Goal: Task Accomplishment & Management: Use online tool/utility

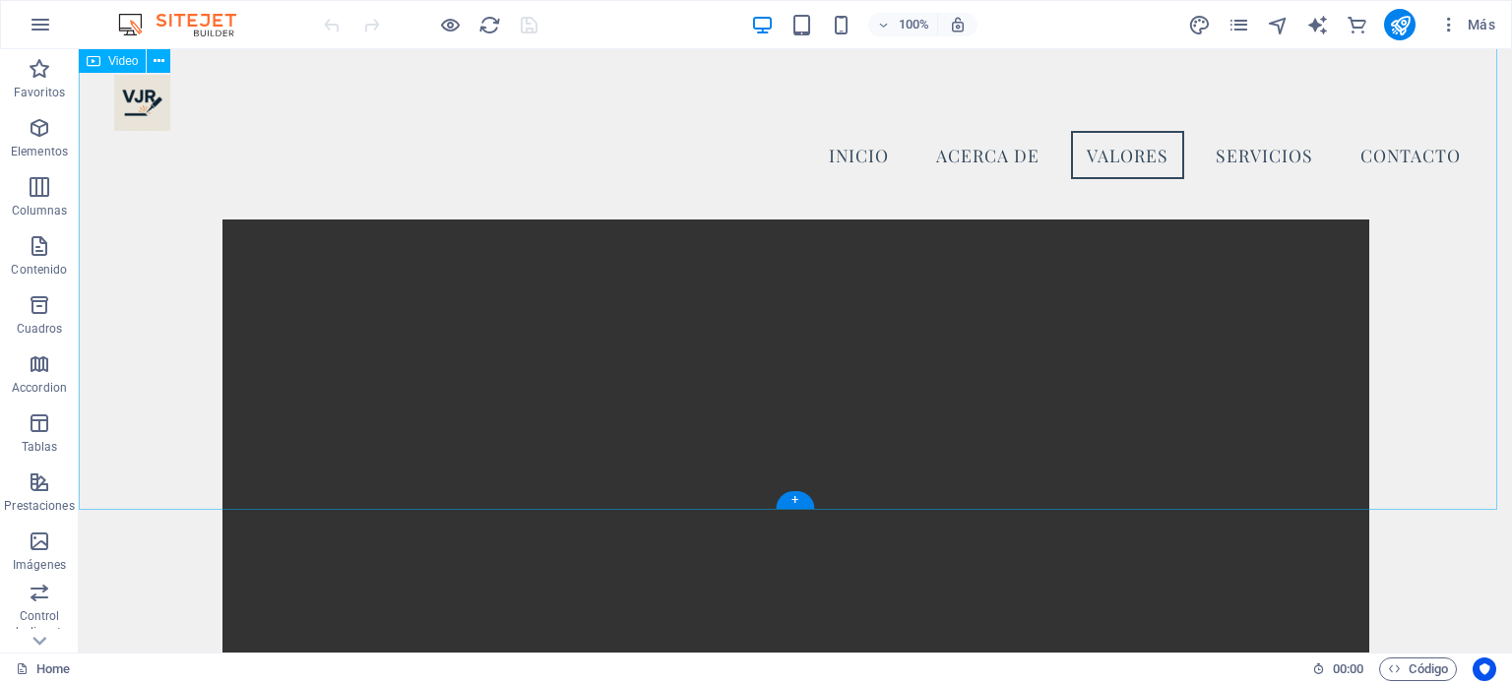
scroll to position [1073, 0]
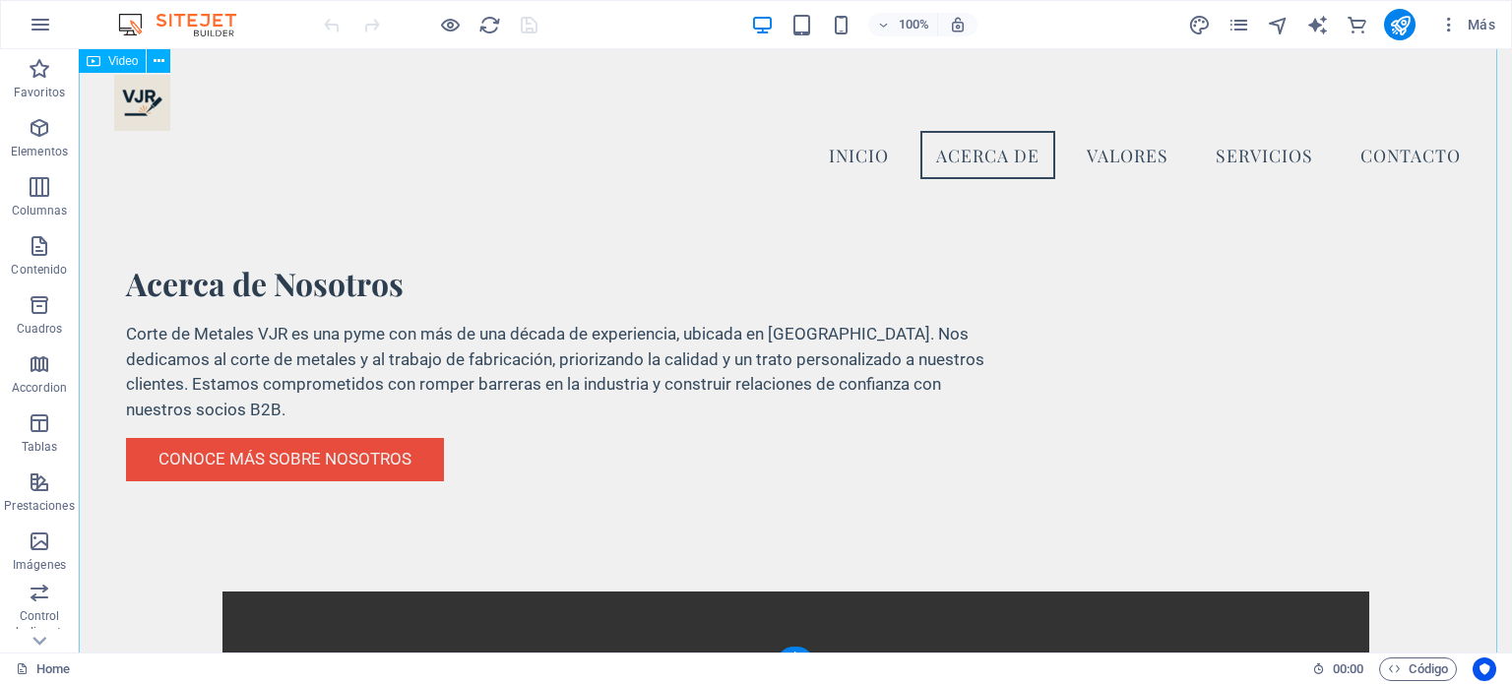
select select "%"
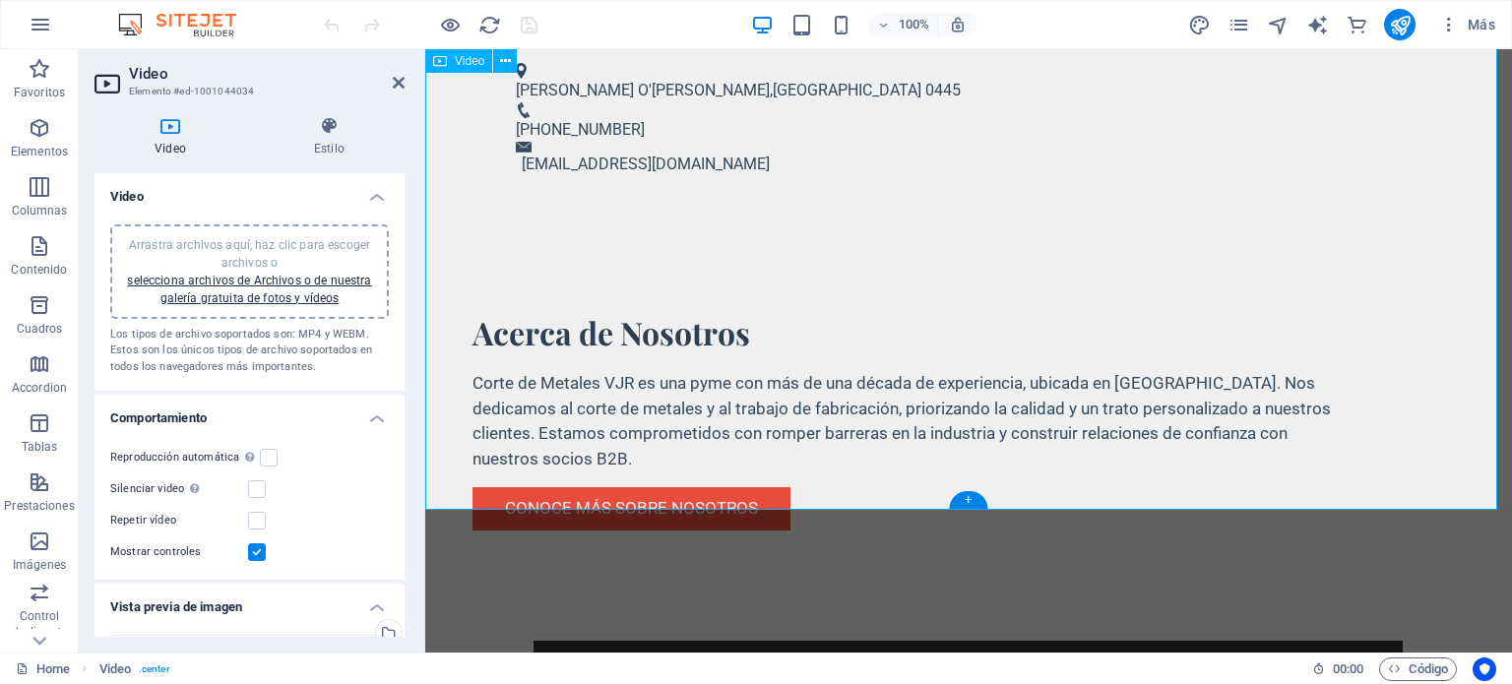
scroll to position [1179, 0]
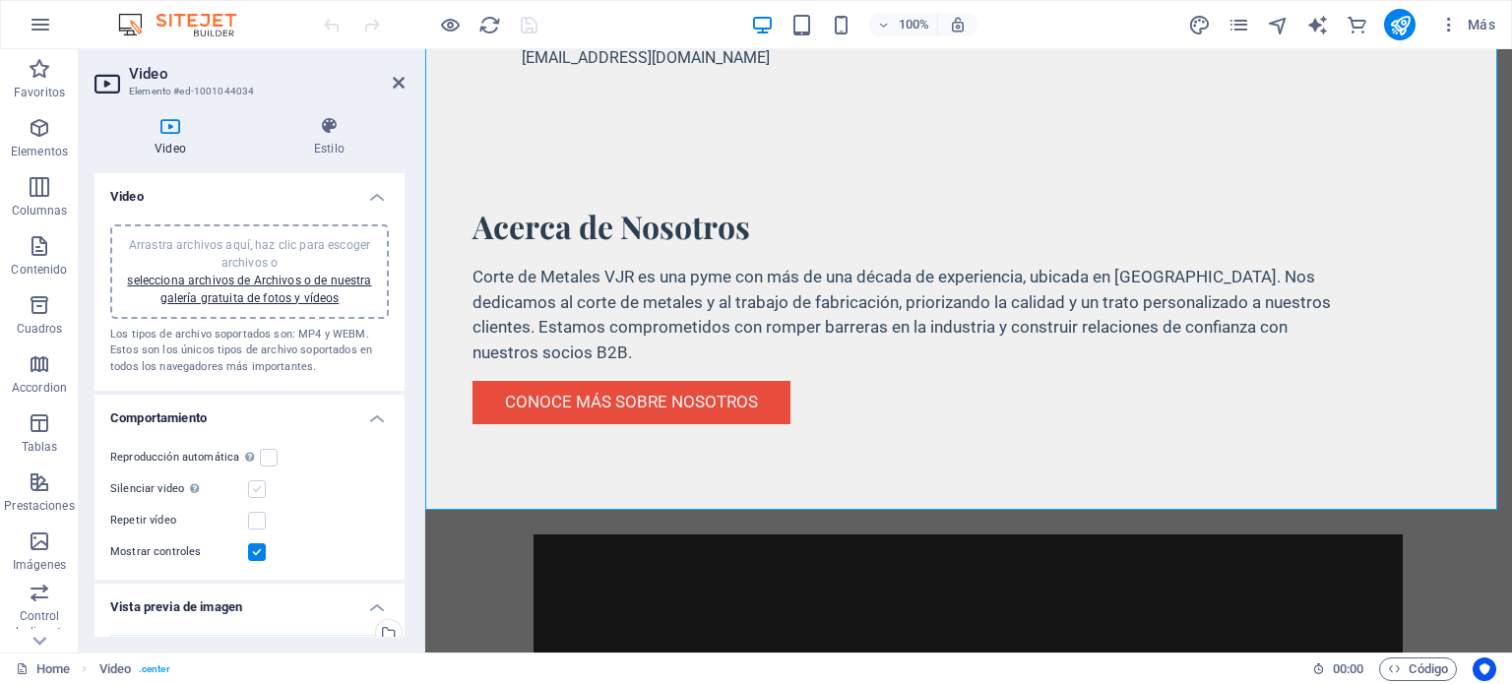
click at [258, 489] on label at bounding box center [257, 489] width 18 height 18
click at [0, 0] on input "Silenciar video La reproducción automática estará disponible si silenciado está…" at bounding box center [0, 0] width 0 height 0
click at [264, 456] on label at bounding box center [269, 458] width 18 height 18
click at [0, 0] on input "Reproducción automática La reproducción automática solo está disponible si sile…" at bounding box center [0, 0] width 0 height 0
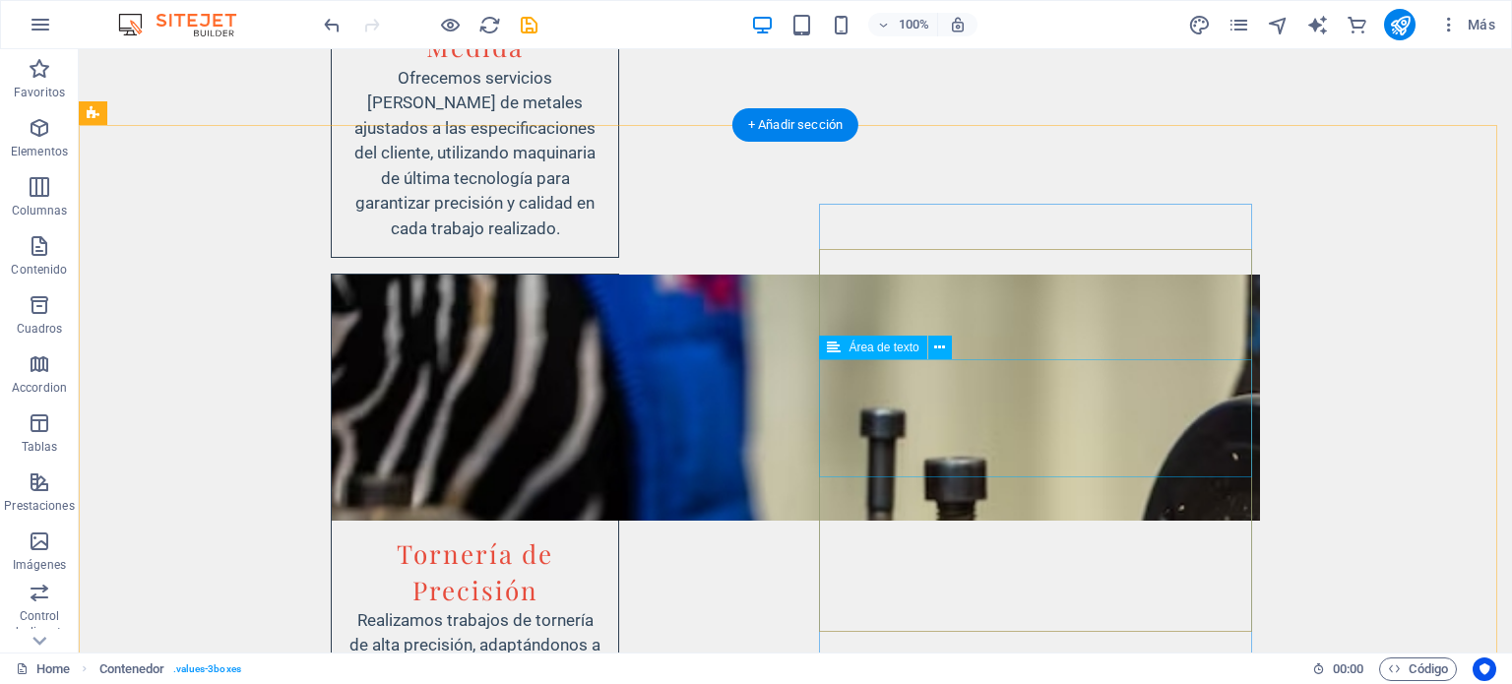
scroll to position [4552, 0]
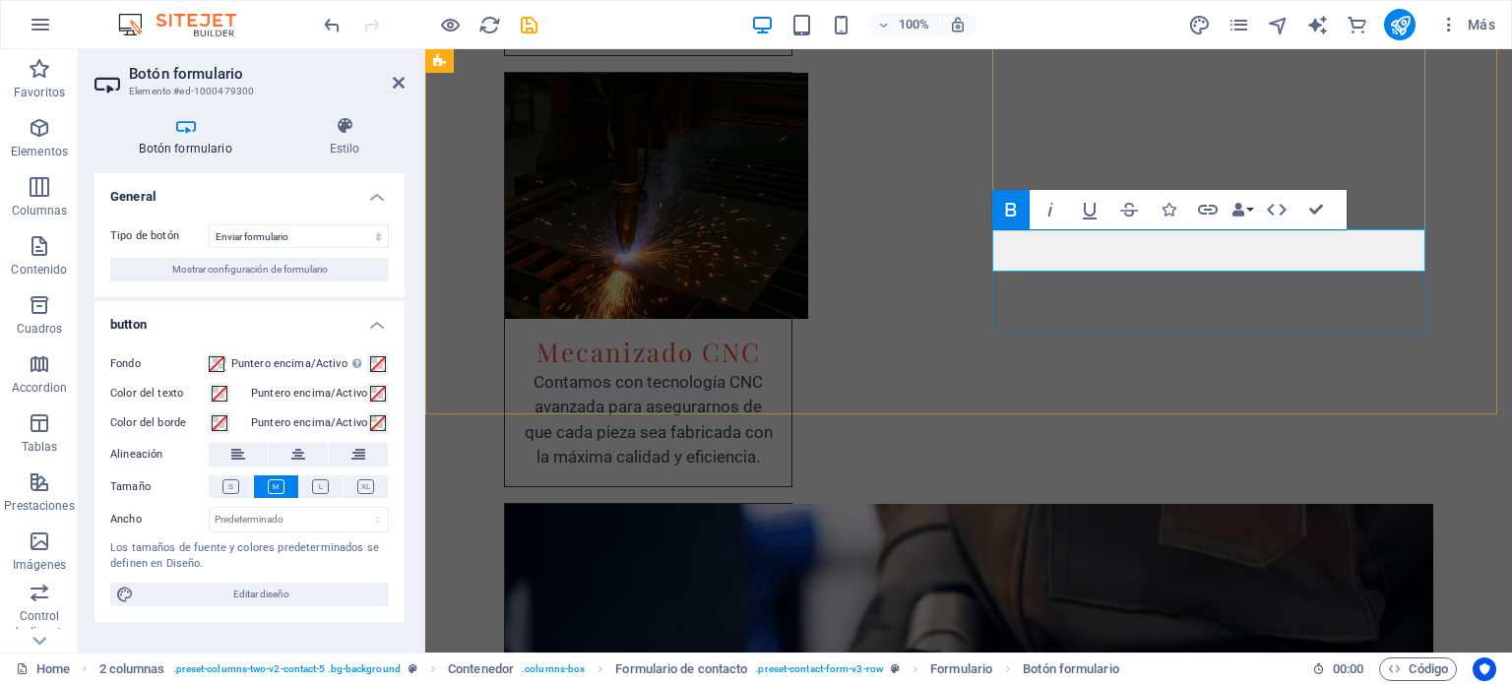
scroll to position [4396, 0]
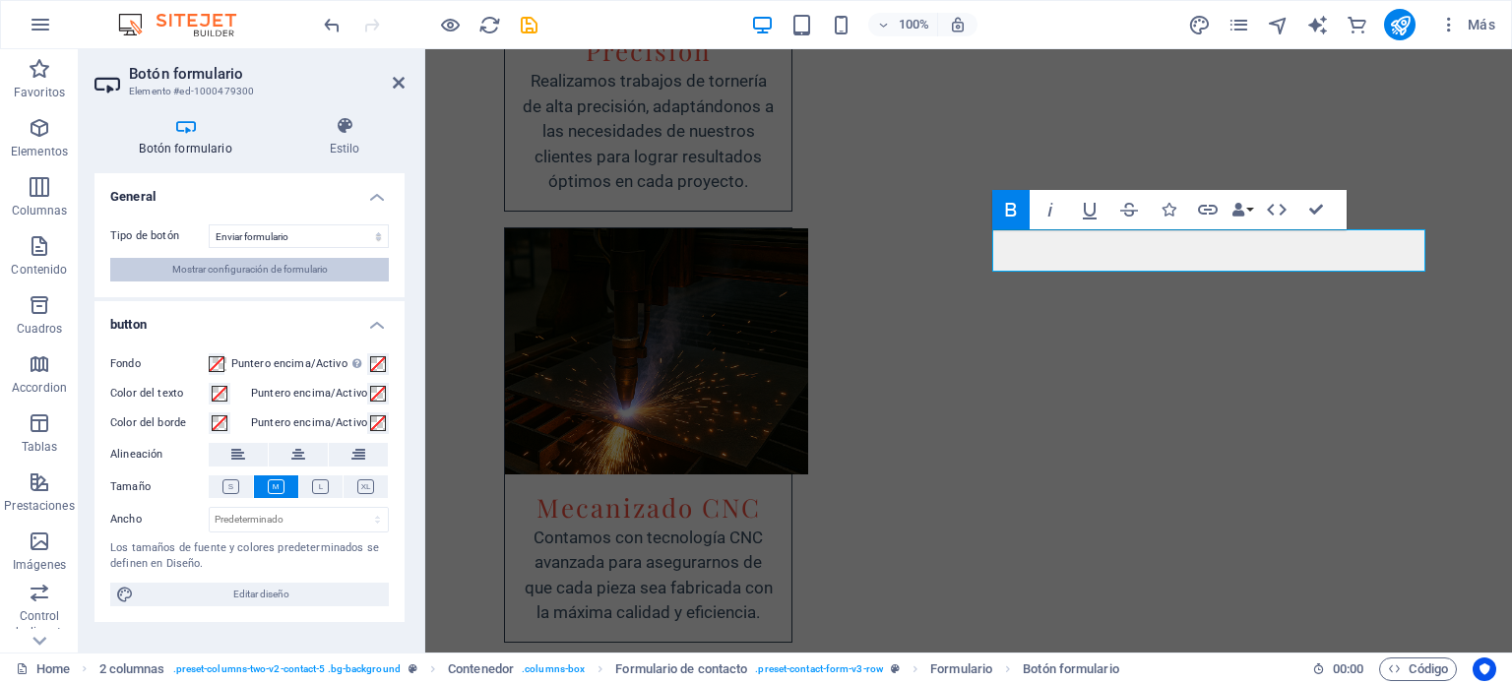
click at [307, 269] on span "Mostrar configuración de formulario" at bounding box center [250, 270] width 156 height 24
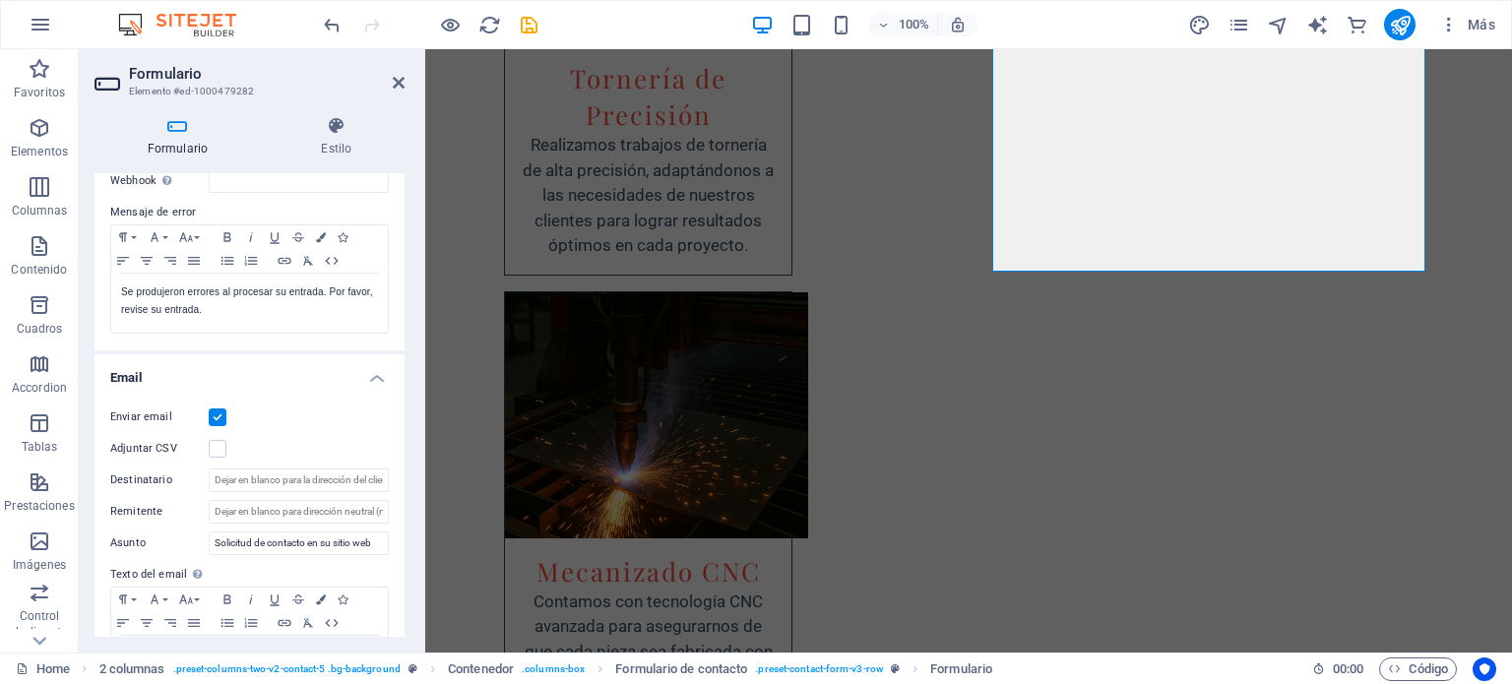
scroll to position [394, 0]
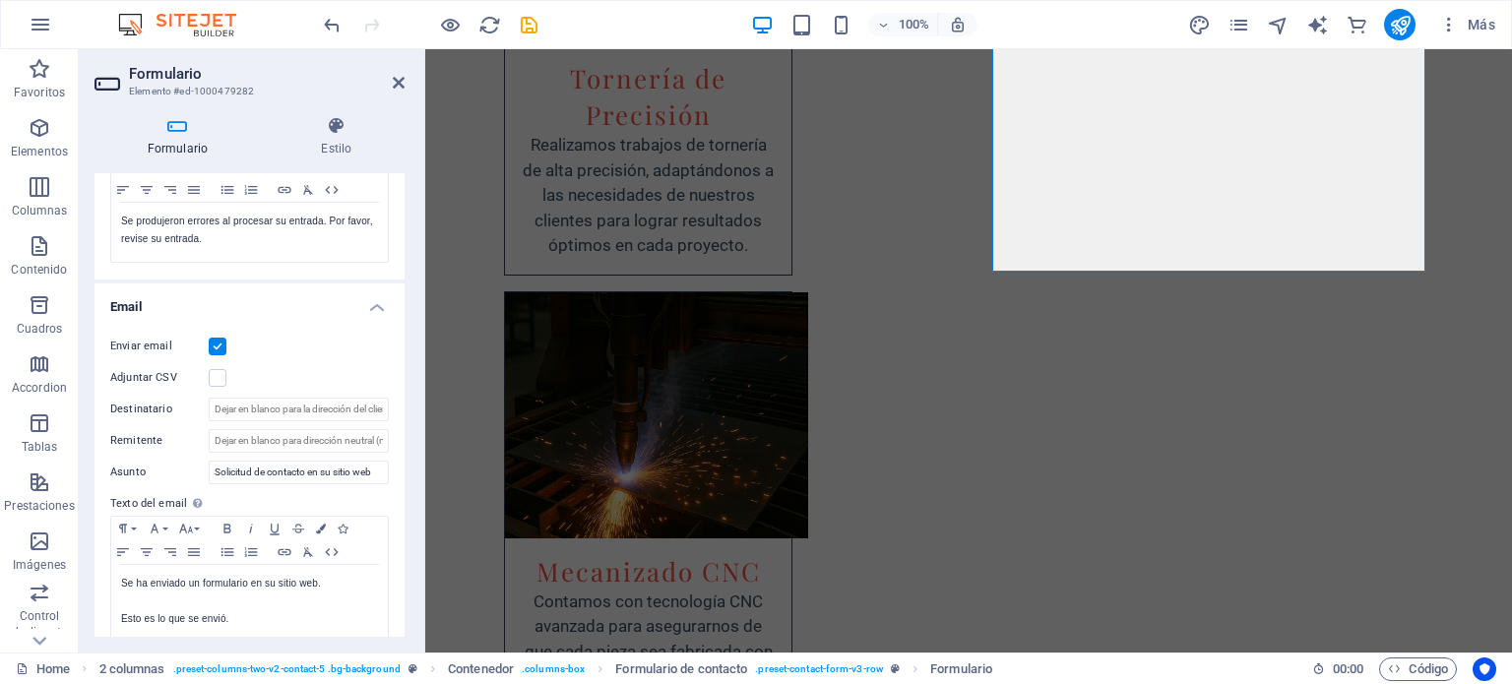
click at [215, 345] on label at bounding box center [218, 347] width 18 height 18
click at [0, 0] on input "Enviar email" at bounding box center [0, 0] width 0 height 0
click at [215, 342] on label at bounding box center [218, 347] width 18 height 18
click at [0, 0] on input "Enviar email" at bounding box center [0, 0] width 0 height 0
click at [247, 411] on input "Destinatario" at bounding box center [299, 410] width 180 height 24
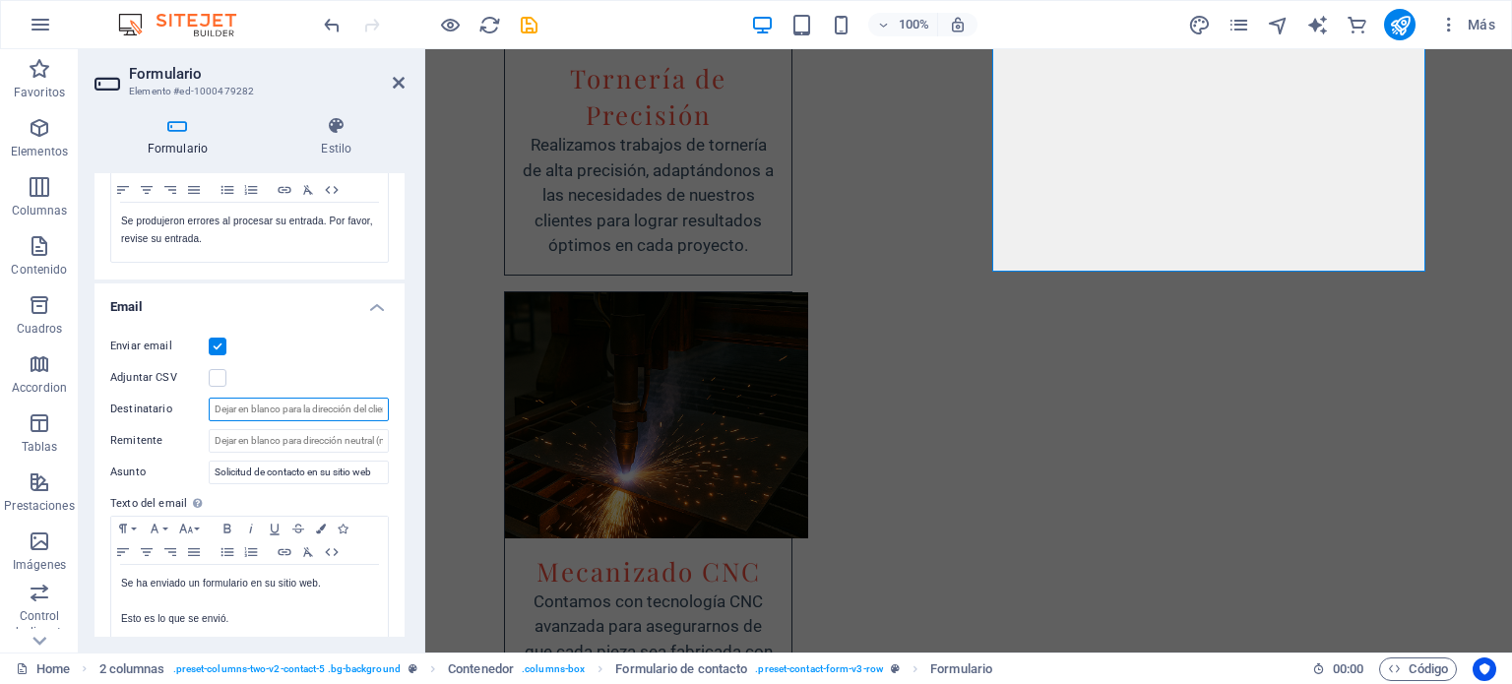
drag, startPoint x: 216, startPoint y: 409, endPoint x: 376, endPoint y: 410, distance: 160.5
click at [376, 410] on input "Destinatario" at bounding box center [299, 410] width 180 height 24
click at [323, 440] on input "Remitente" at bounding box center [299, 441] width 180 height 24
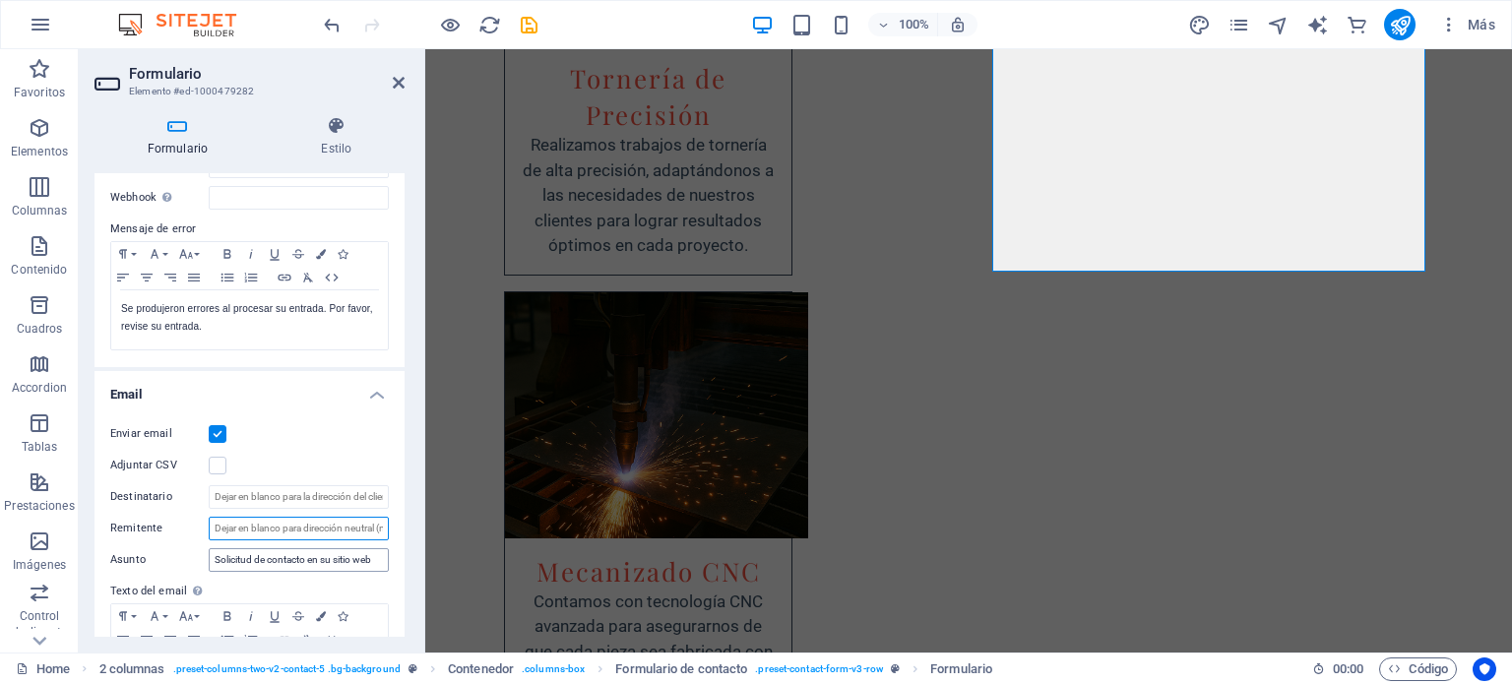
scroll to position [295, 0]
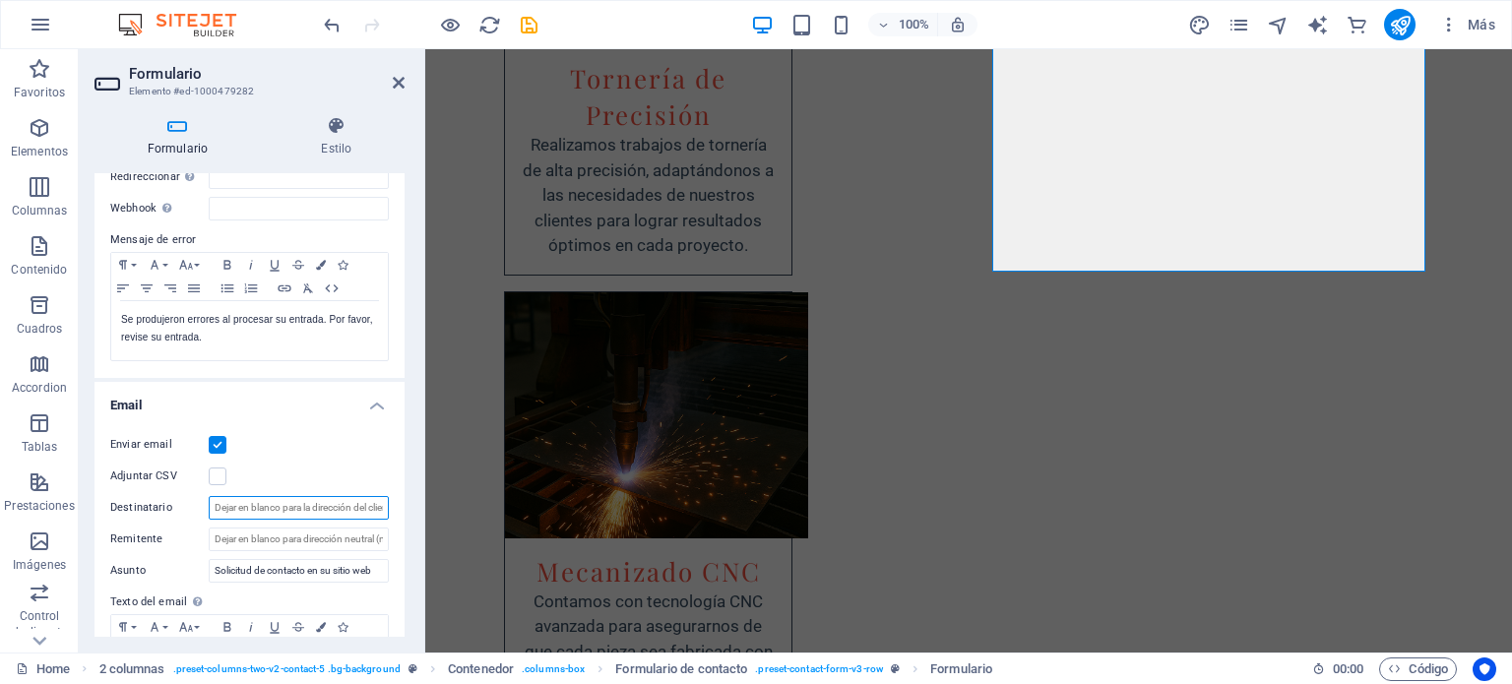
click at [248, 506] on input "Destinatario" at bounding box center [299, 508] width 180 height 24
type input "c"
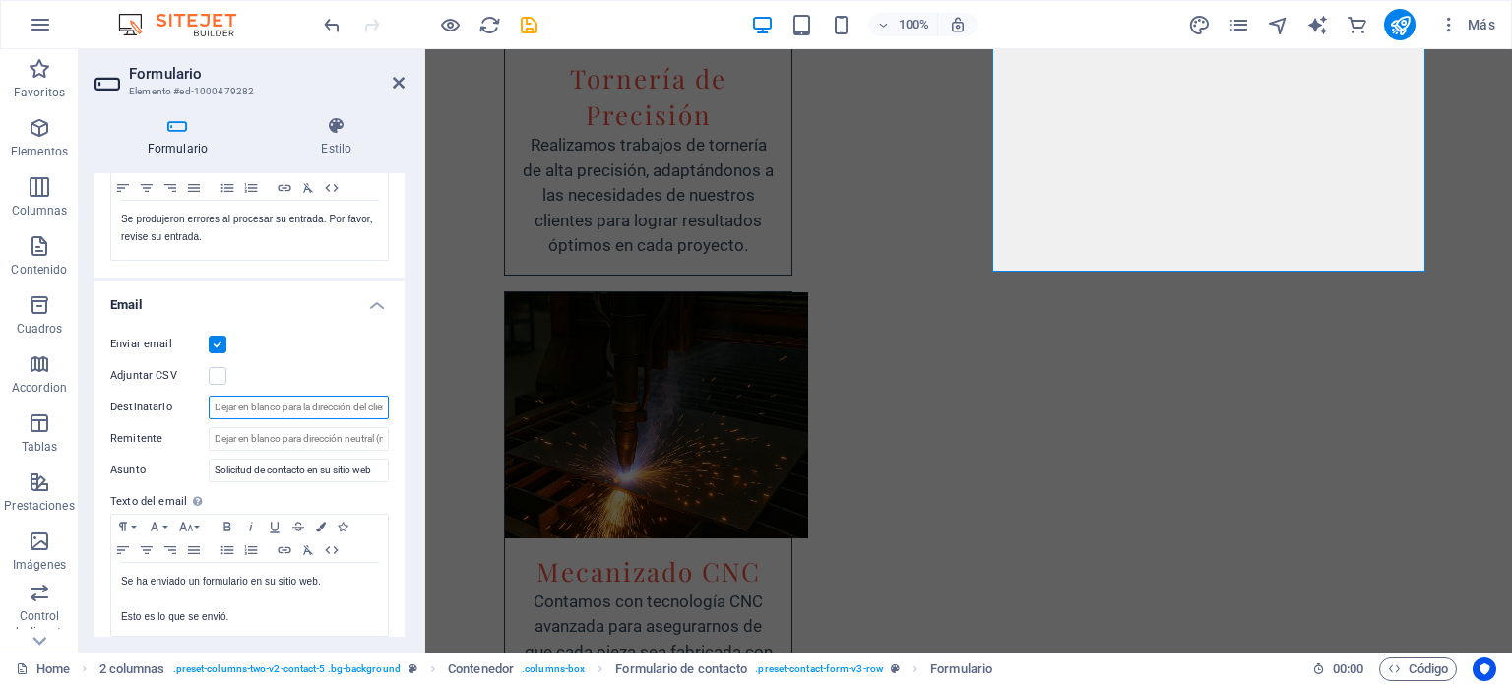
scroll to position [394, 0]
type input "contacto@cortedemetalesvjr.cl"
click at [336, 435] on input "Remitente" at bounding box center [299, 441] width 180 height 24
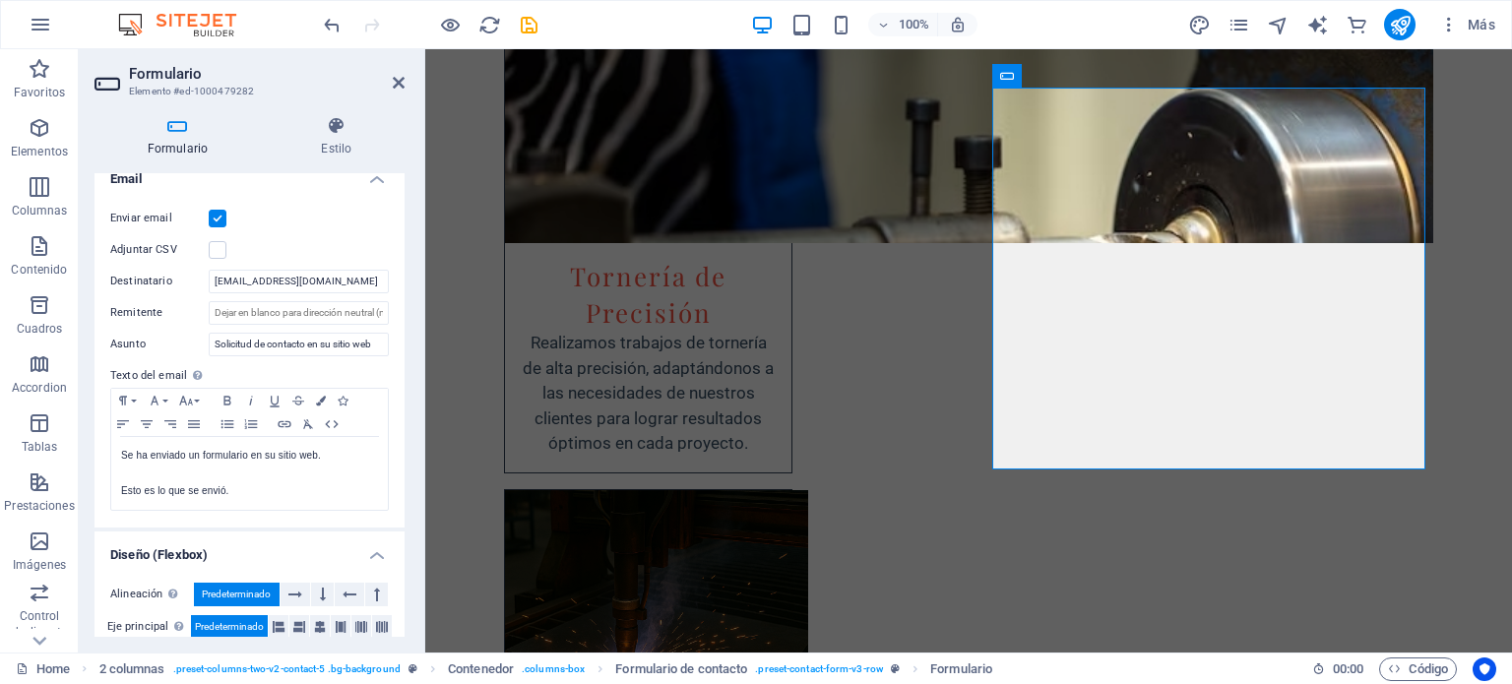
scroll to position [143, 0]
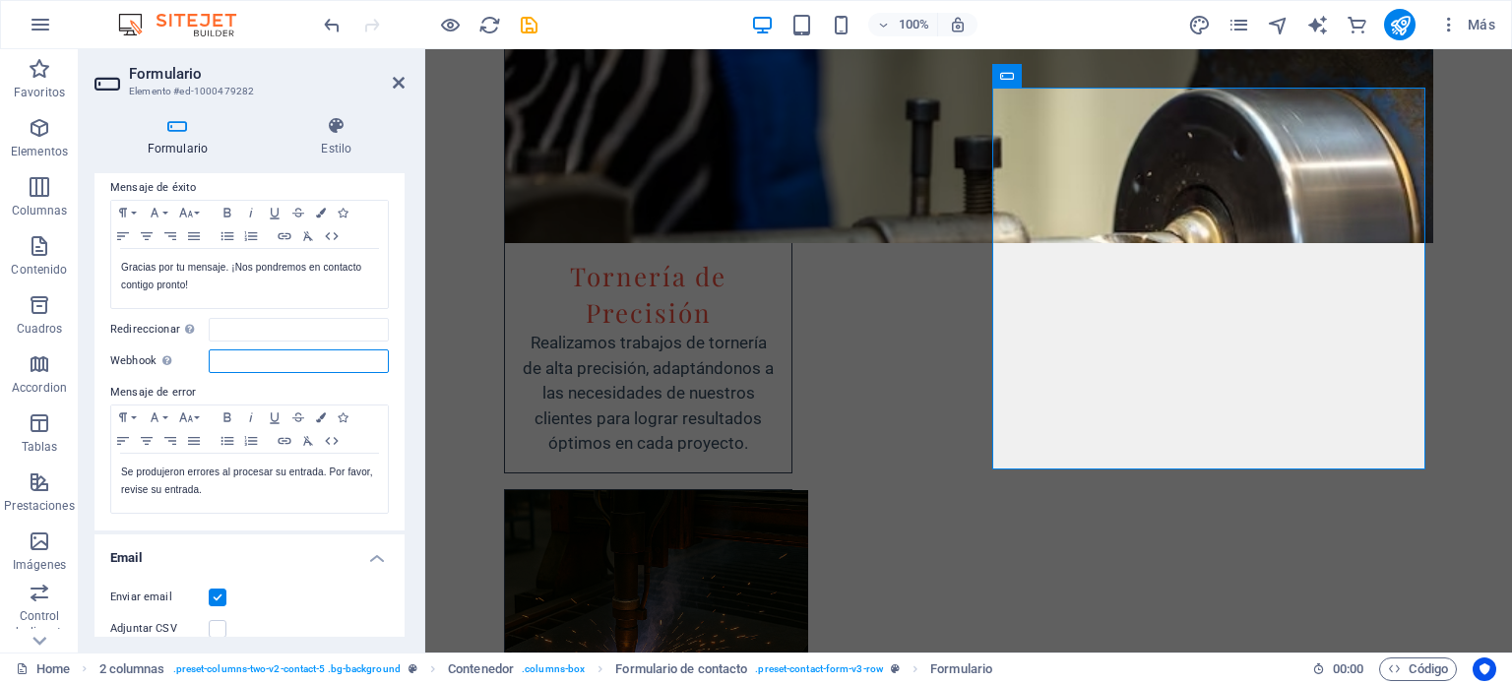
click at [304, 359] on input "Webhook Un webhook es una notificación push de este formulario a otro servidor.…" at bounding box center [299, 361] width 180 height 24
click at [399, 89] on icon at bounding box center [399, 83] width 12 height 16
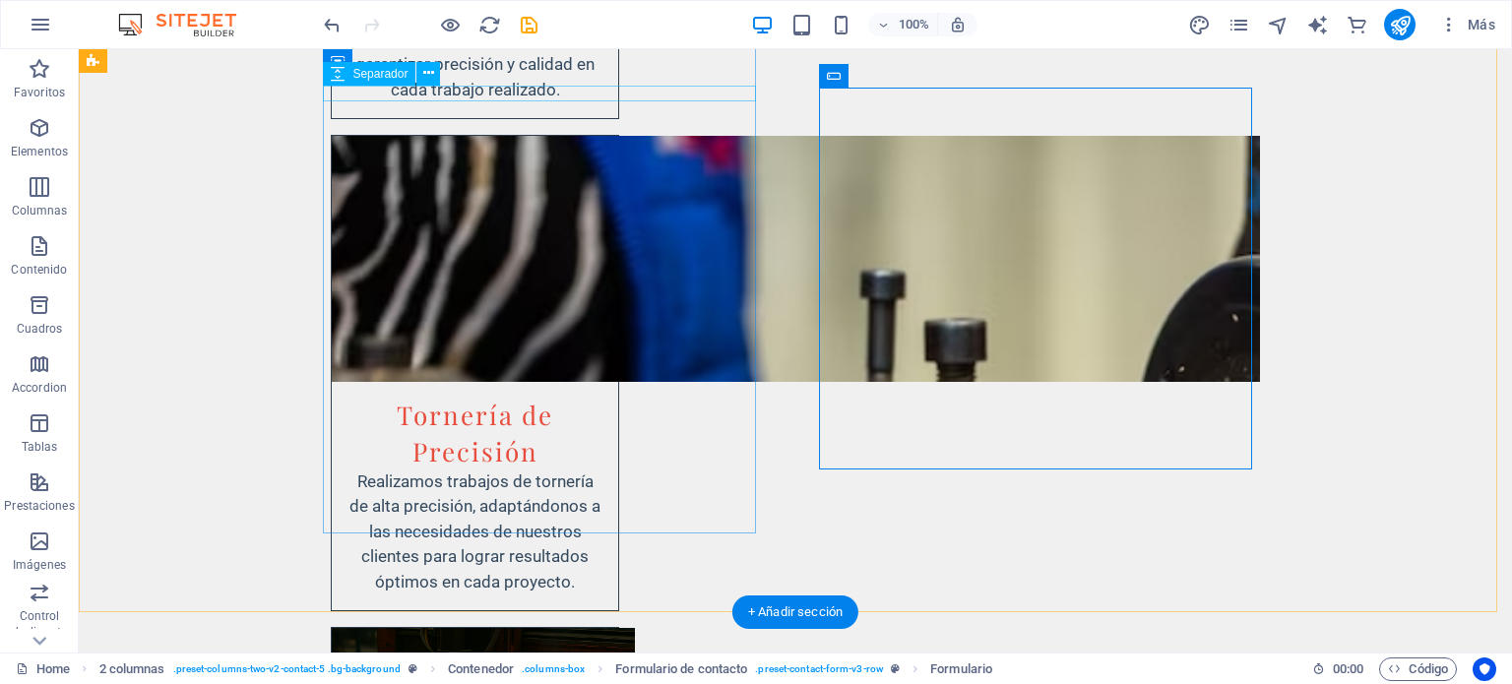
scroll to position [4355, 0]
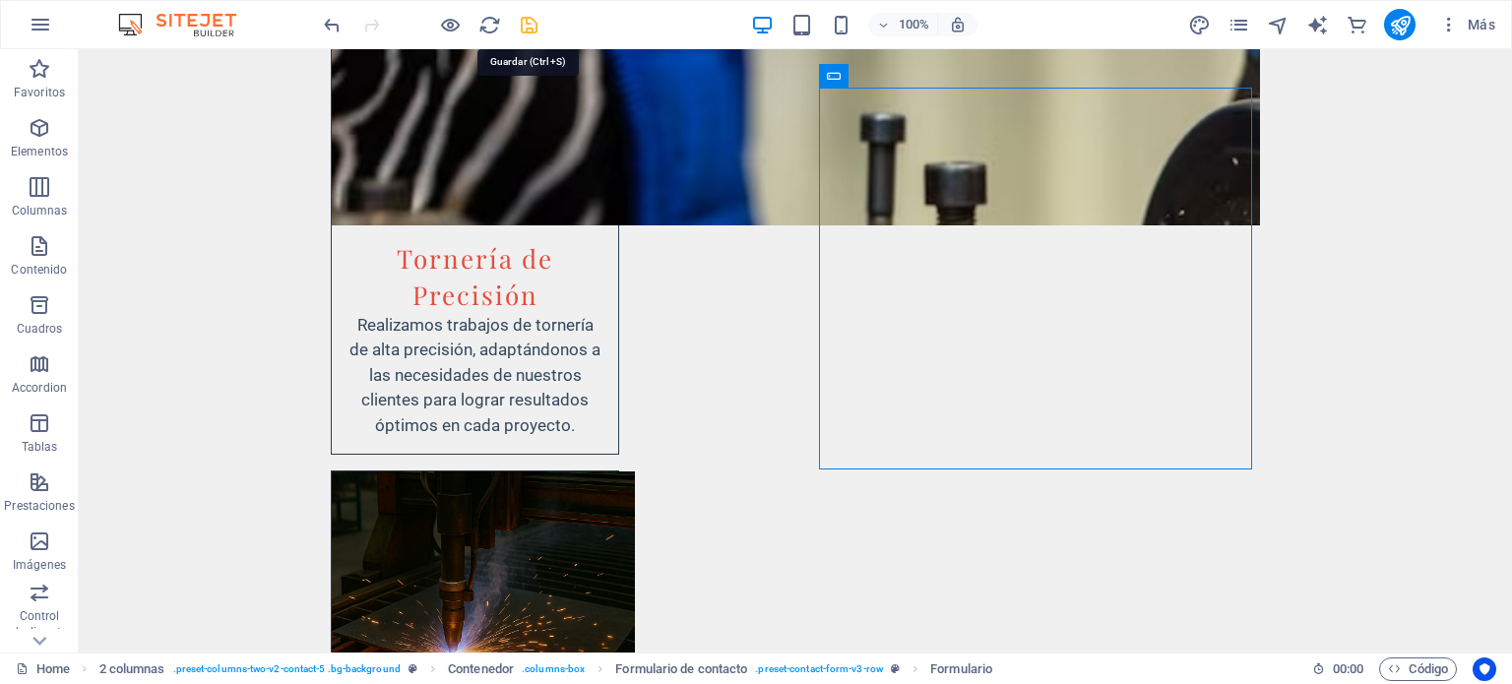
click at [538, 24] on icon "save" at bounding box center [529, 25] width 23 height 23
checkbox input "false"
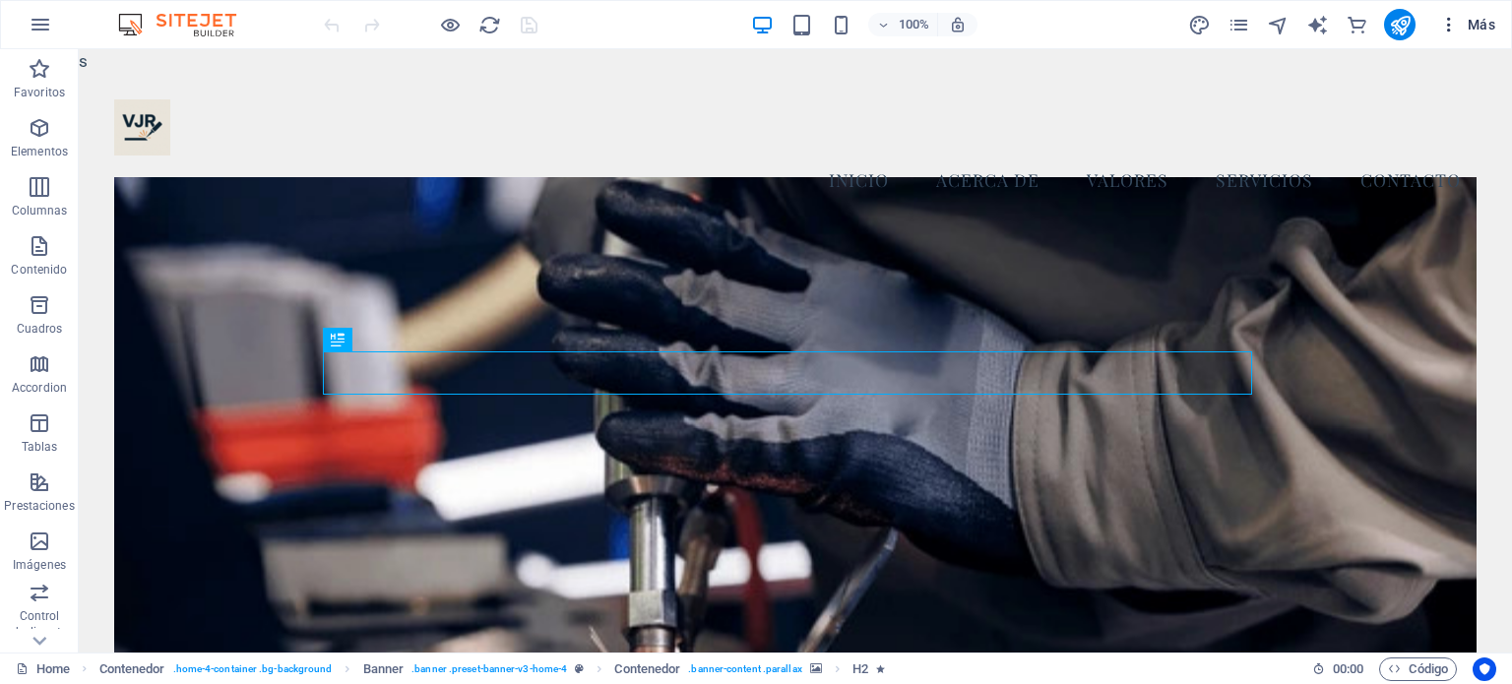
click at [1450, 22] on icon "button" at bounding box center [1449, 25] width 20 height 20
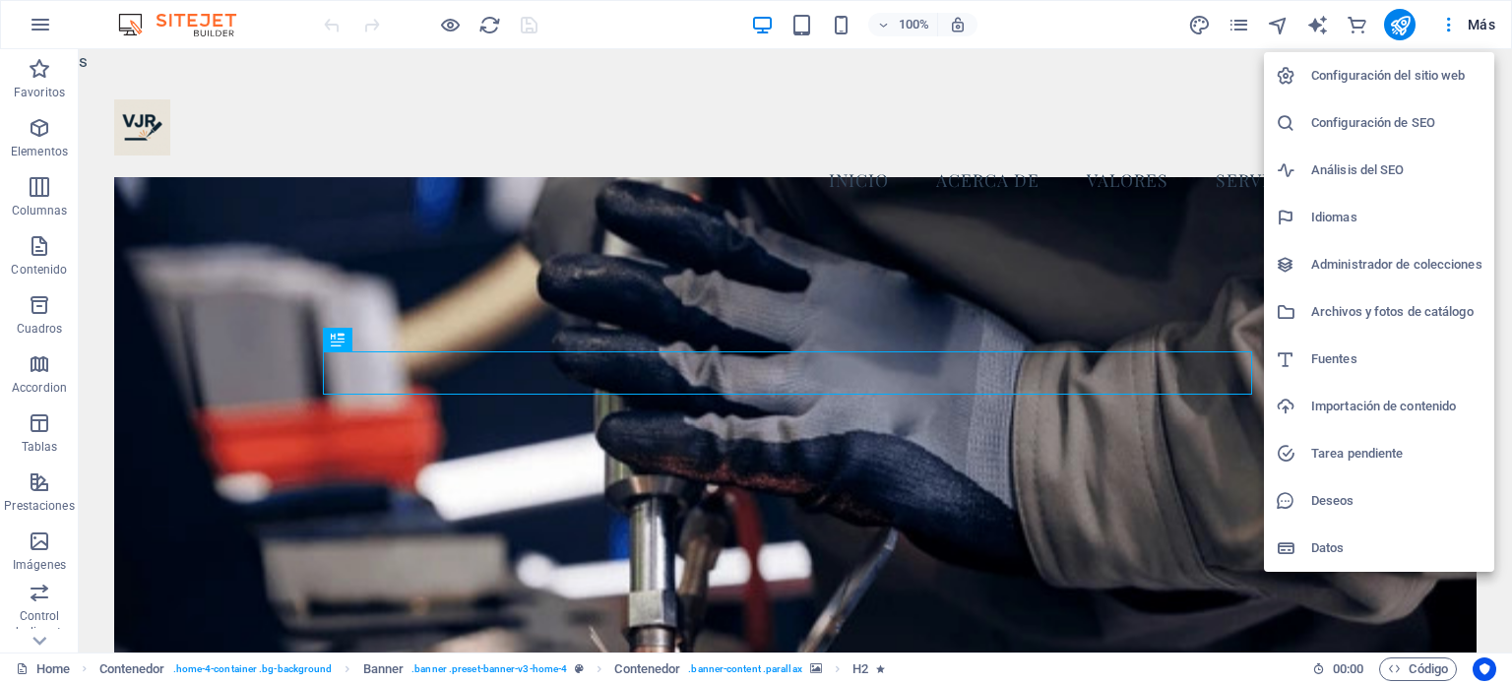
click at [1362, 86] on h6 "Configuración del sitio web" at bounding box center [1396, 76] width 171 height 24
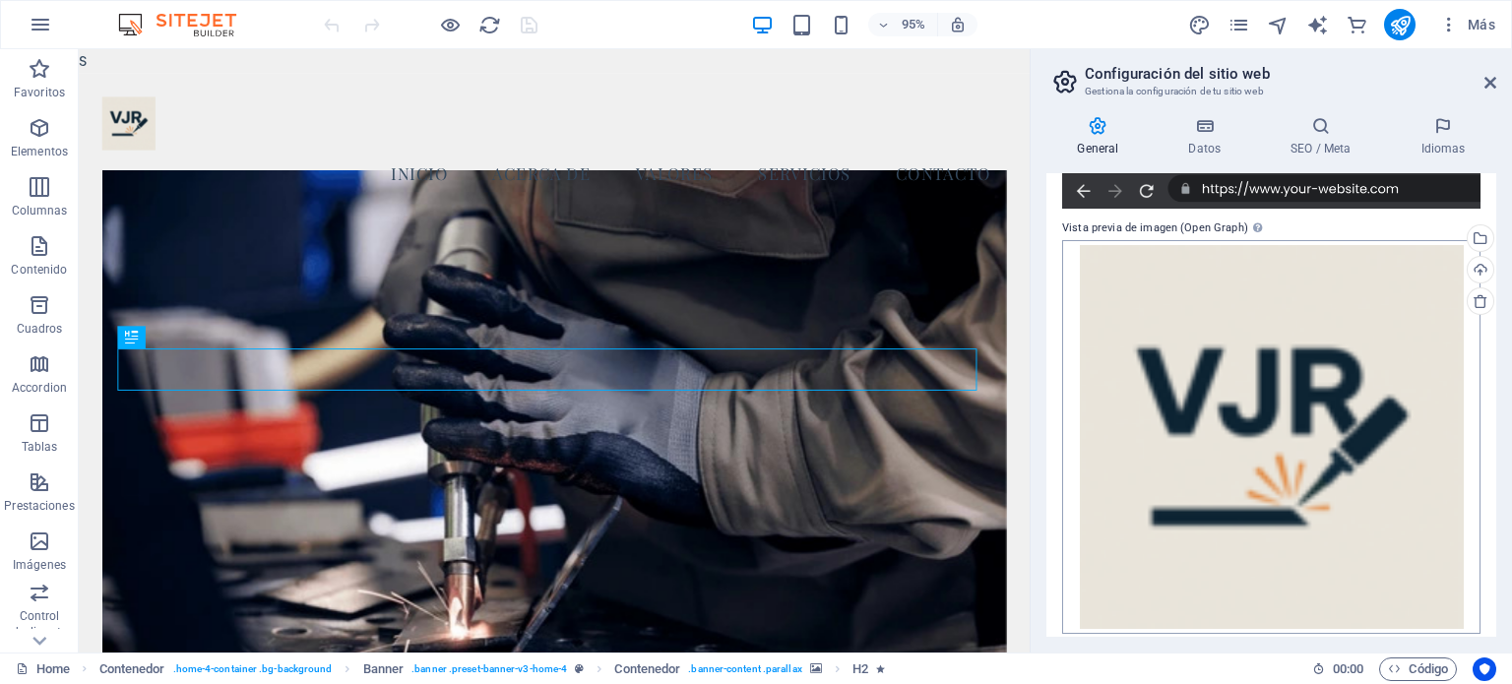
scroll to position [504, 0]
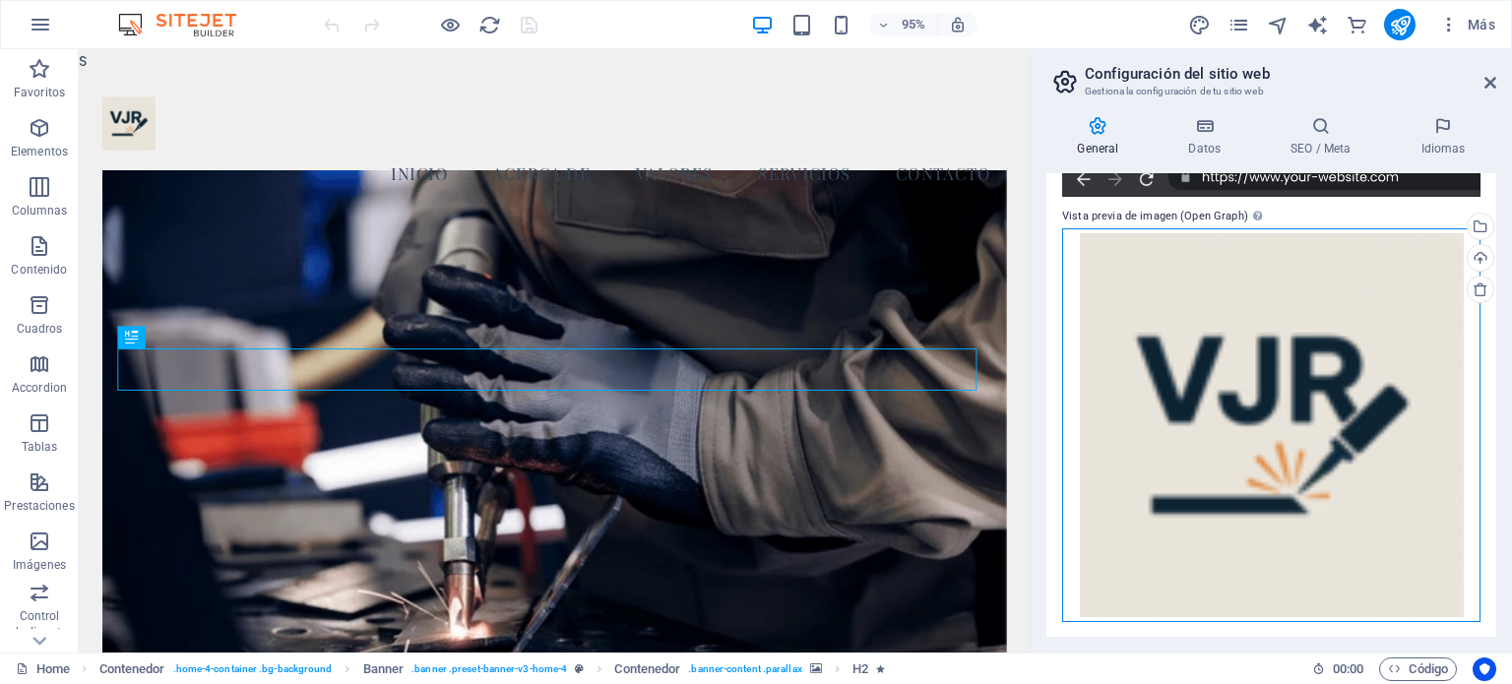
click at [1312, 424] on div "Arrastra archivos aquí, haz clic para escoger archivos o selecciona archivos de…" at bounding box center [1271, 425] width 418 height 394
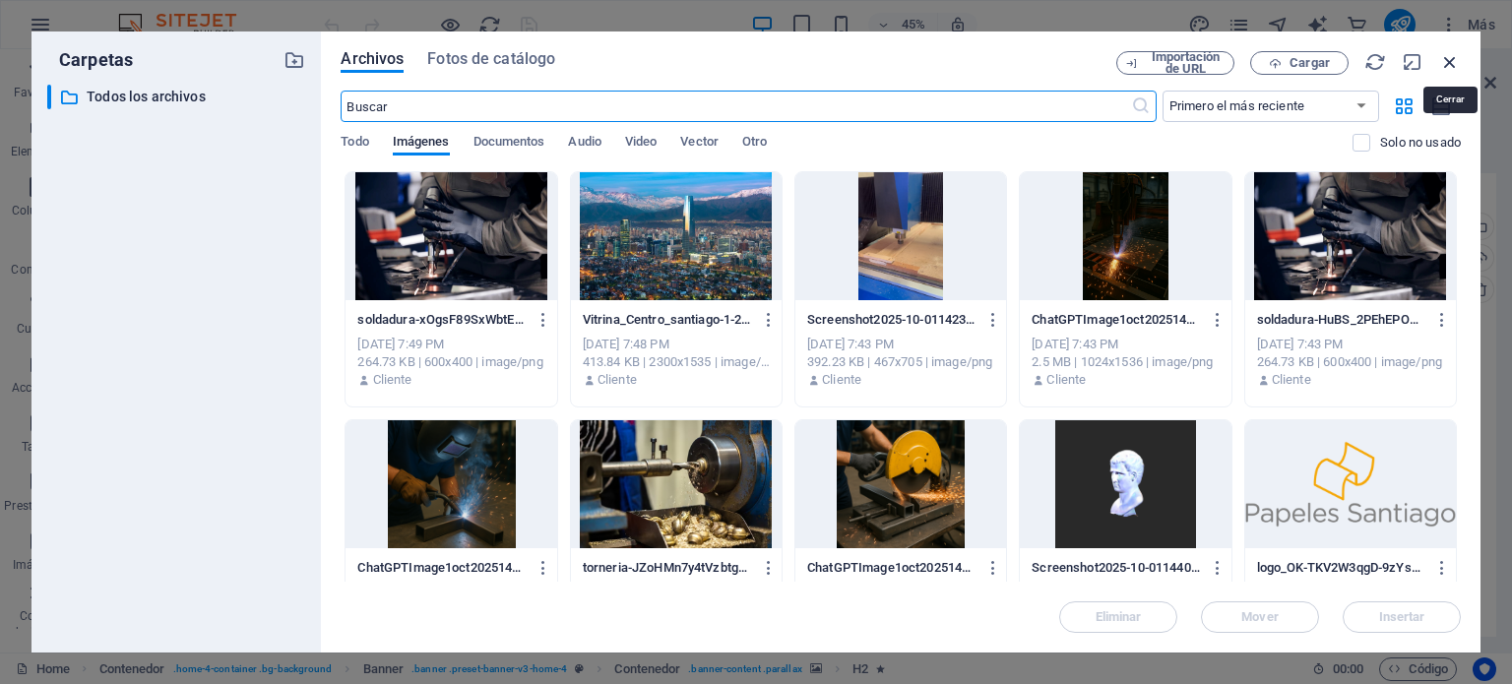
click at [1450, 68] on icon "button" at bounding box center [1450, 62] width 22 height 22
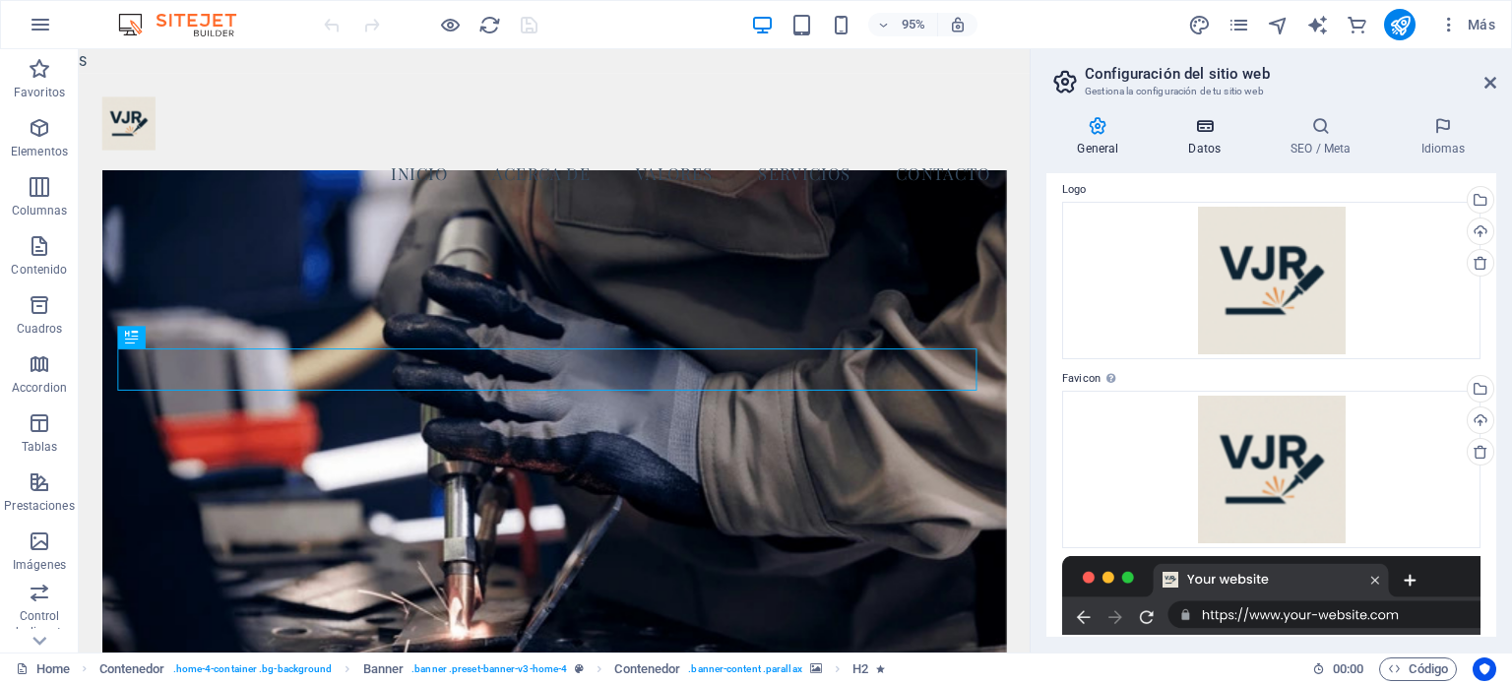
scroll to position [0, 0]
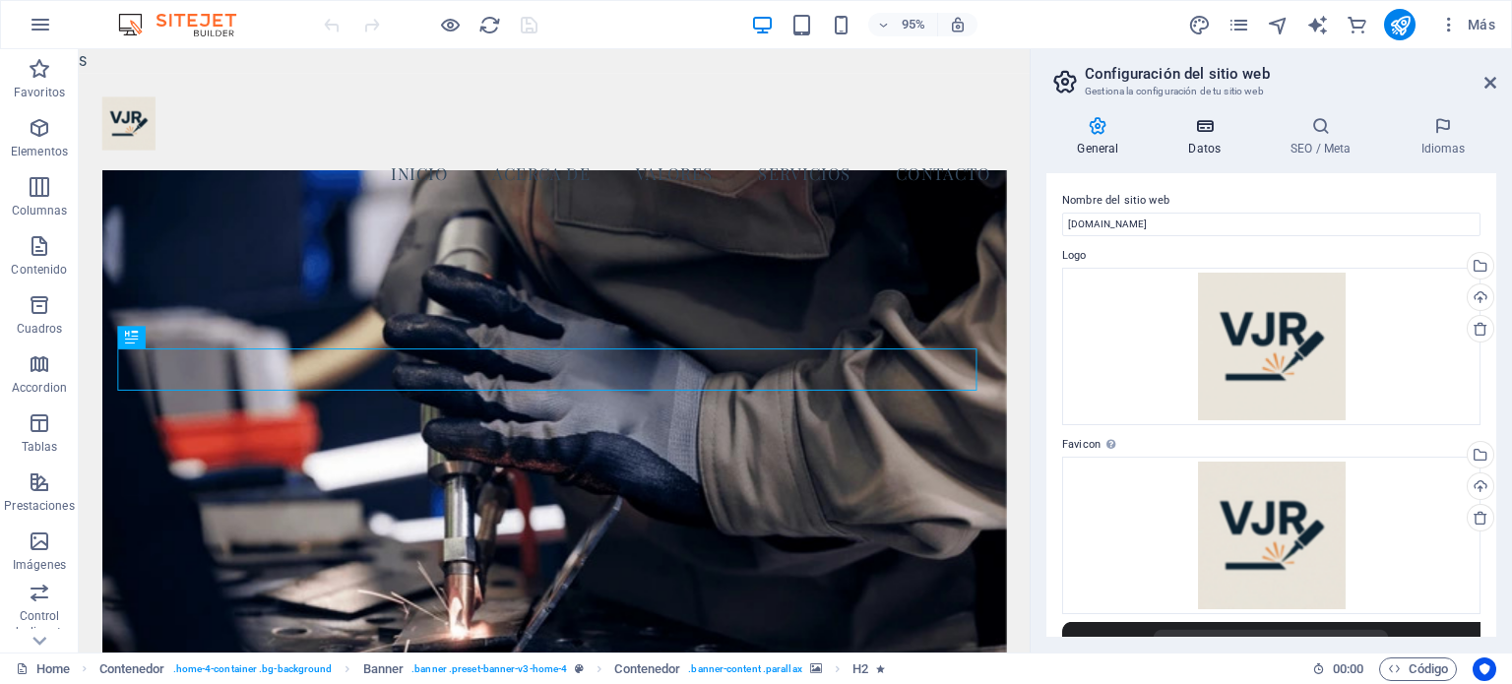
click at [1204, 116] on icon at bounding box center [1205, 126] width 94 height 20
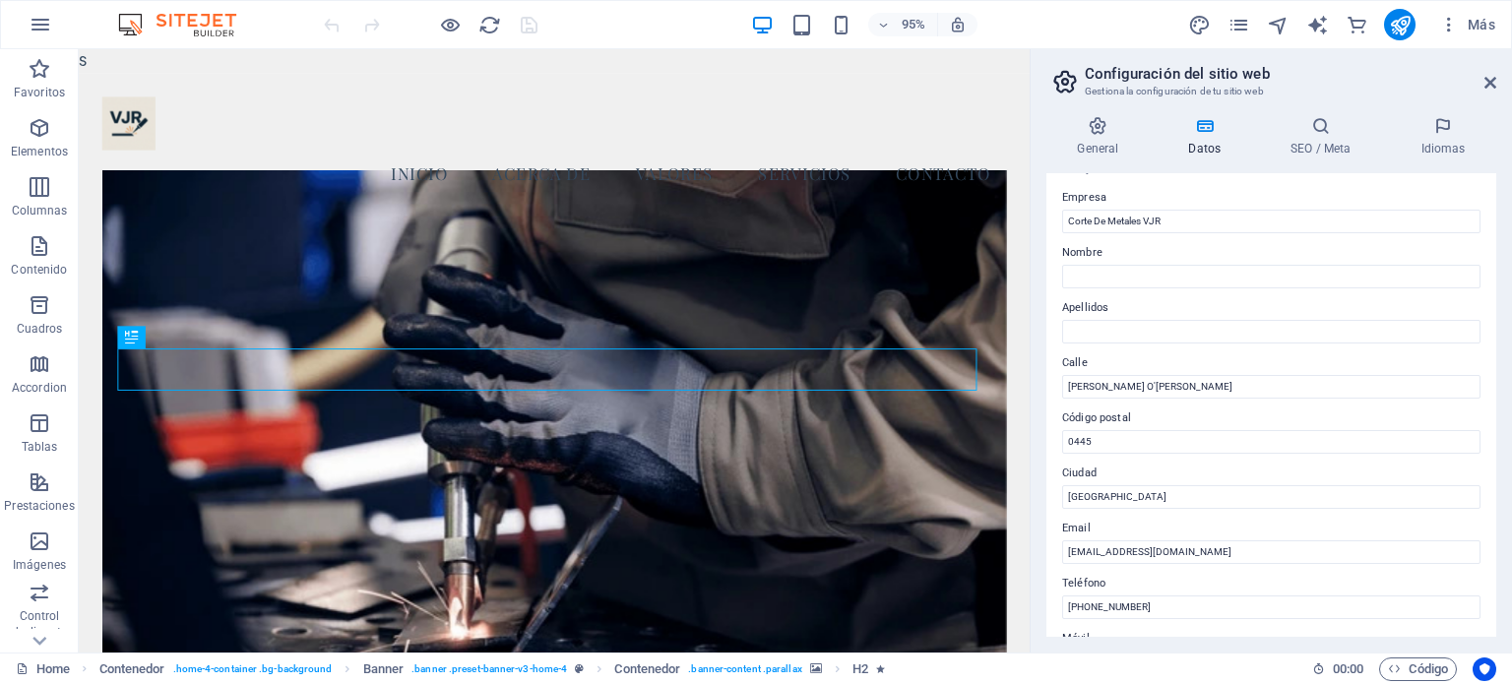
scroll to position [98, 0]
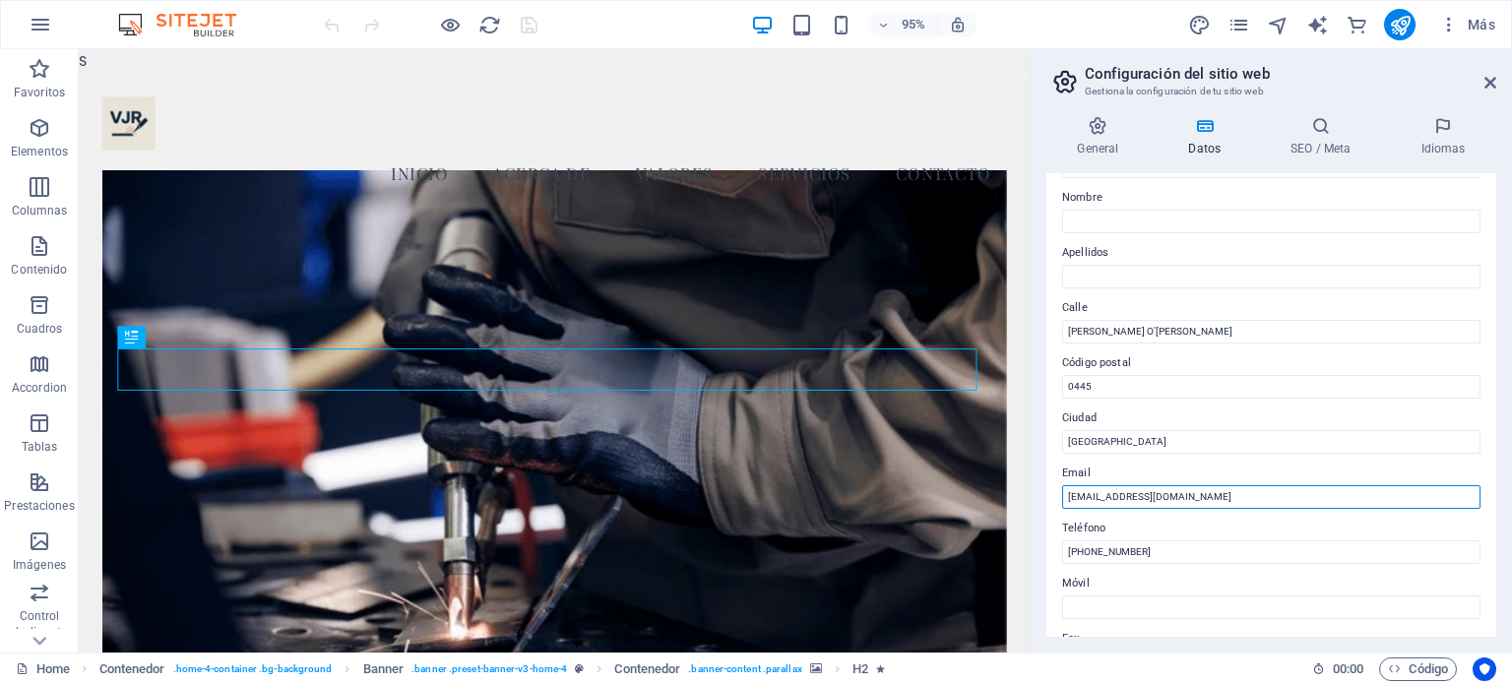
drag, startPoint x: 1106, startPoint y: 492, endPoint x: 1063, endPoint y: 497, distance: 43.6
click at [1063, 497] on input "contacto@cortedemetalesvjr.cl" at bounding box center [1271, 497] width 418 height 24
type input "[EMAIL_ADDRESS][DOMAIN_NAME]"
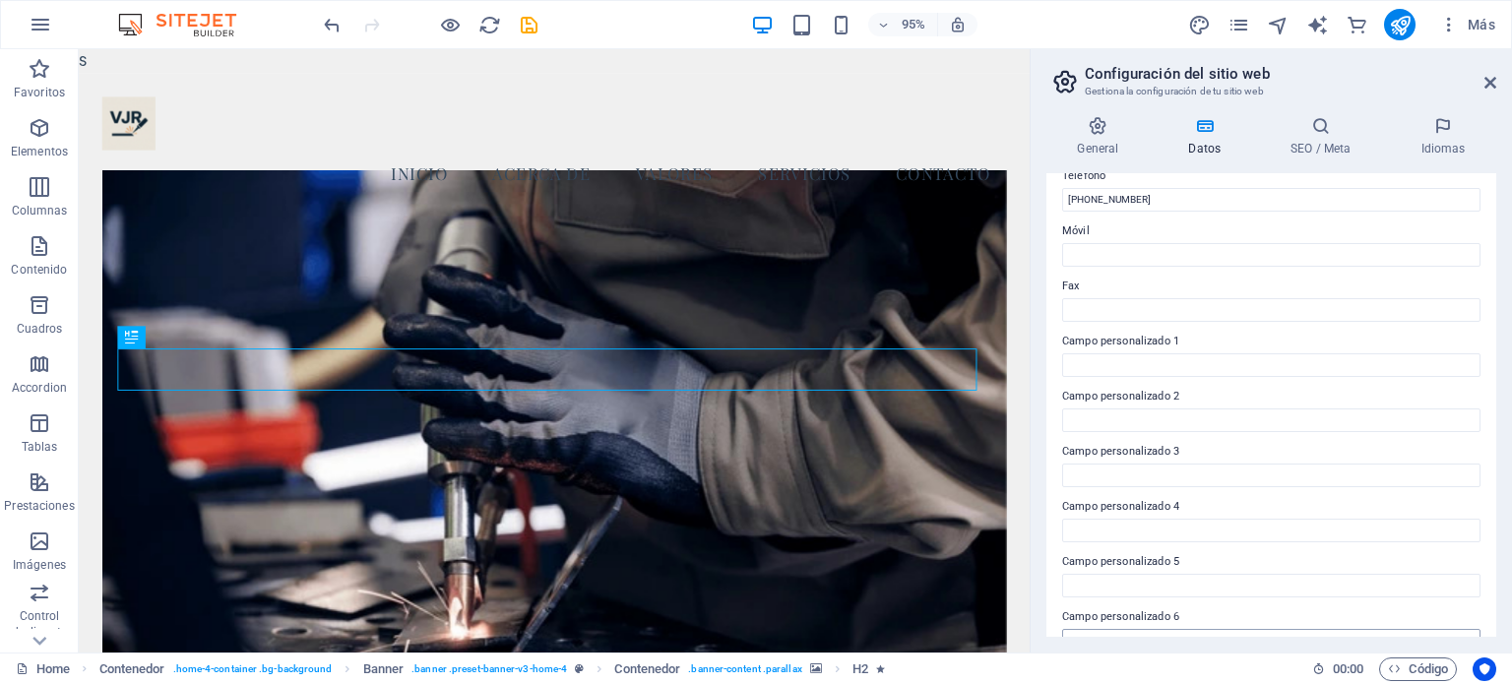
scroll to position [480, 0]
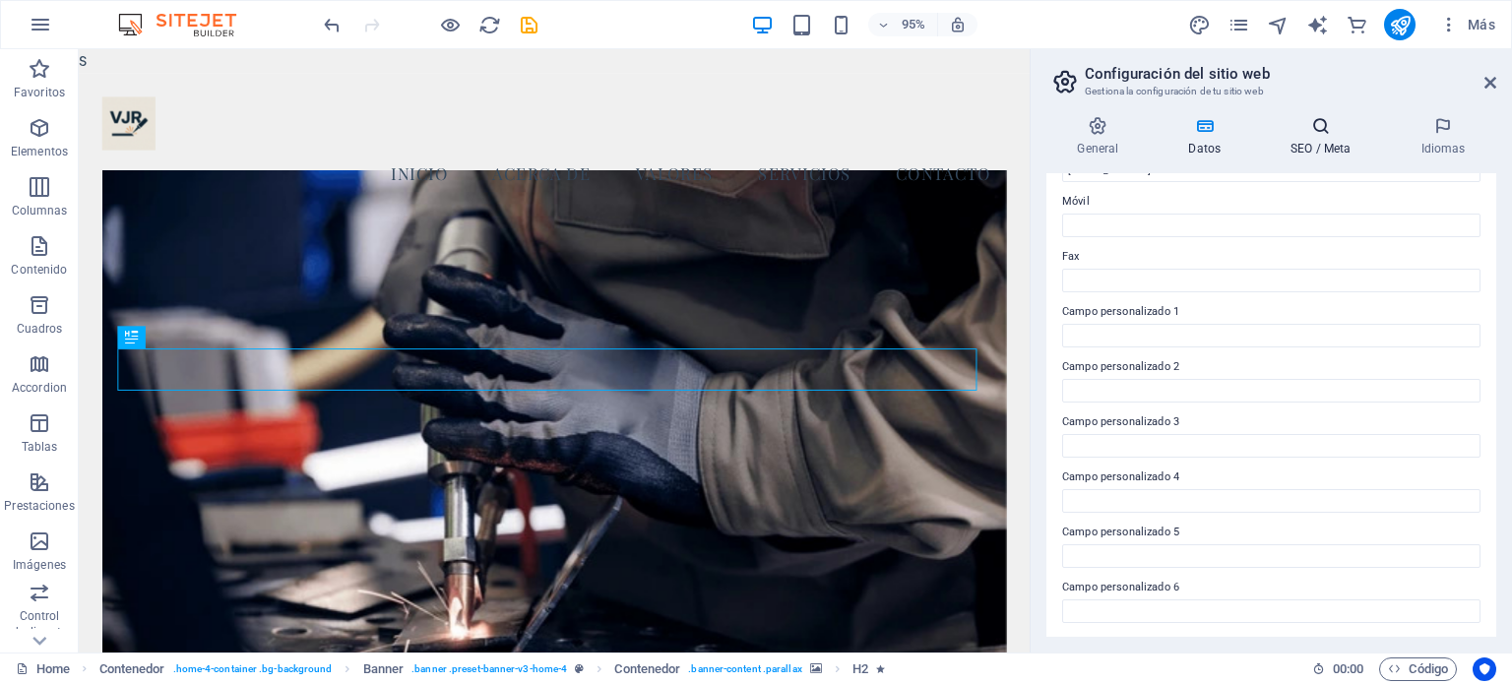
click at [1332, 138] on h4 "SEO / Meta" at bounding box center [1325, 136] width 130 height 41
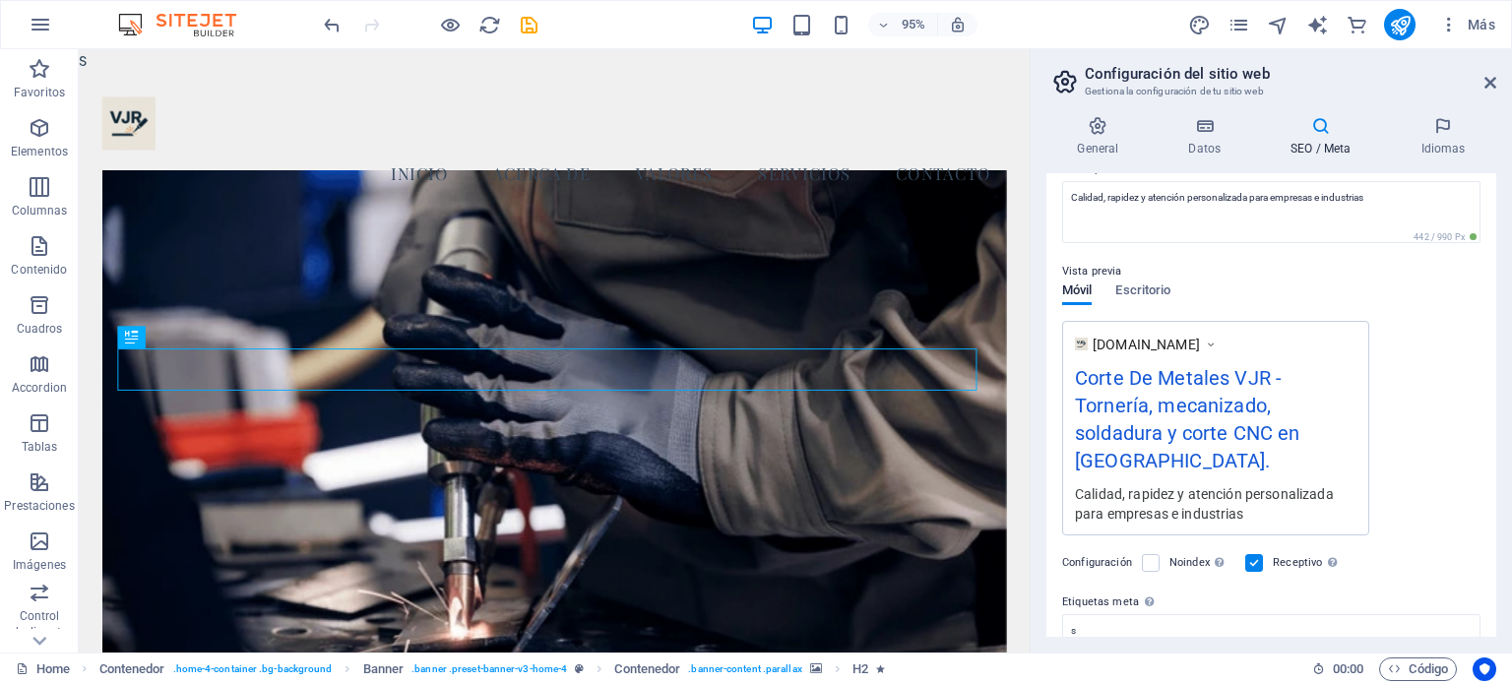
scroll to position [361, 0]
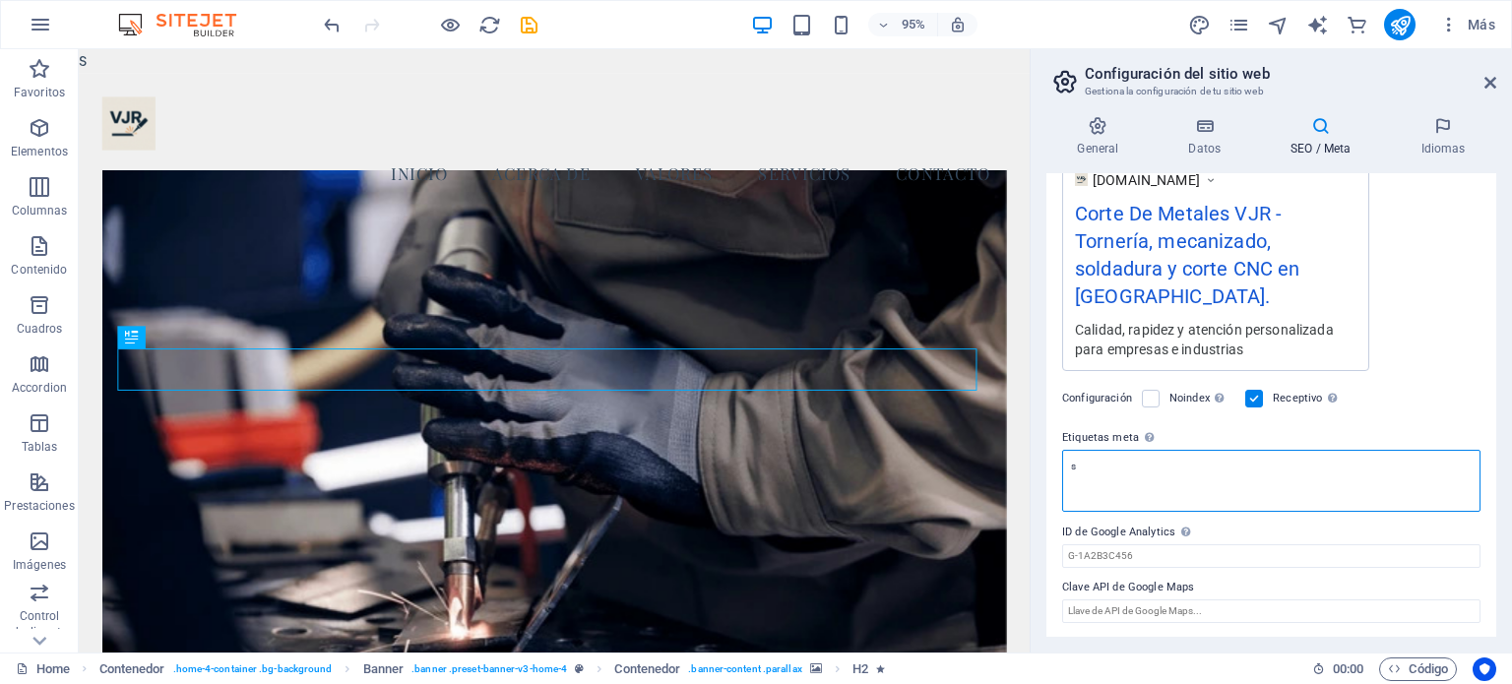
click at [1164, 487] on textarea "s" at bounding box center [1271, 481] width 418 height 62
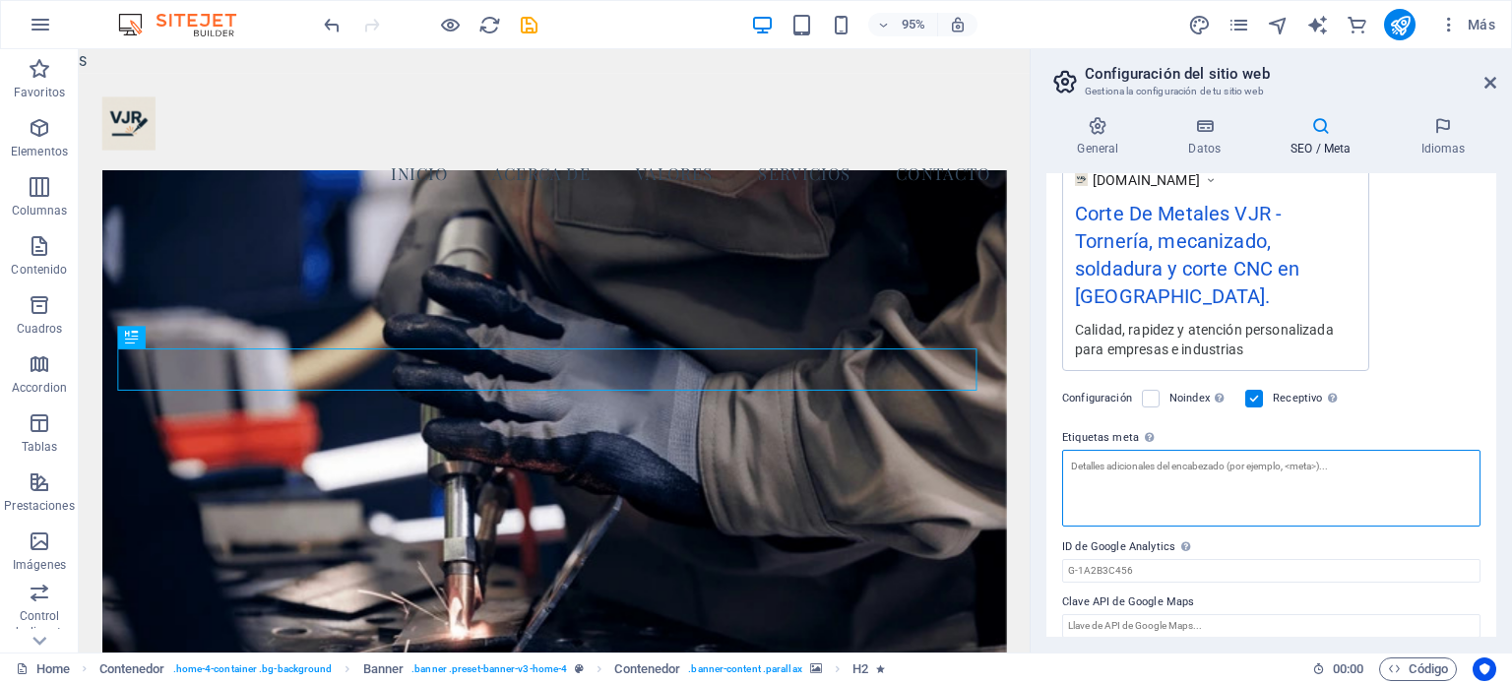
scroll to position [375, 0]
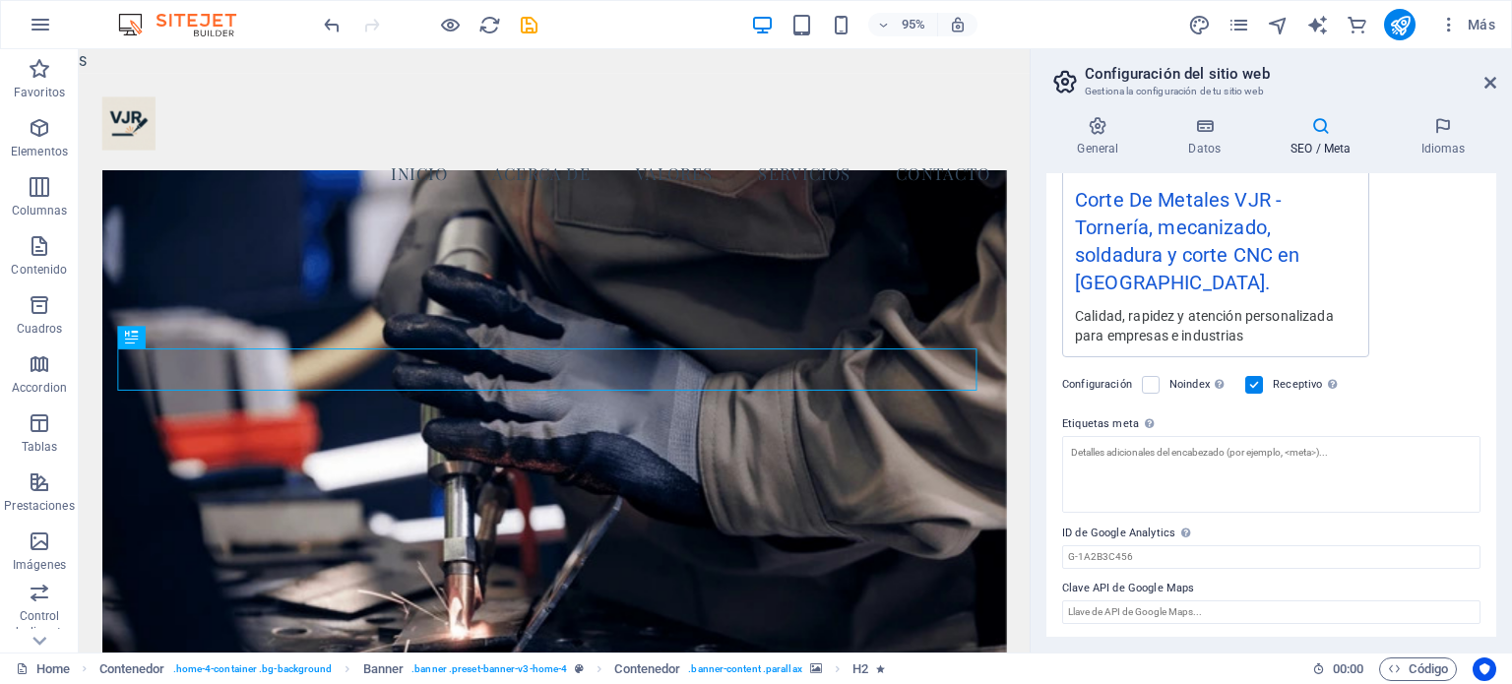
click at [1480, 94] on header "Configuración del sitio web Gestiona la configuración de tu sitio web" at bounding box center [1273, 74] width 446 height 51
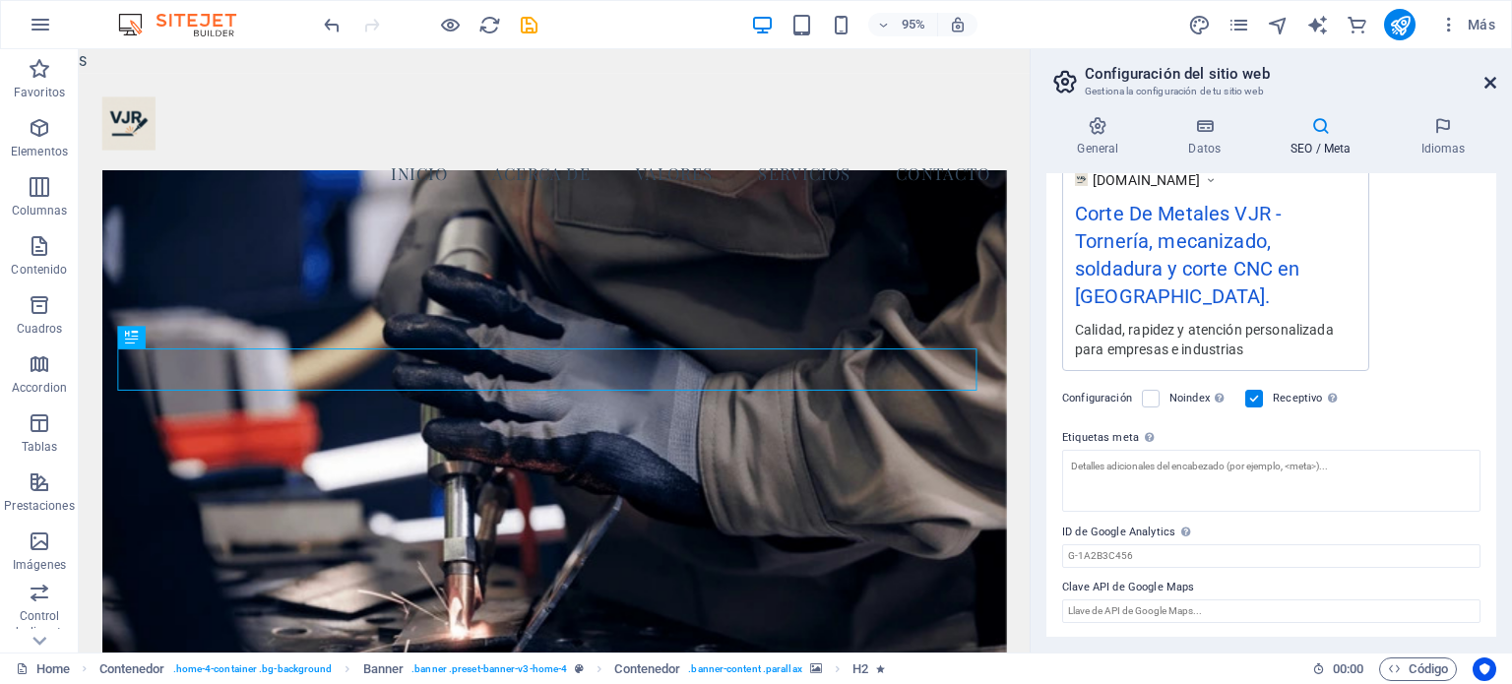
click at [1491, 76] on icon at bounding box center [1490, 83] width 12 height 16
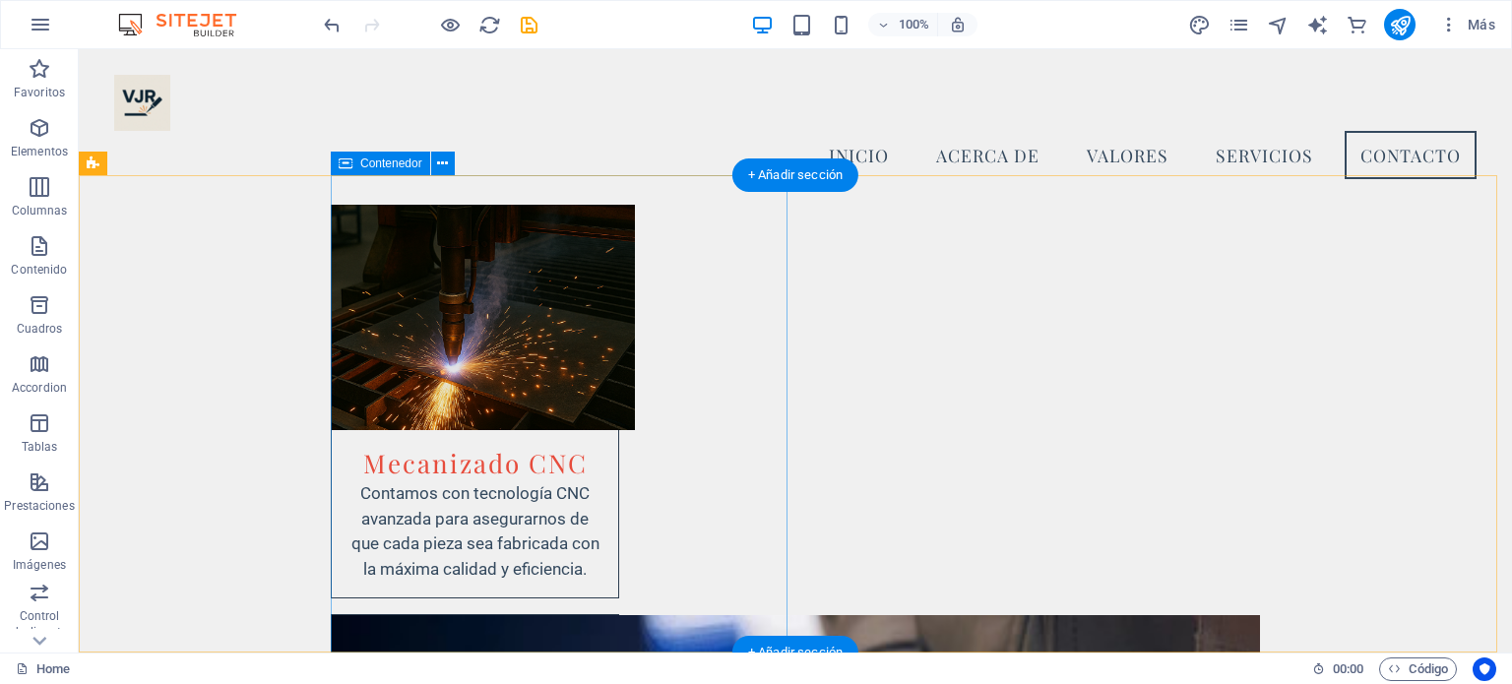
scroll to position [4288, 0]
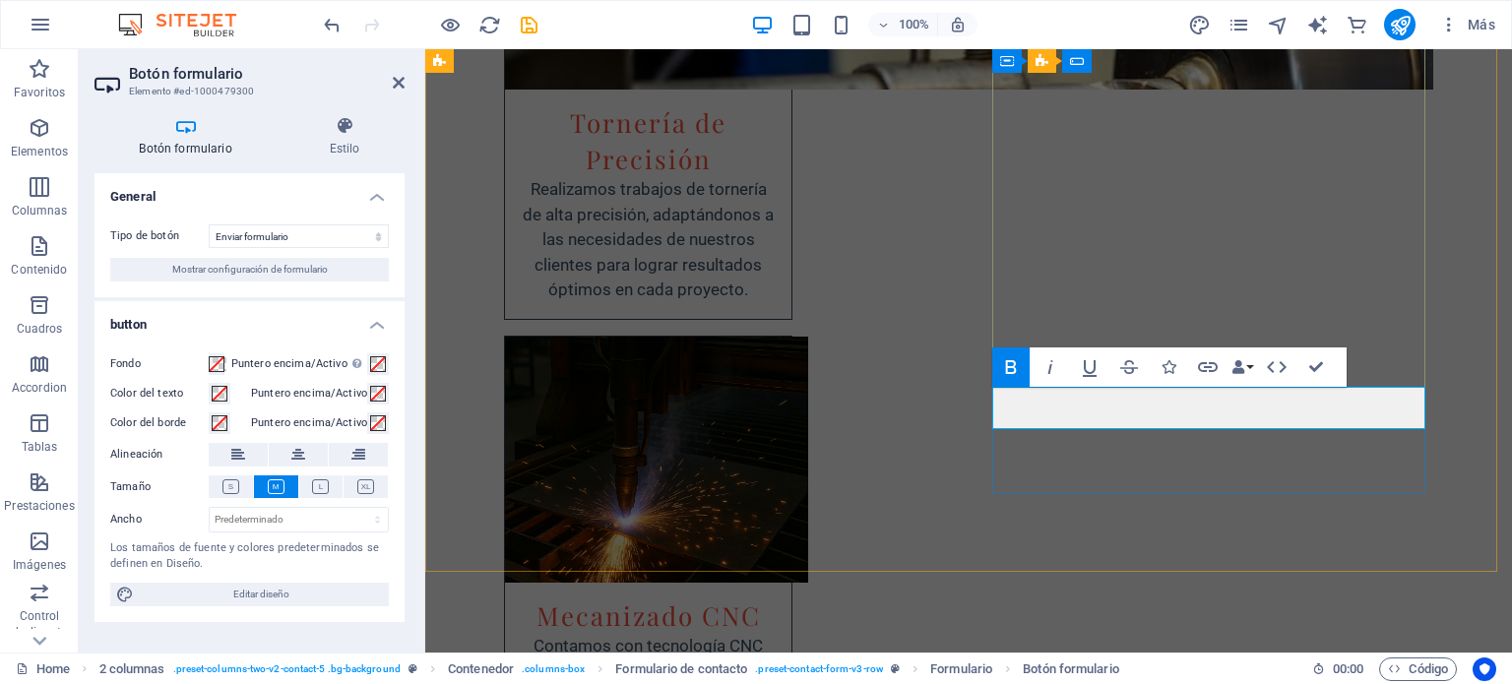
scroll to position [4239, 0]
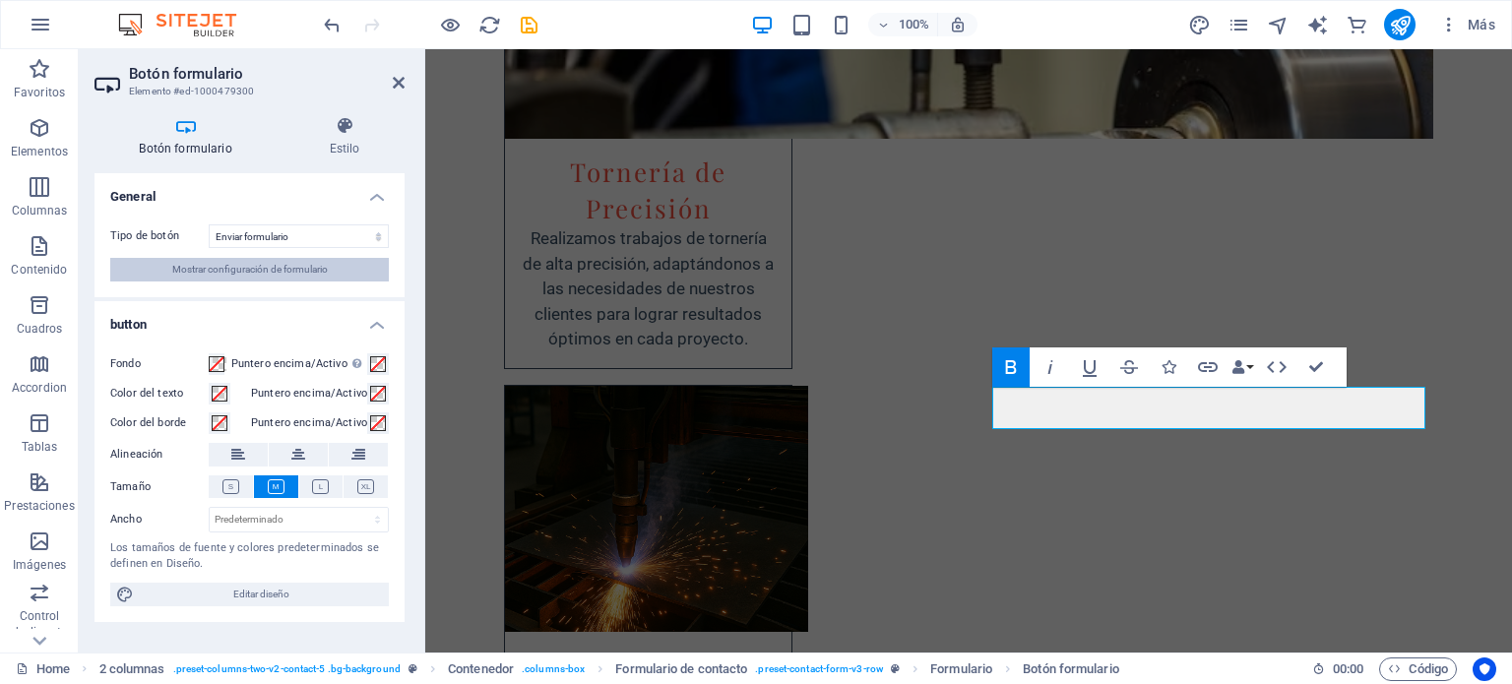
click at [325, 264] on span "Mostrar configuración de formulario" at bounding box center [250, 270] width 156 height 24
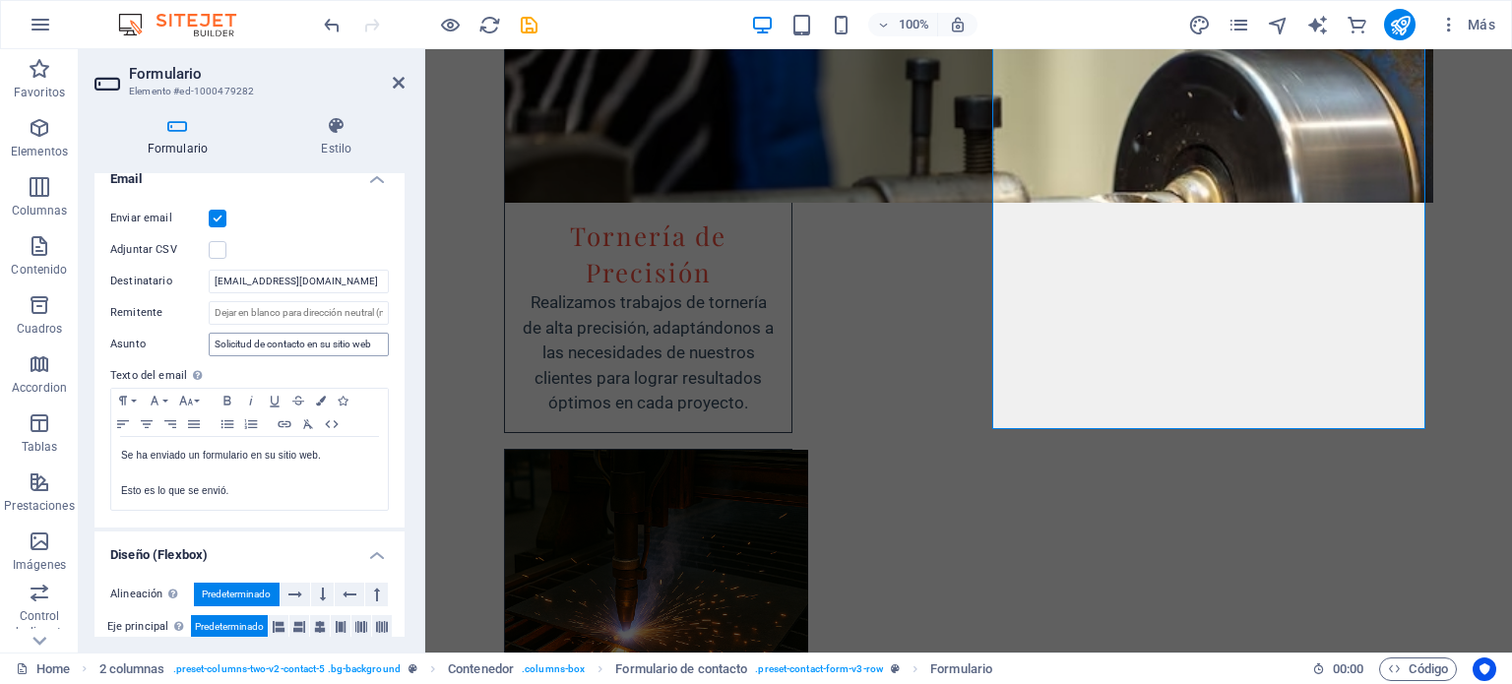
scroll to position [492, 0]
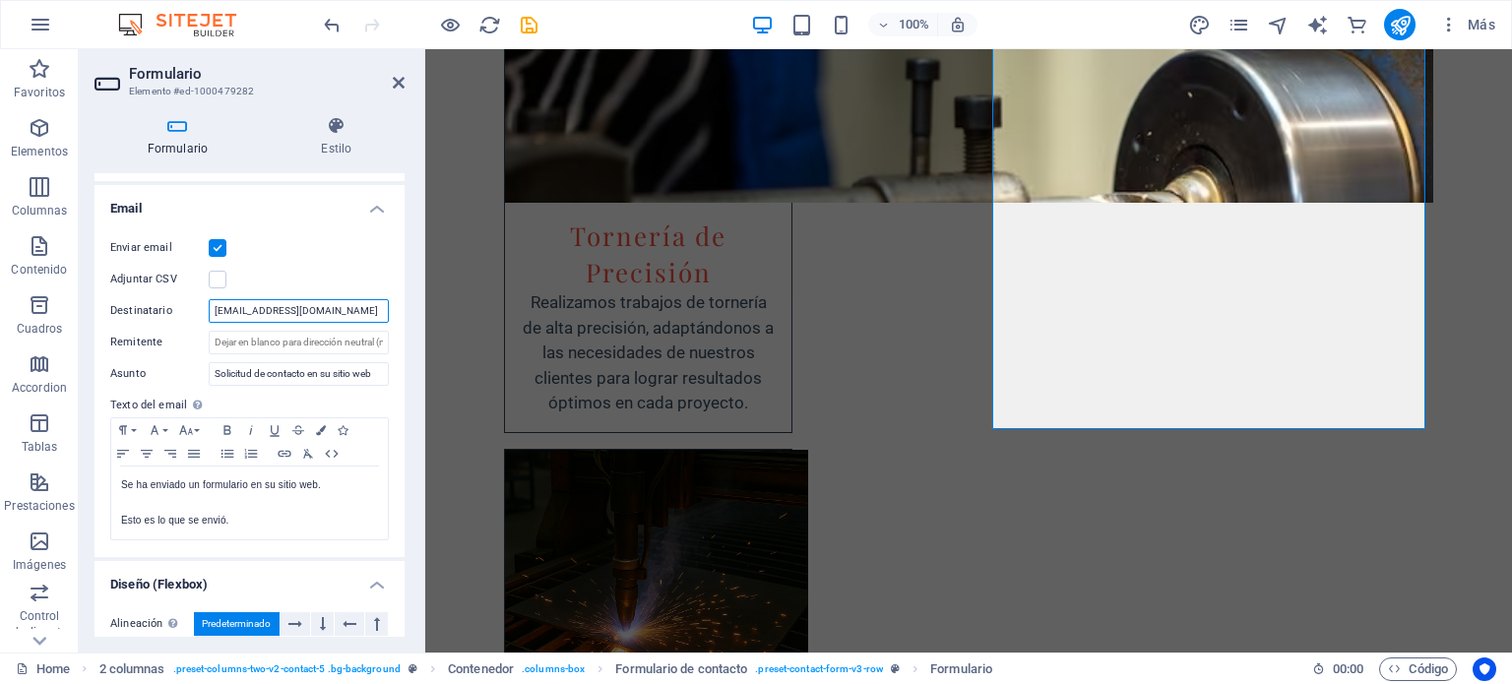
drag, startPoint x: 252, startPoint y: 311, endPoint x: 191, endPoint y: 314, distance: 61.1
click at [191, 314] on div "Destinatario contacto@cortedemetalesvjr.cl" at bounding box center [249, 311] width 279 height 24
type input "[EMAIL_ADDRESS][DOMAIN_NAME]"
click at [395, 86] on icon at bounding box center [399, 83] width 12 height 16
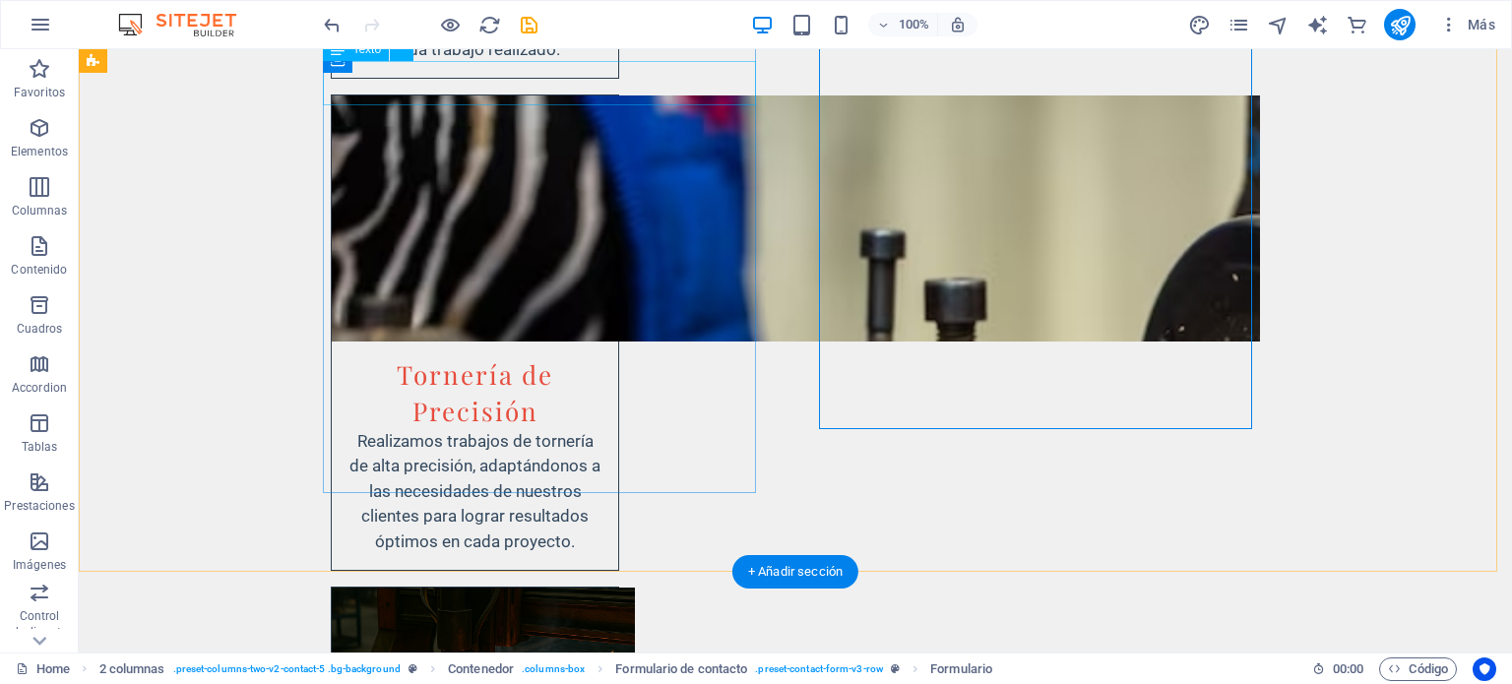
scroll to position [4394, 0]
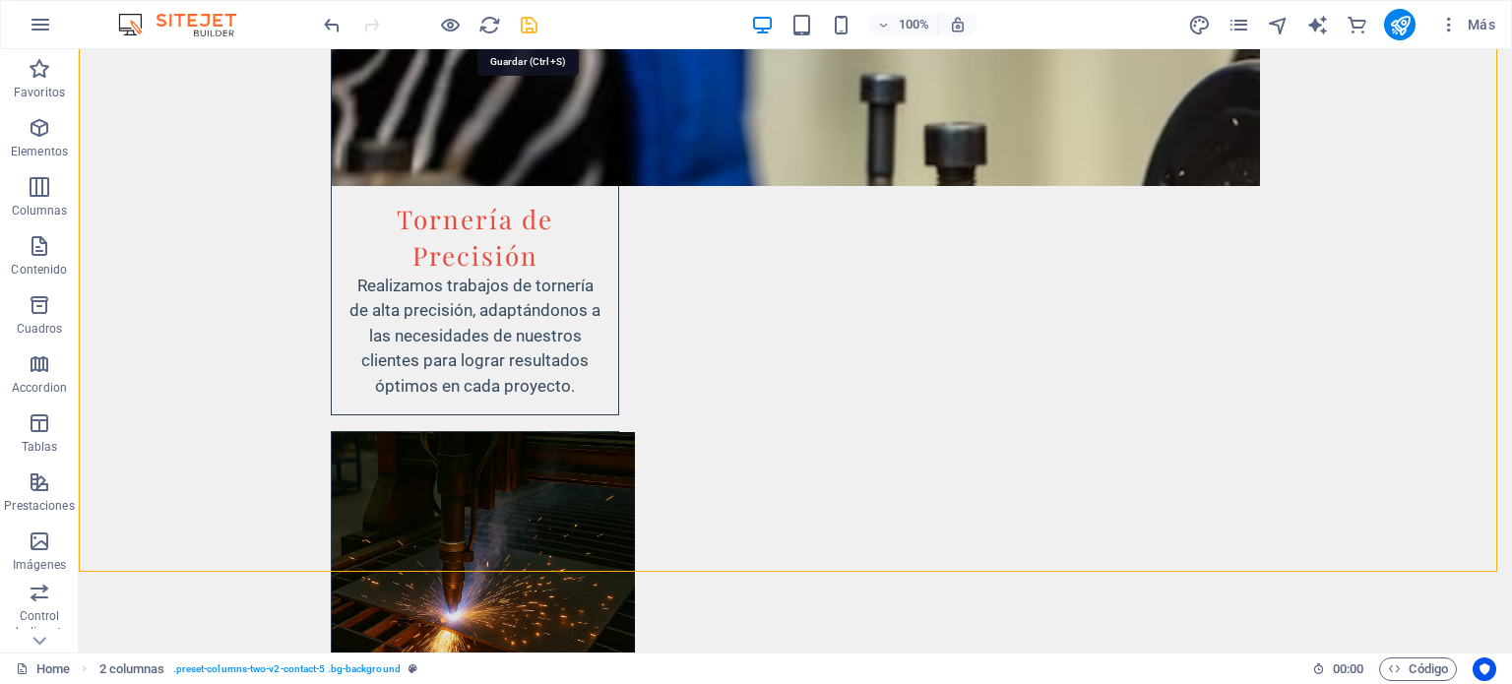
click at [525, 23] on icon "save" at bounding box center [529, 25] width 23 height 23
checkbox input "false"
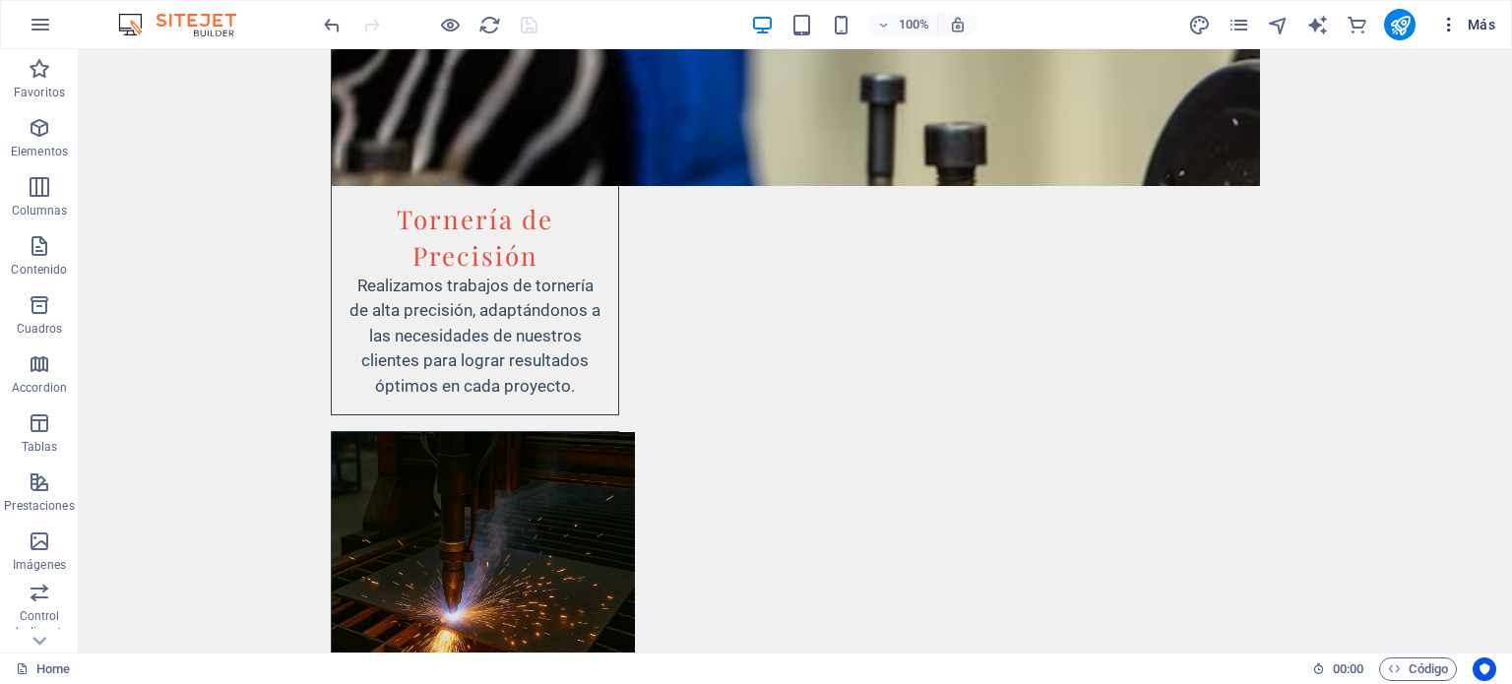
click at [1464, 15] on span "Más" at bounding box center [1467, 25] width 56 height 20
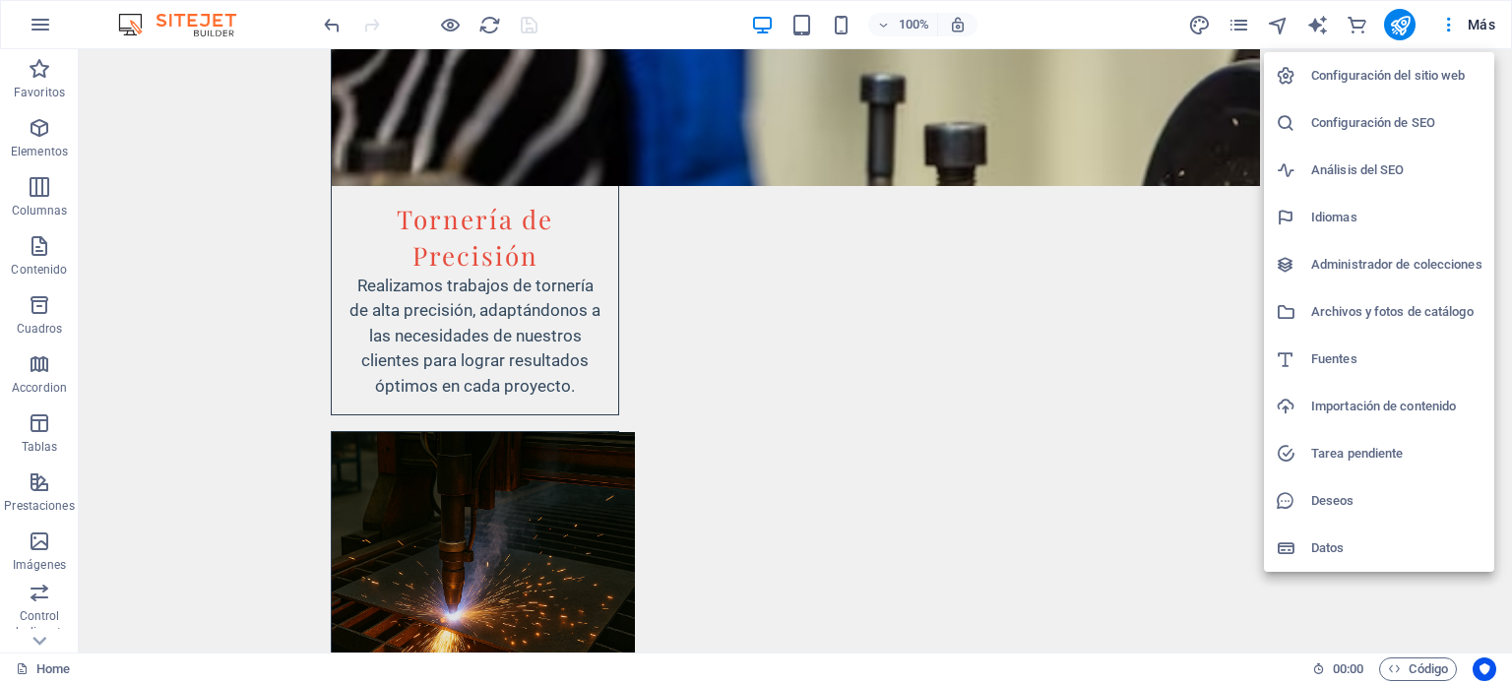
click at [1434, 70] on h6 "Configuración del sitio web" at bounding box center [1396, 76] width 171 height 24
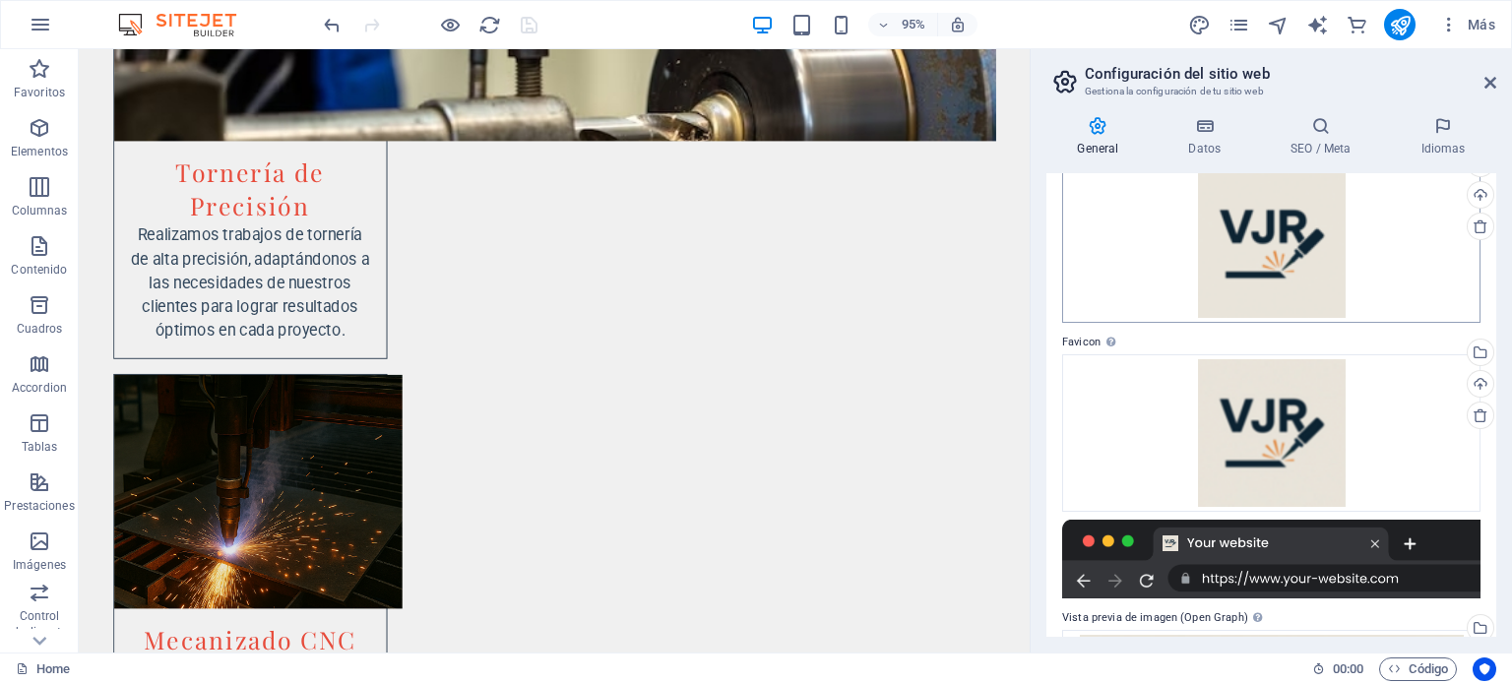
scroll to position [197, 0]
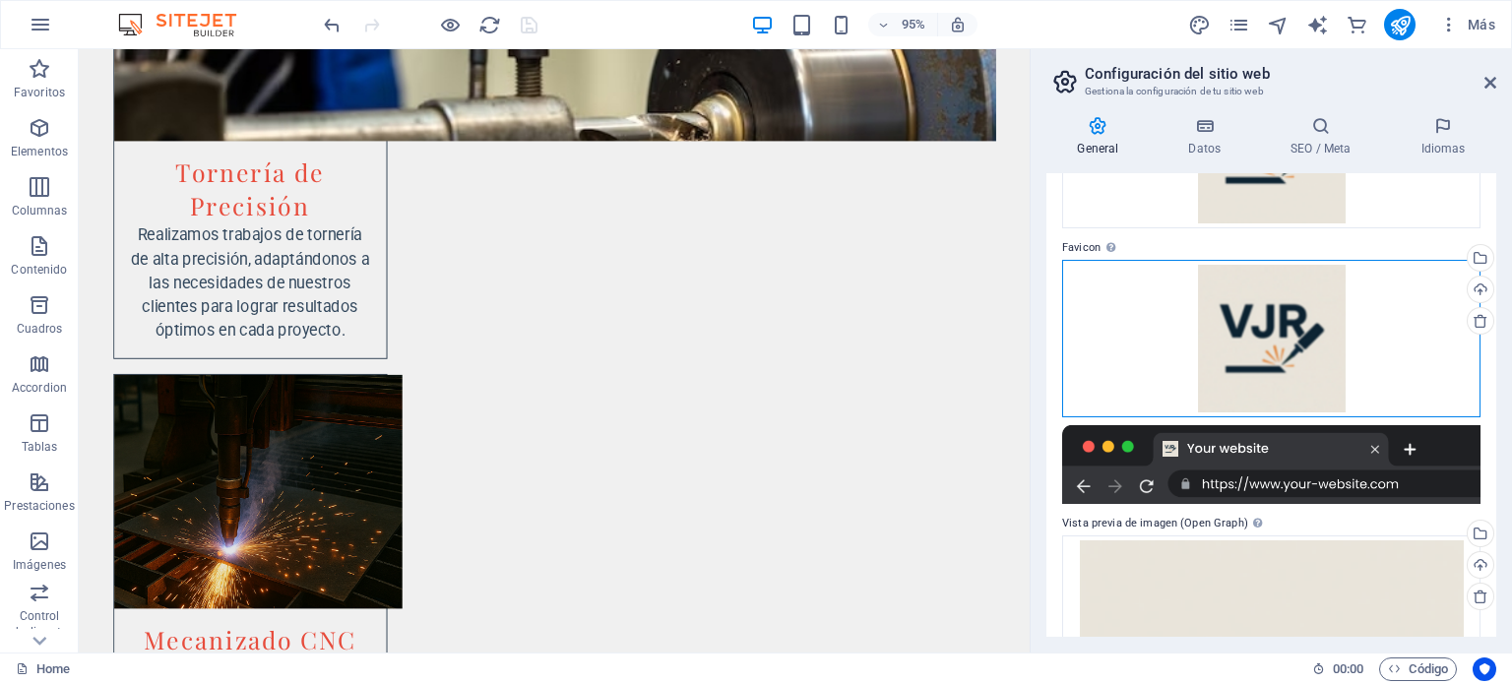
click at [1342, 356] on div "Arrastra archivos aquí, haz clic para escoger archivos o selecciona archivos de…" at bounding box center [1271, 338] width 418 height 157
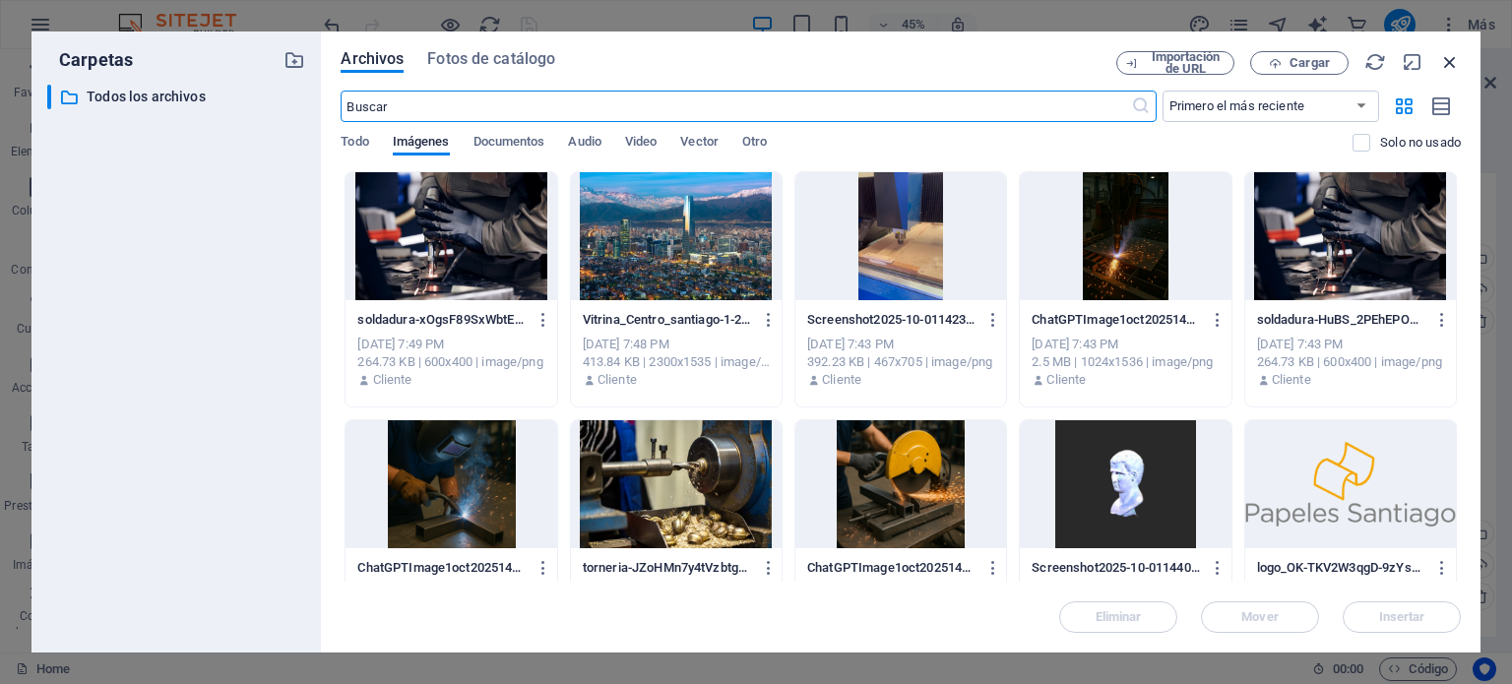
click at [1451, 61] on icon "button" at bounding box center [1450, 62] width 22 height 22
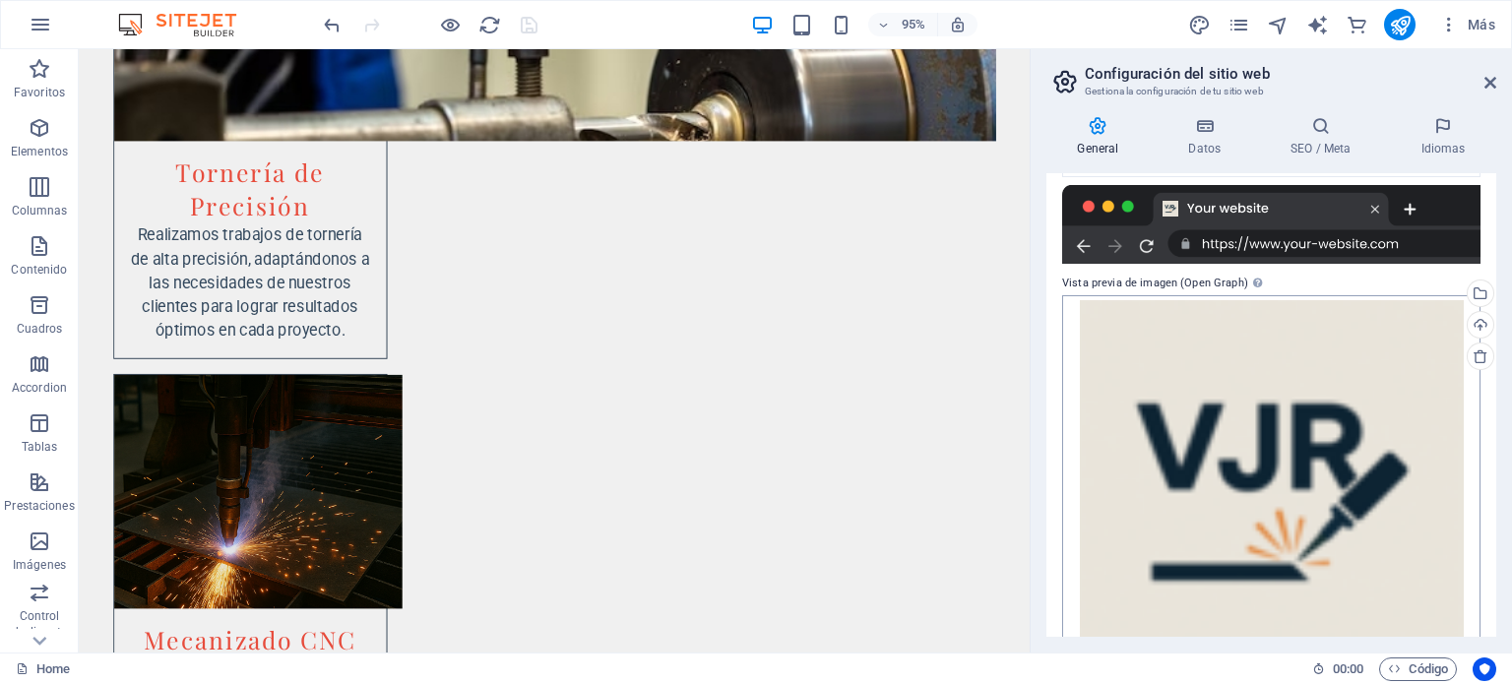
scroll to position [406, 0]
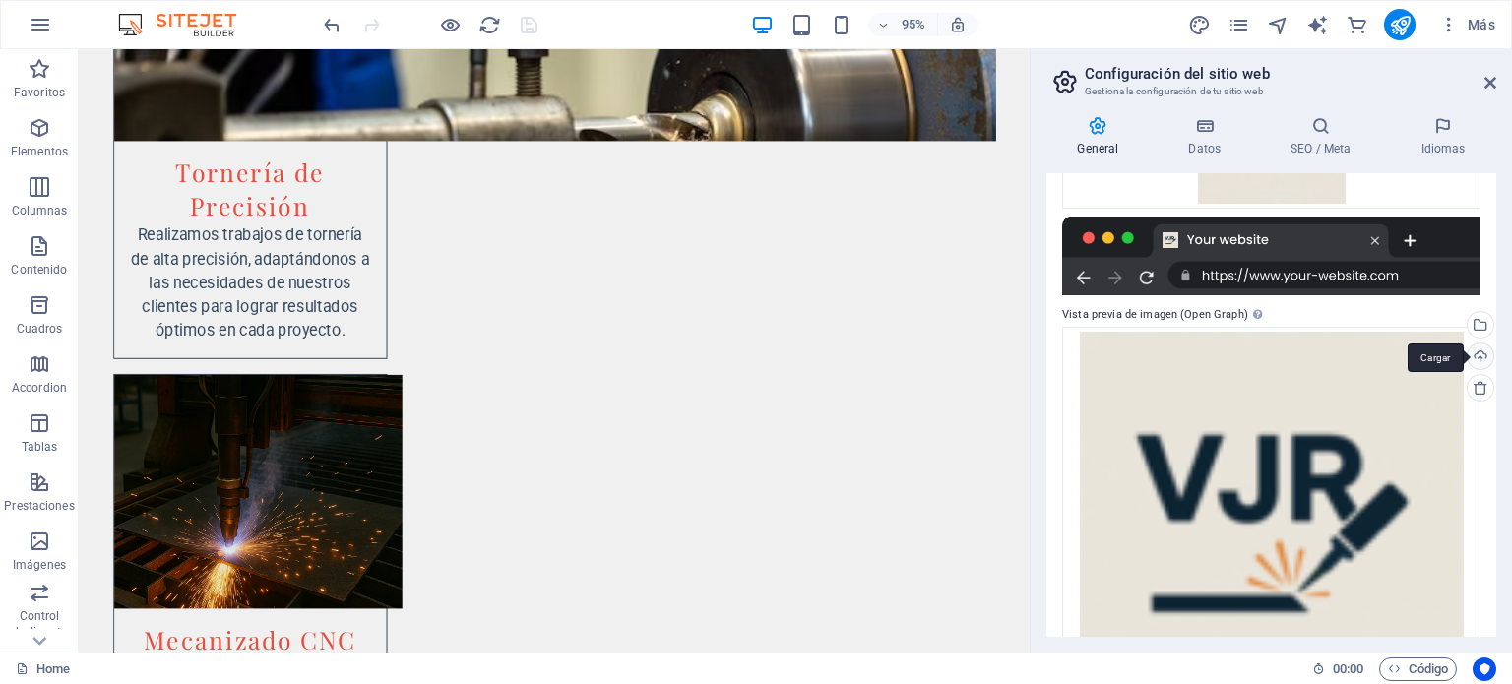
click at [1478, 362] on div "Cargar" at bounding box center [1479, 359] width 30 height 30
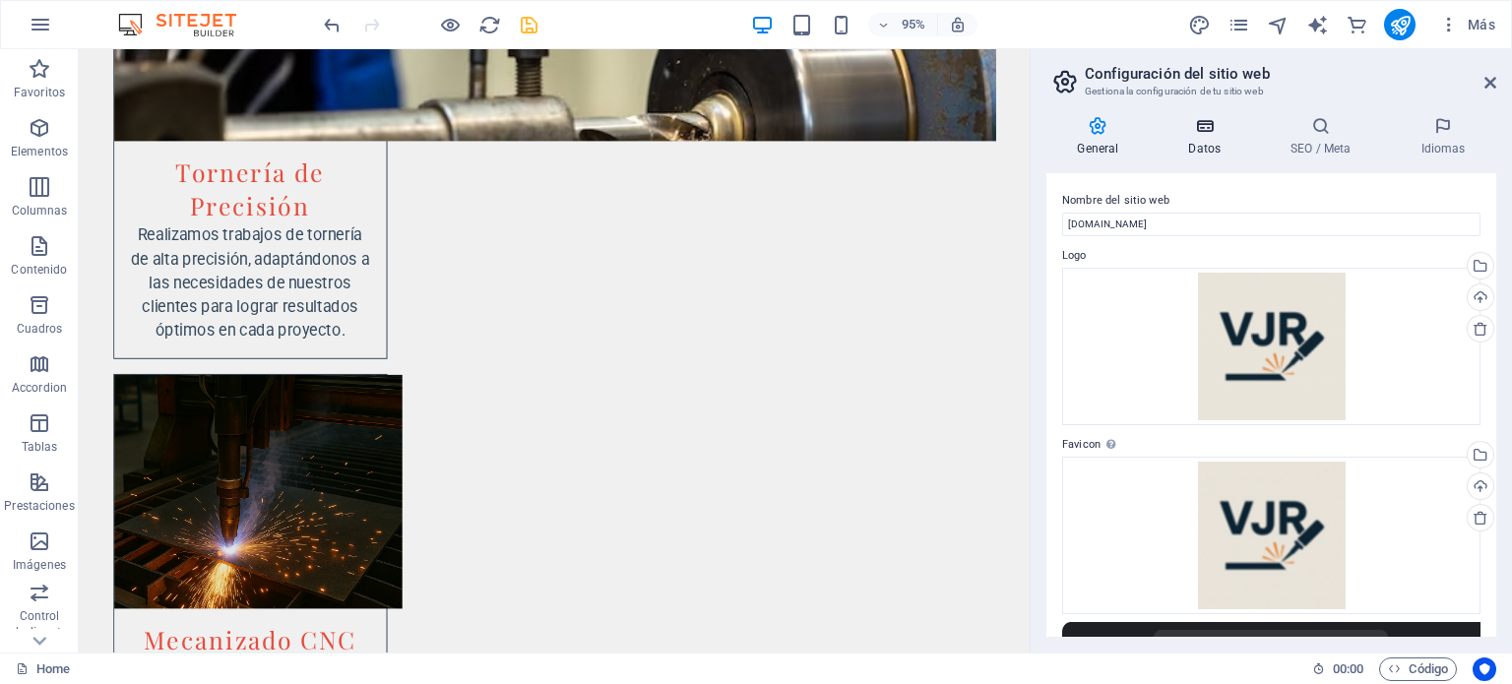
click at [1205, 148] on h4 "Datos" at bounding box center [1209, 136] width 102 height 41
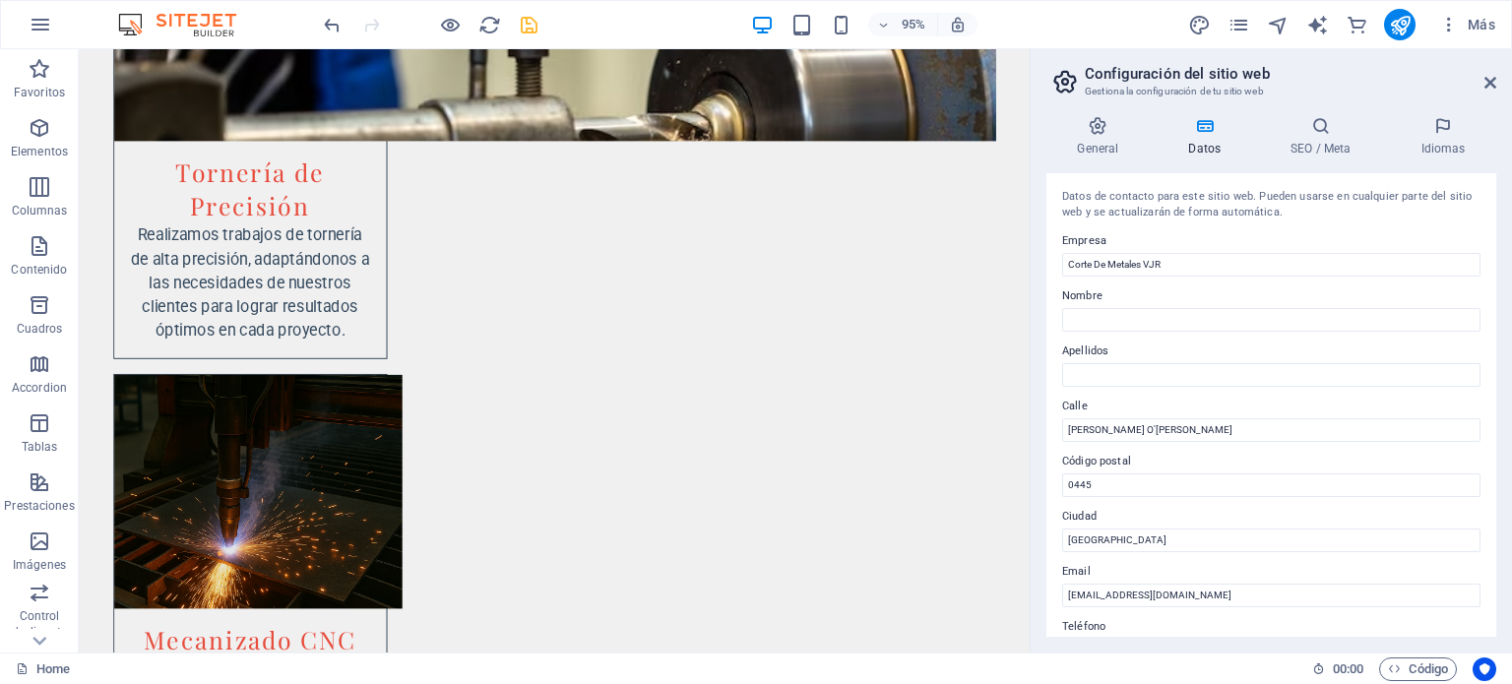
click at [1490, 97] on header "Configuración del sitio web Gestiona la configuración de tu sitio web" at bounding box center [1273, 74] width 446 height 51
click at [1491, 90] on header "Configuración del sitio web Gestiona la configuración de tu sitio web" at bounding box center [1273, 74] width 446 height 51
click at [524, 25] on icon "save" at bounding box center [529, 25] width 23 height 23
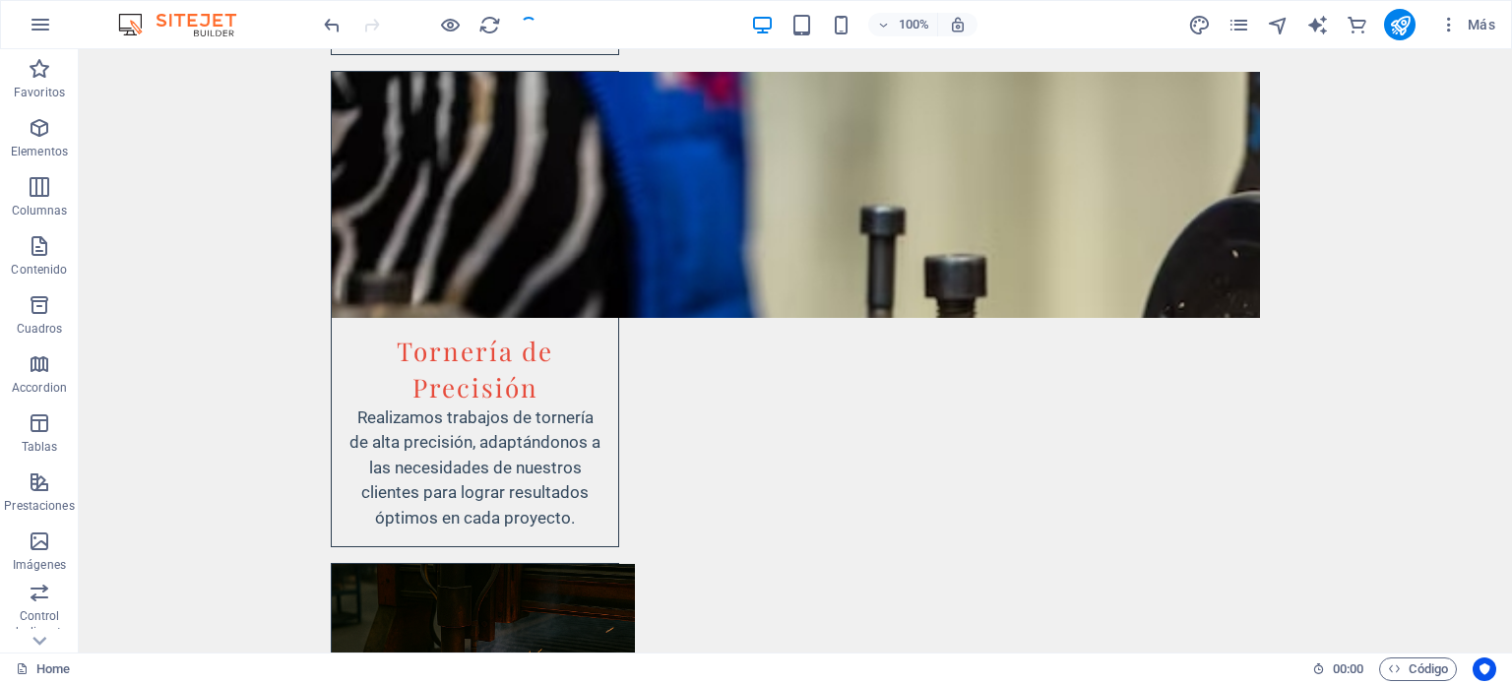
scroll to position [4394, 0]
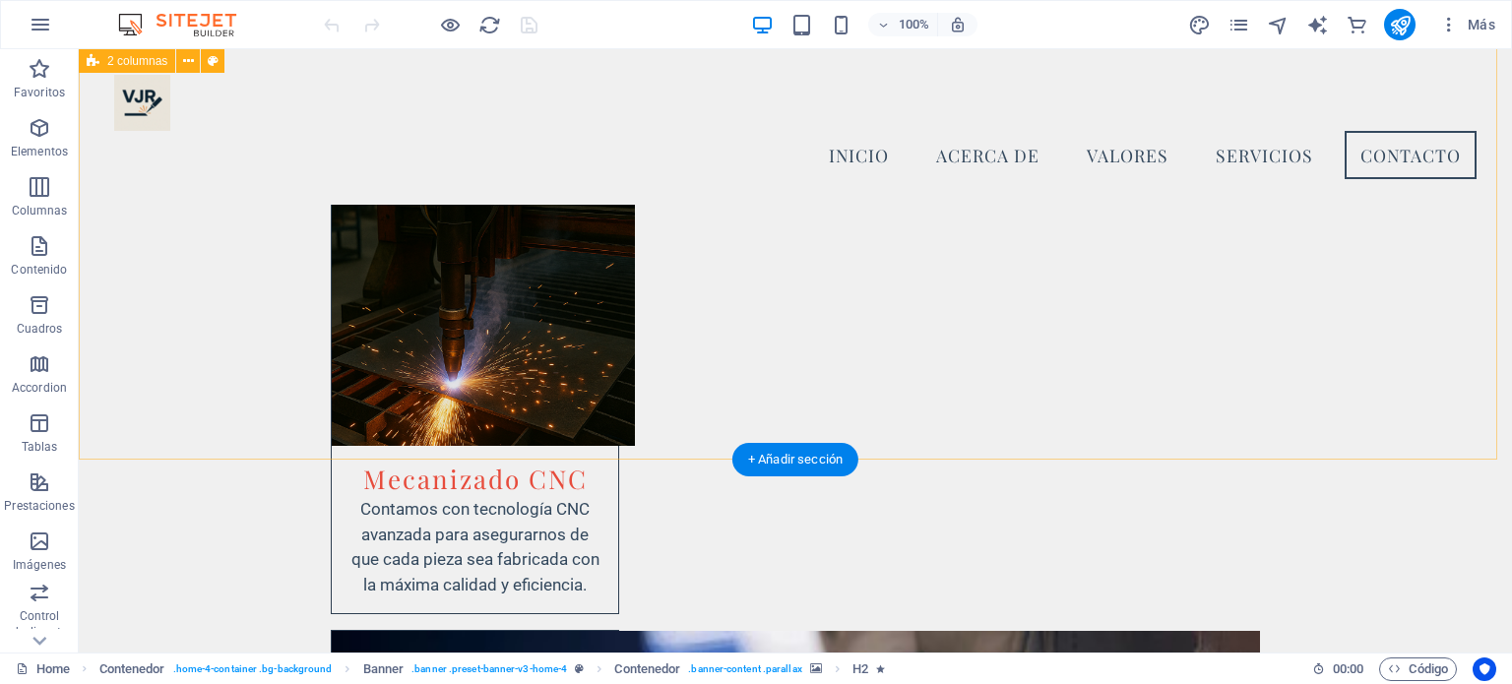
scroll to position [4224, 0]
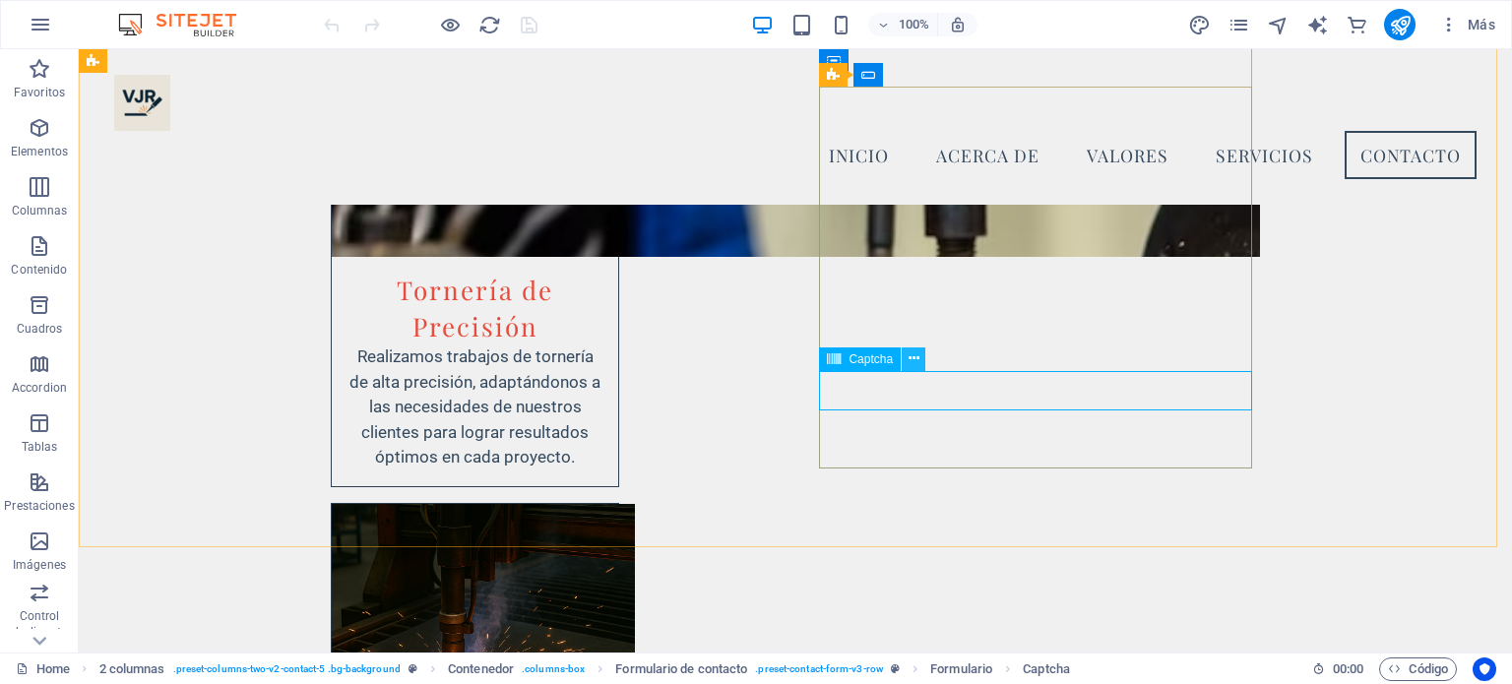
click at [911, 361] on icon at bounding box center [914, 358] width 11 height 21
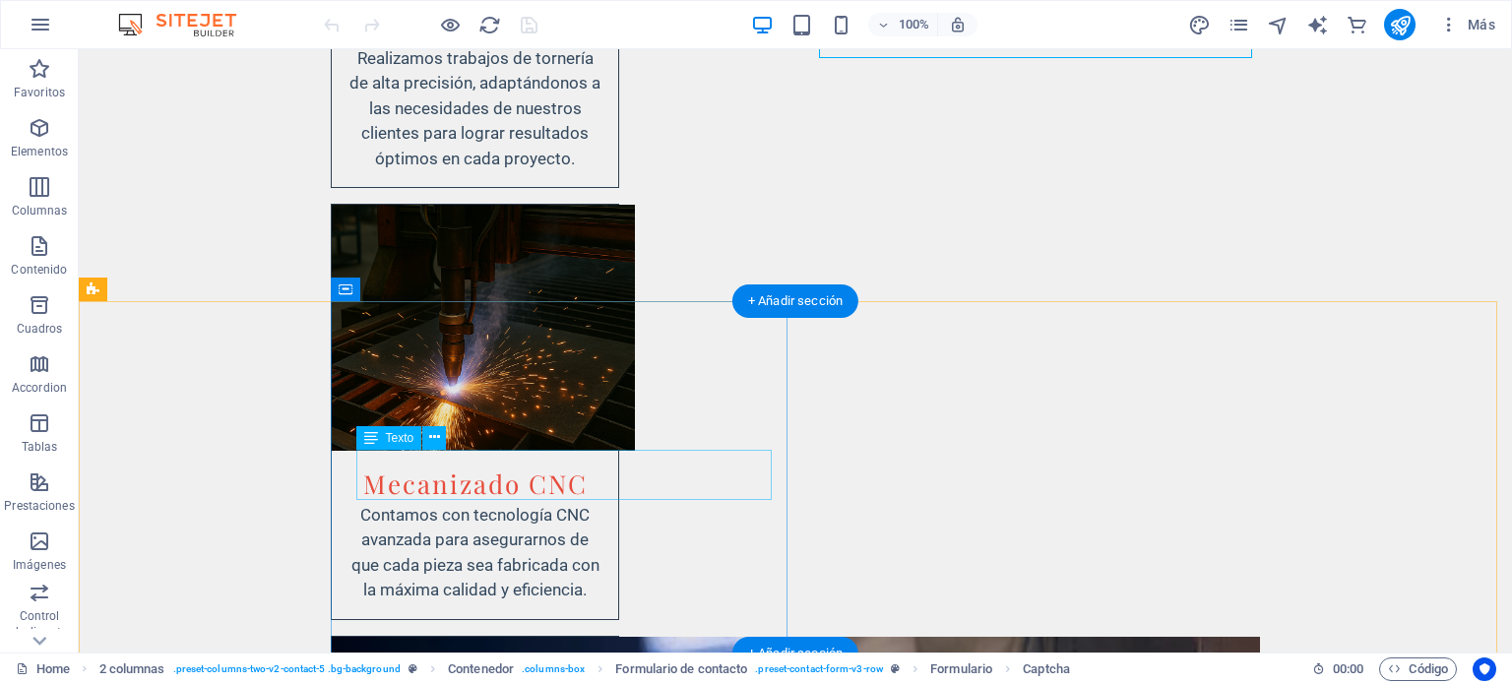
scroll to position [4576, 0]
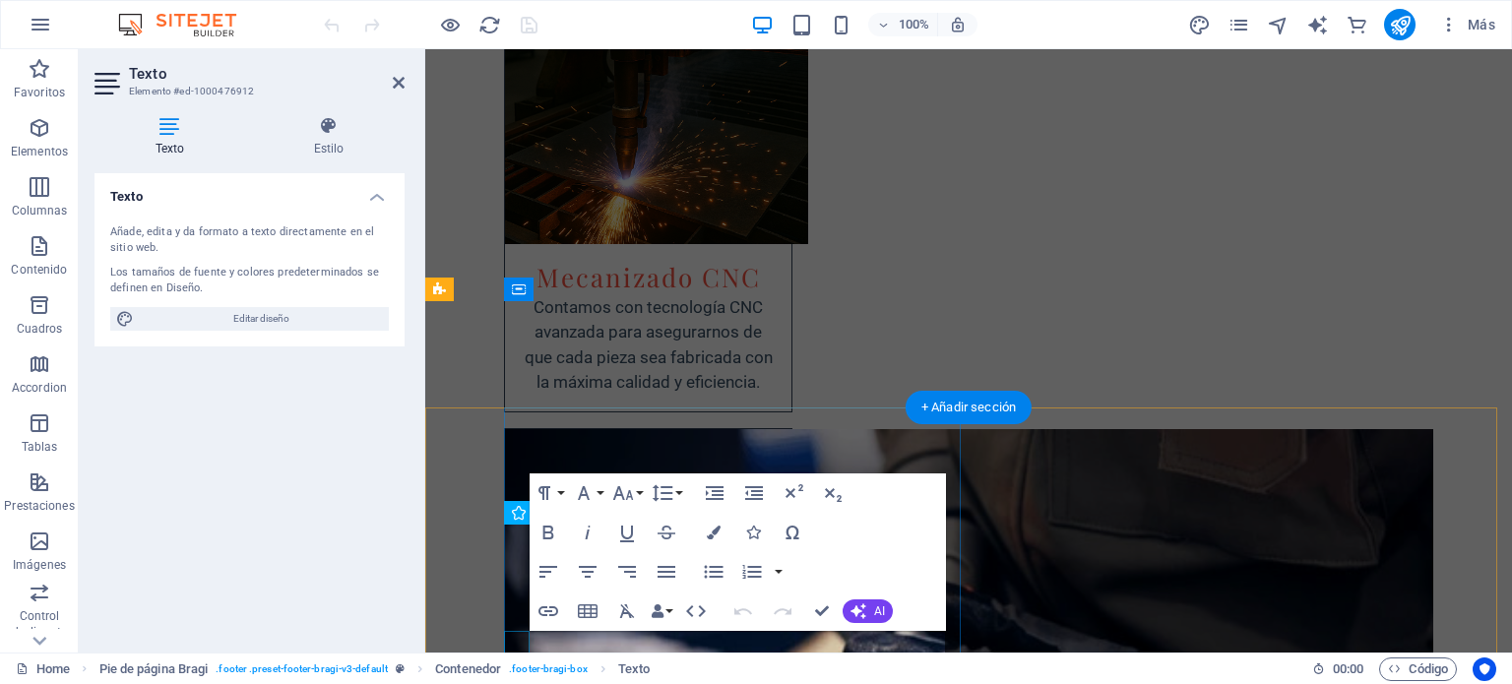
scroll to position [4421, 0]
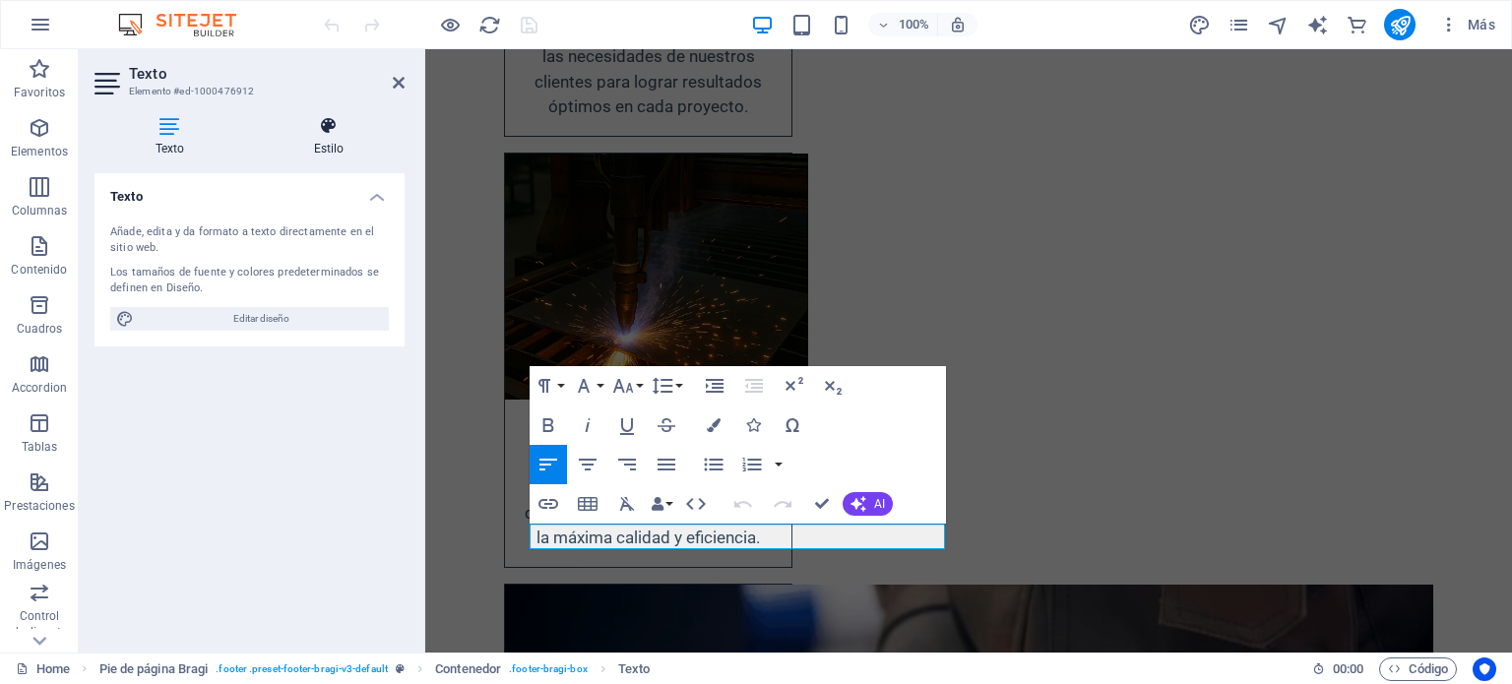
click at [305, 136] on h4 "Estilo" at bounding box center [329, 136] width 152 height 41
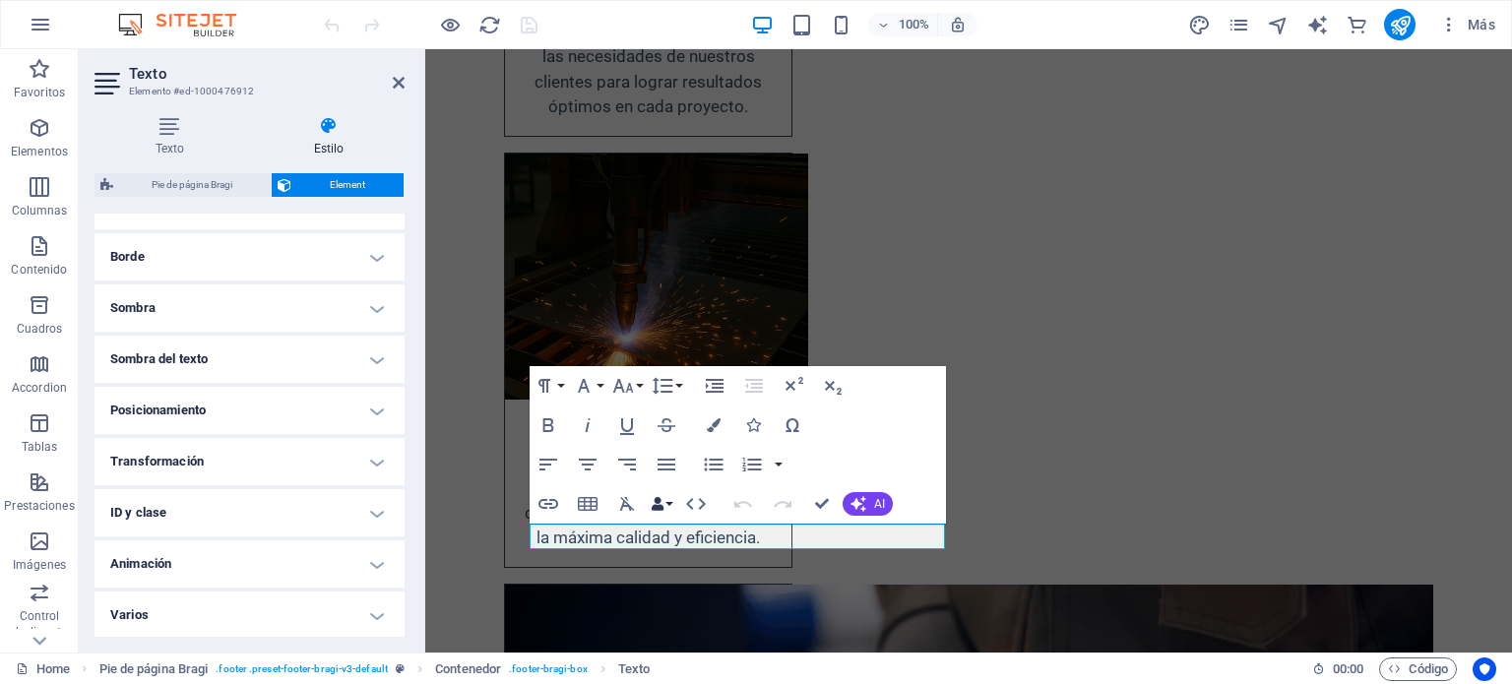
scroll to position [424, 0]
click at [549, 496] on icon "button" at bounding box center [548, 504] width 24 height 24
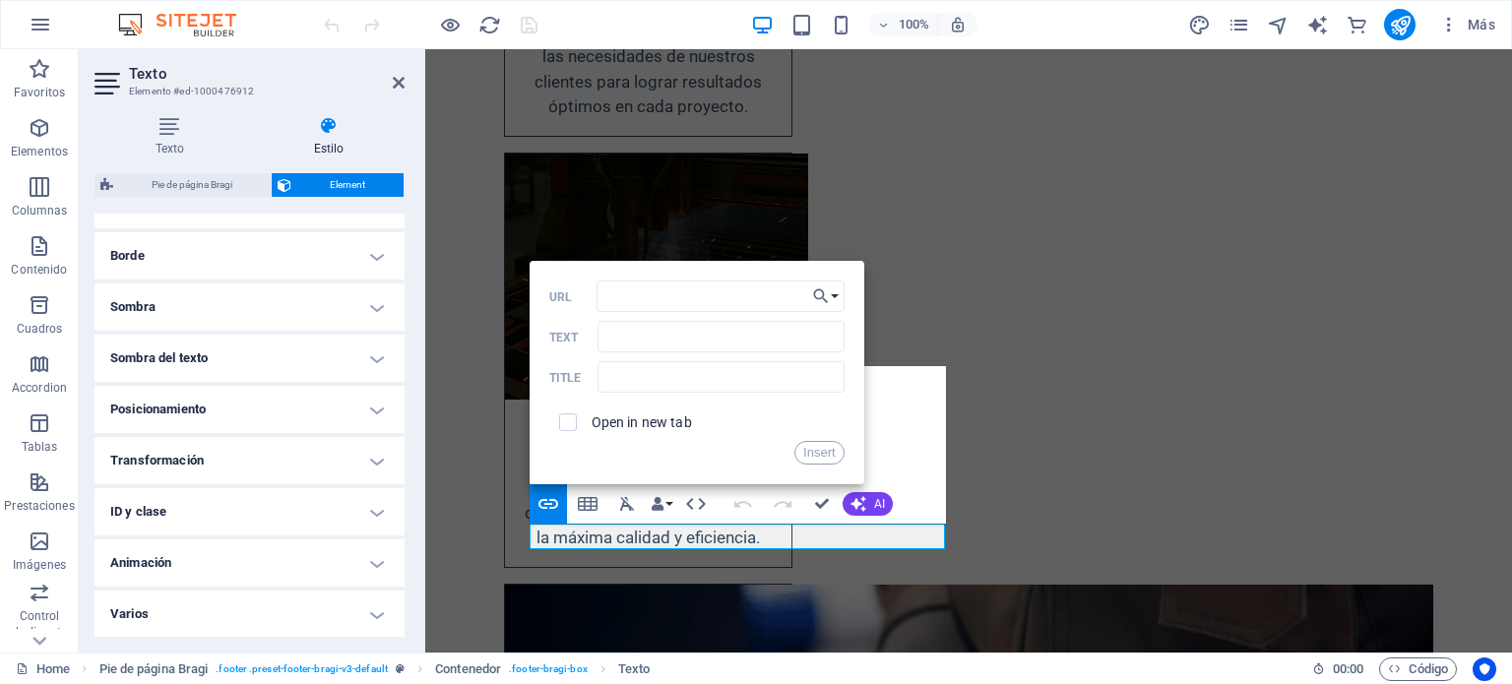
click at [873, 424] on div "Paragraph Format Normal Heading 1 Heading 2 Heading 3 Heading 4 Heading 5 Headi…" at bounding box center [738, 444] width 416 height 157
click at [884, 432] on div "Paragraph Format Normal Heading 1 Heading 2 Heading 3 Heading 4 Heading 5 Headi…" at bounding box center [738, 444] width 416 height 157
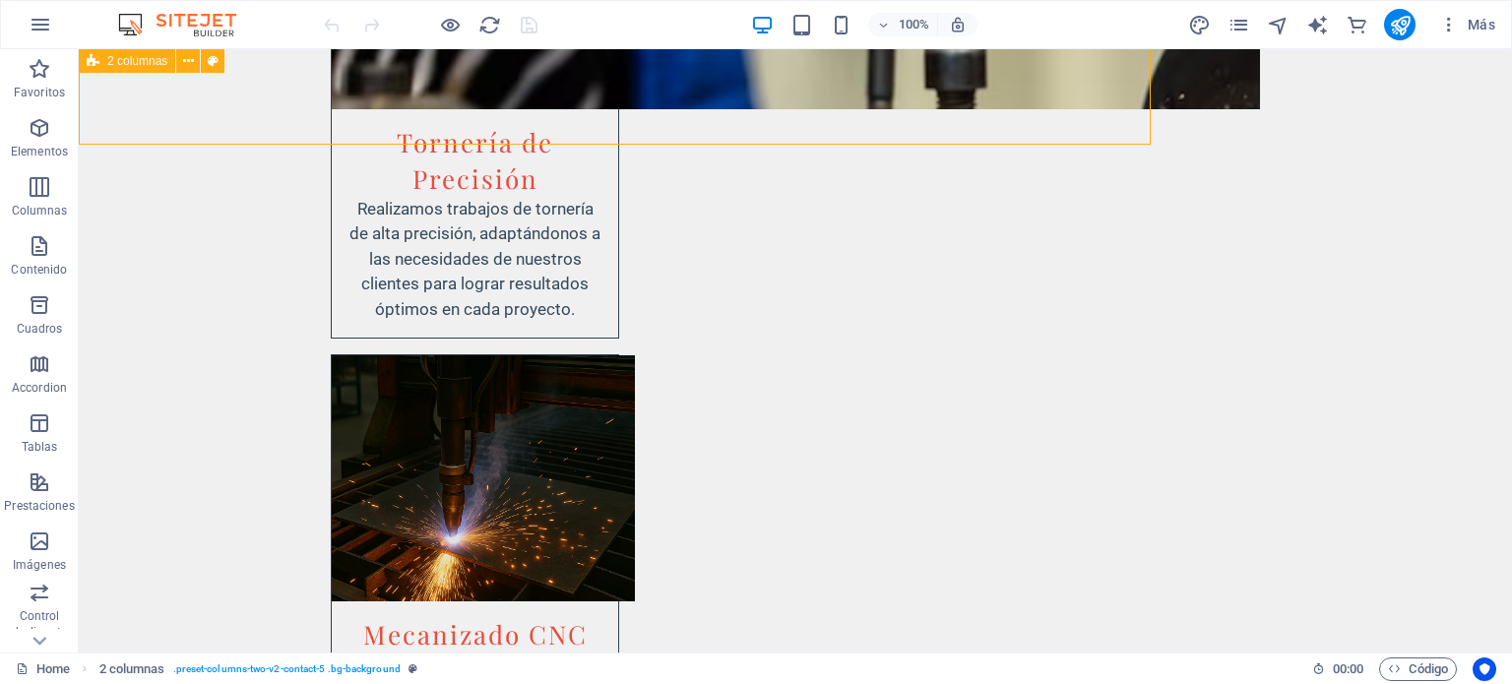
scroll to position [4576, 0]
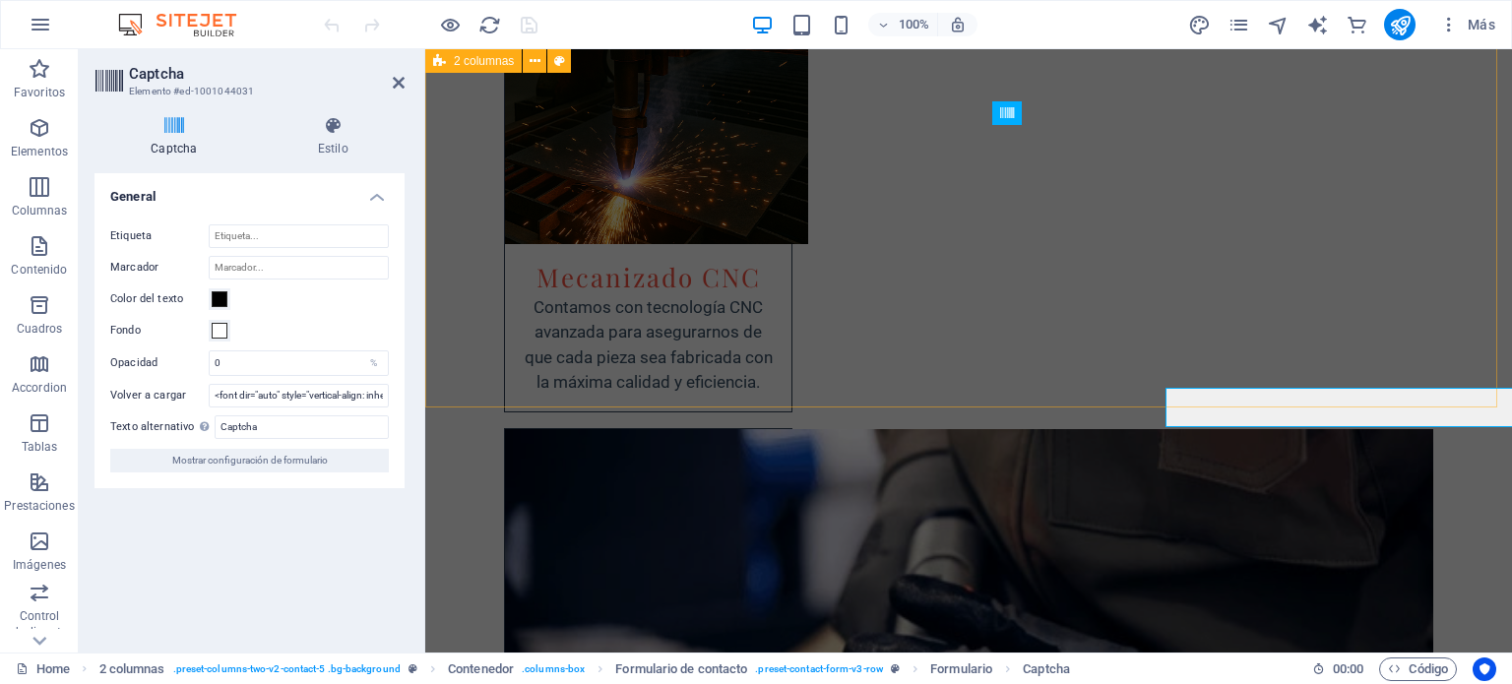
scroll to position [4421, 0]
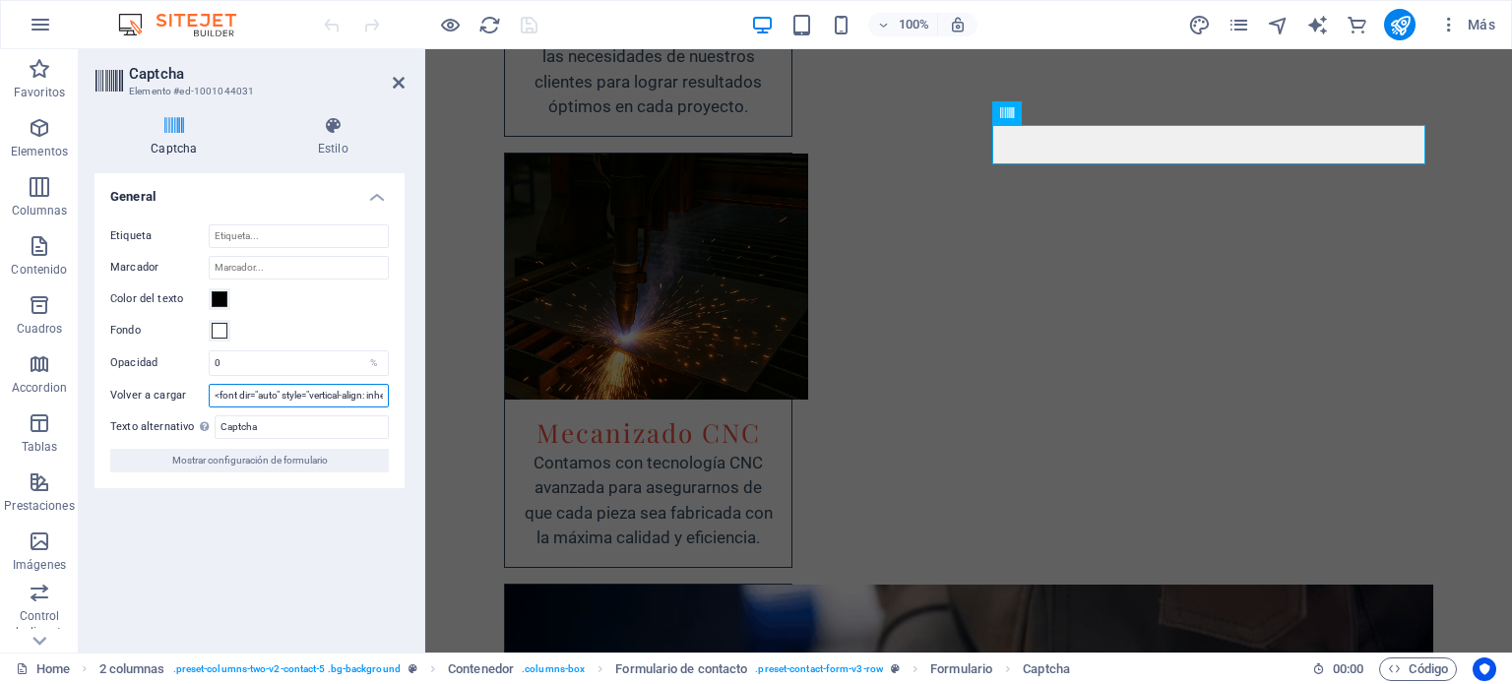
click at [260, 397] on input "<font dir="auto" style="vertical-align: inherit;"><font dir="auto" style="verti…" at bounding box center [299, 396] width 180 height 24
click at [270, 428] on input "Captcha" at bounding box center [302, 427] width 174 height 24
click at [261, 392] on input "<font dir="auto" style="vertical-align: inherit;"><font dir="auto" style="verti…" at bounding box center [299, 396] width 180 height 24
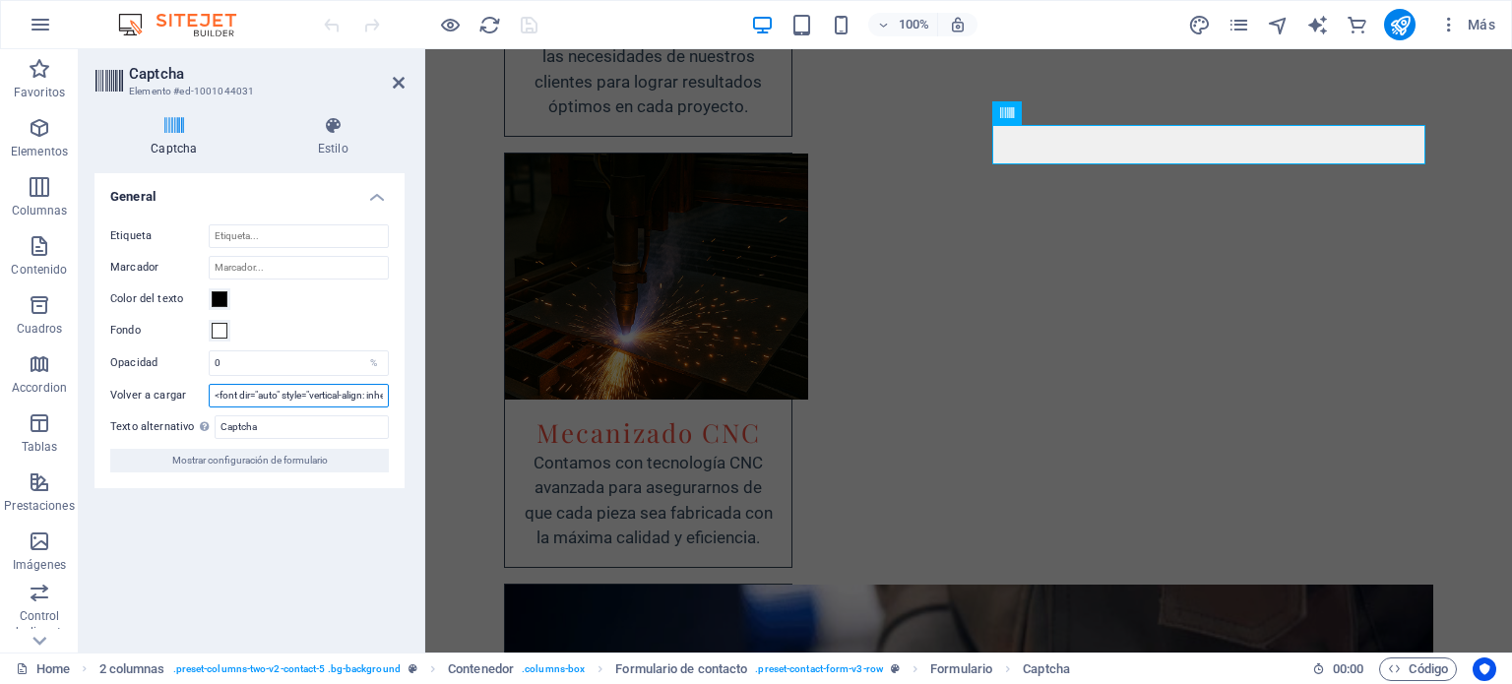
click at [290, 385] on input "<font dir="auto" style="vertical-align: inherit;"><font dir="auto" style="verti…" at bounding box center [299, 396] width 180 height 24
drag, startPoint x: 336, startPoint y: 399, endPoint x: 169, endPoint y: 390, distance: 166.6
click at [169, 390] on div "Volver a cargar <font dir="auto" style="vertical-align: inherit;"><font dir="au…" at bounding box center [249, 396] width 279 height 24
click at [274, 395] on input "<font dir="auto" style="vertical-align: inherit;"><font dir="auto" style="verti…" at bounding box center [299, 396] width 180 height 24
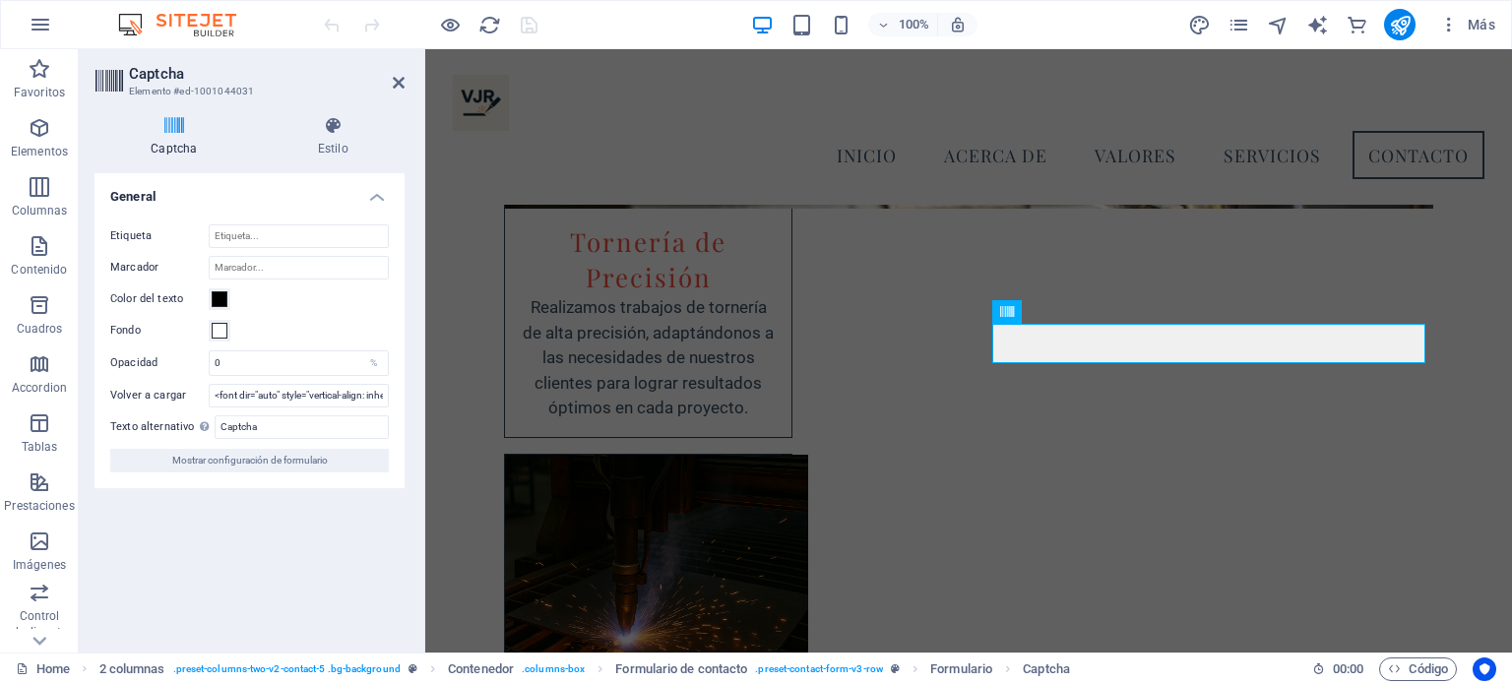
scroll to position [4115, 0]
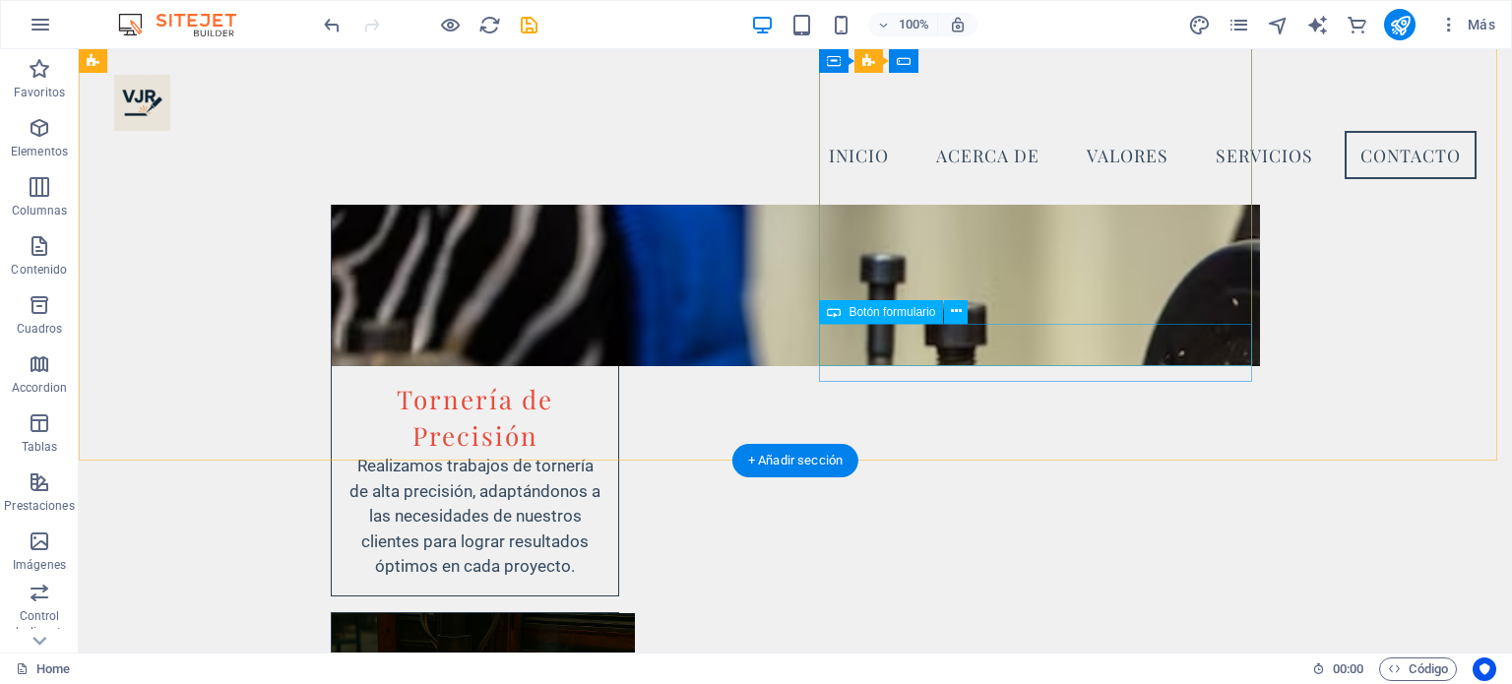
scroll to position [4377, 0]
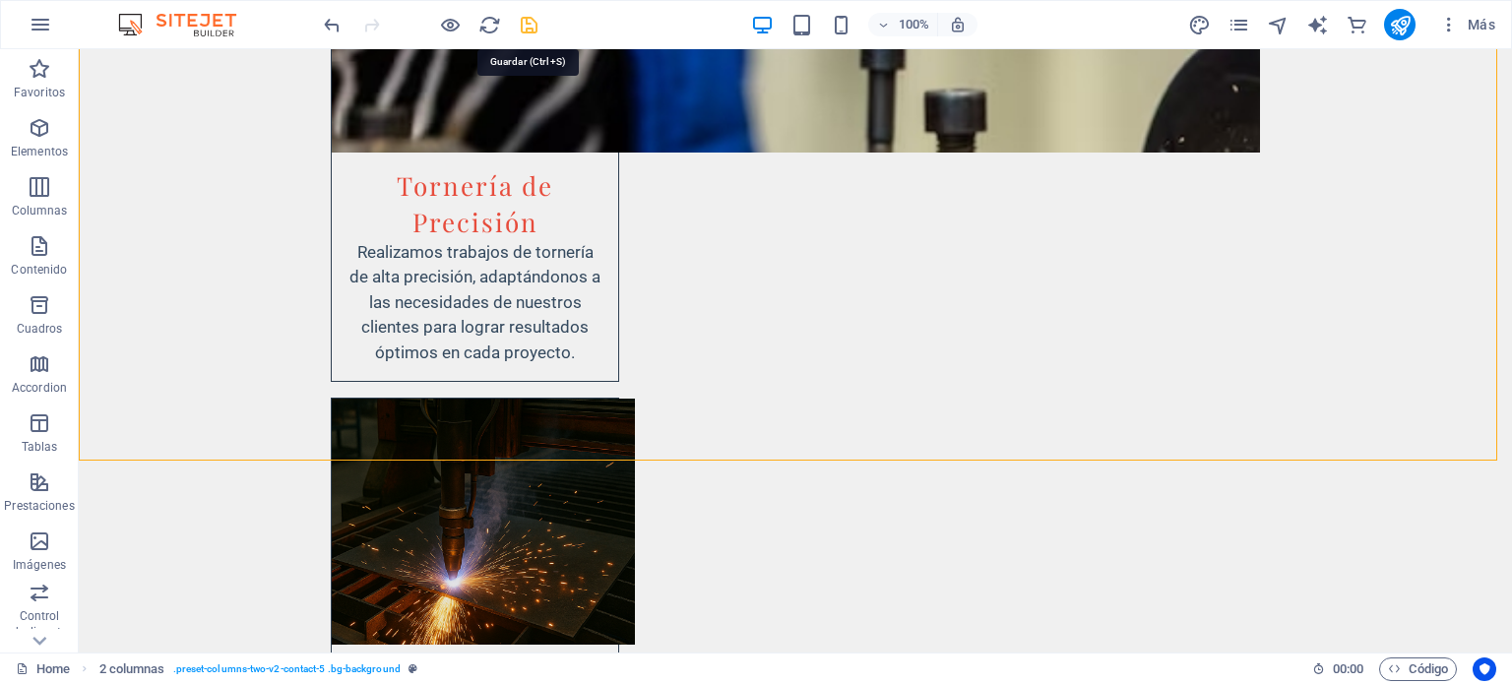
click at [530, 20] on icon "save" at bounding box center [529, 25] width 23 height 23
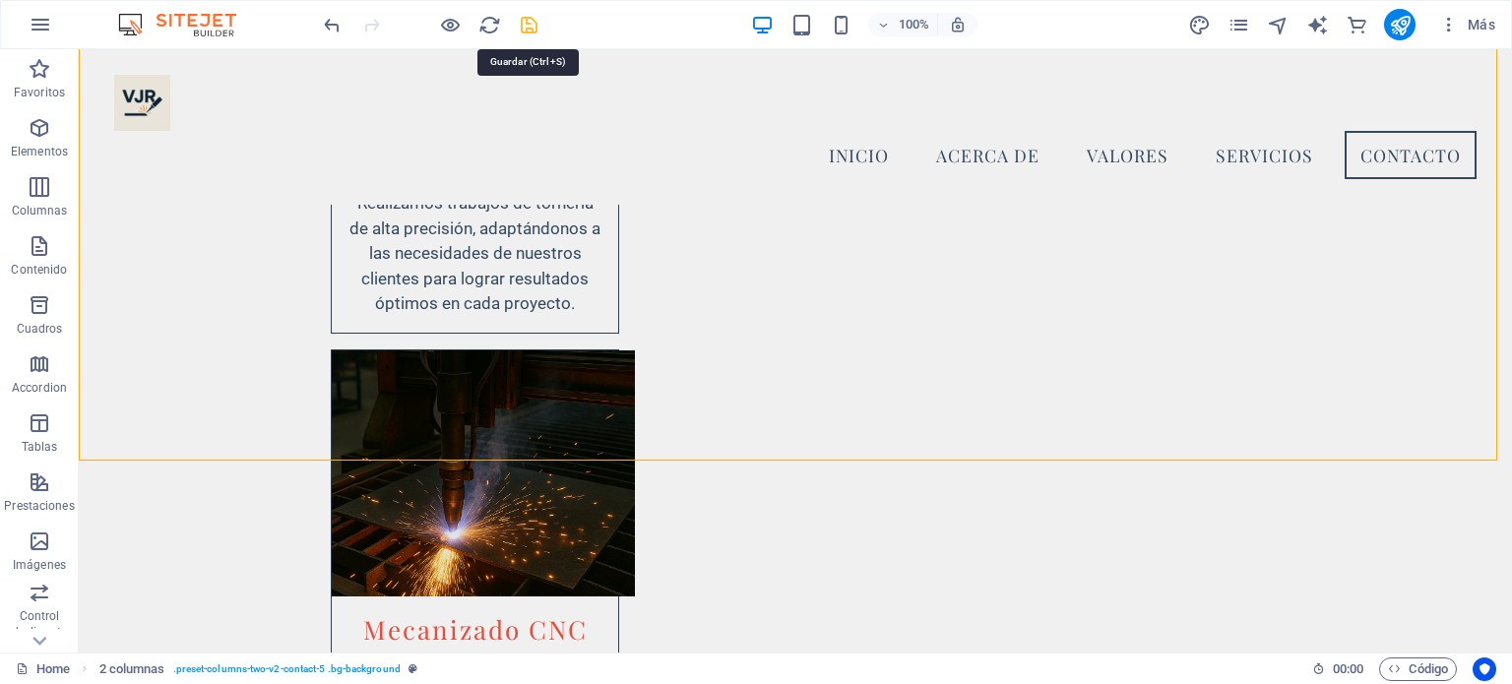
scroll to position [4359, 0]
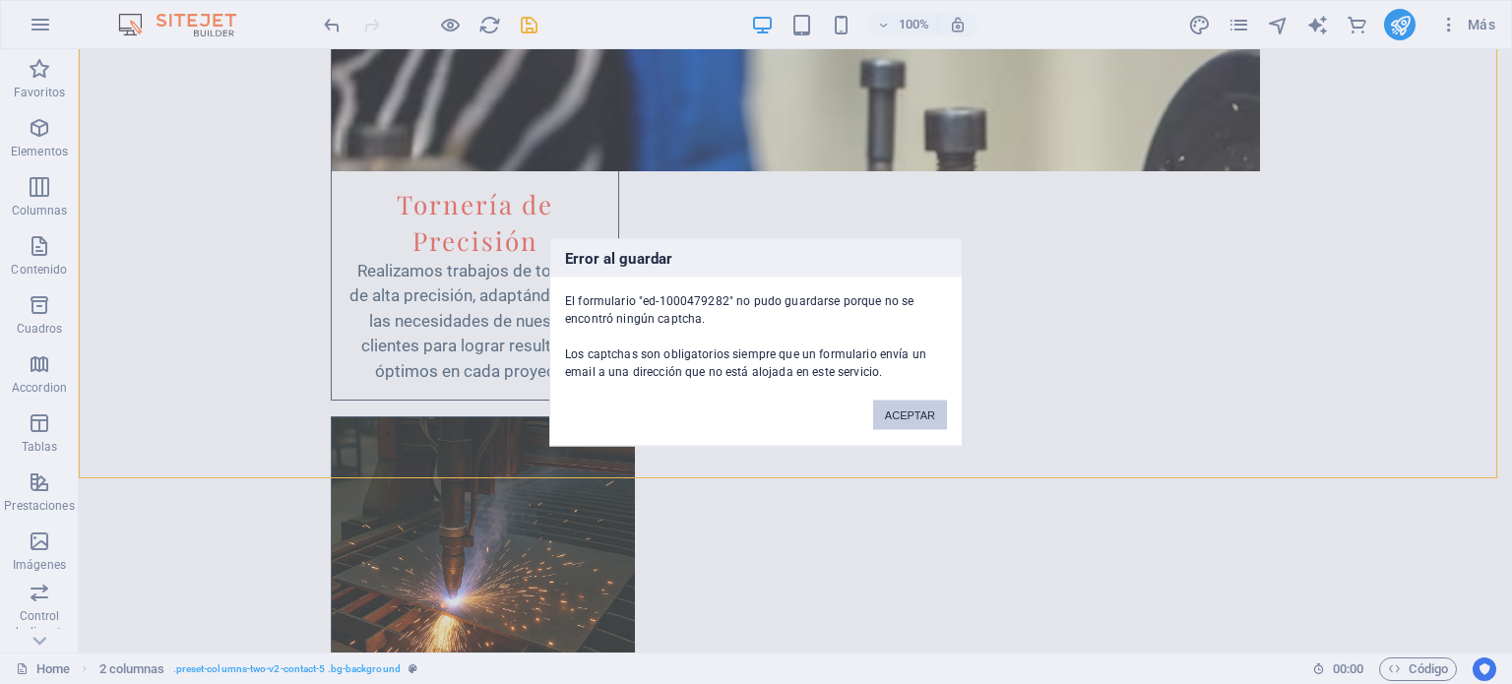
click at [910, 416] on button "ACEPTAR" at bounding box center [910, 415] width 74 height 30
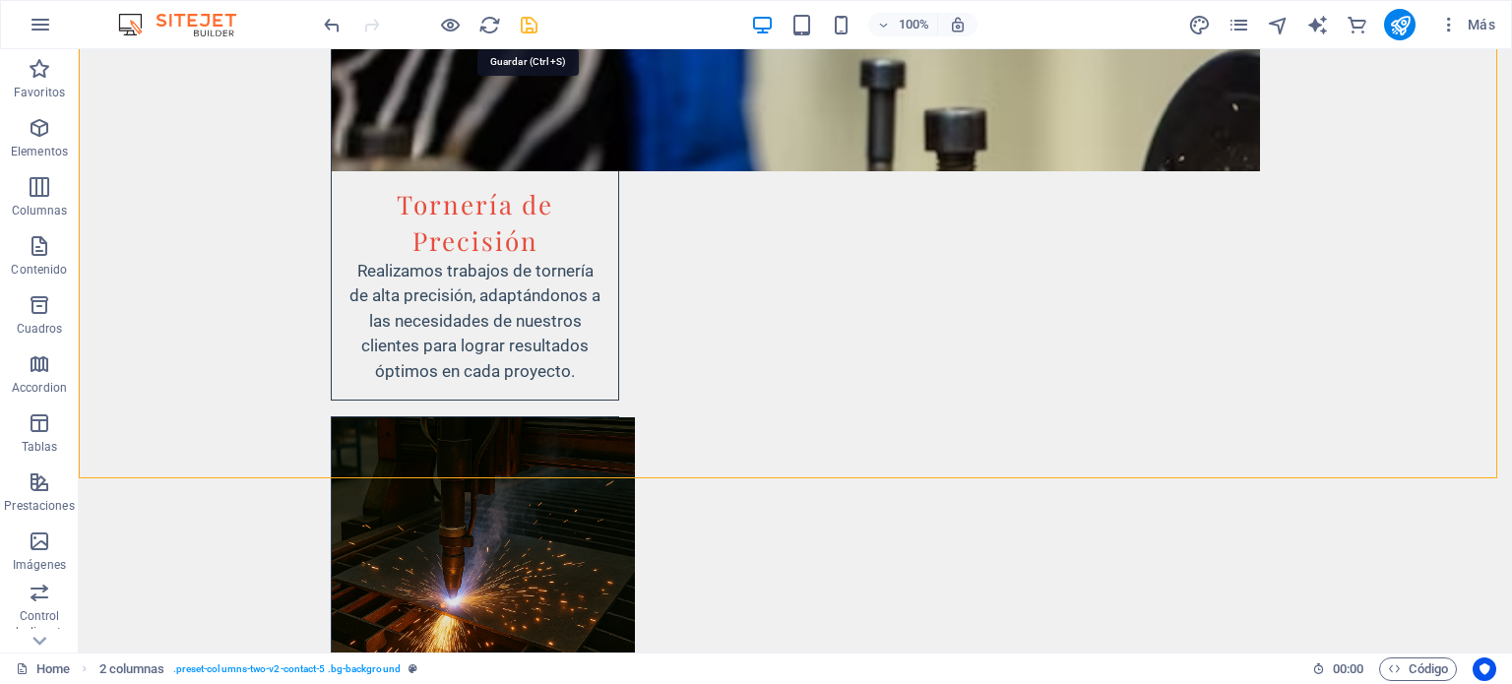
click at [530, 29] on icon "save" at bounding box center [529, 25] width 23 height 23
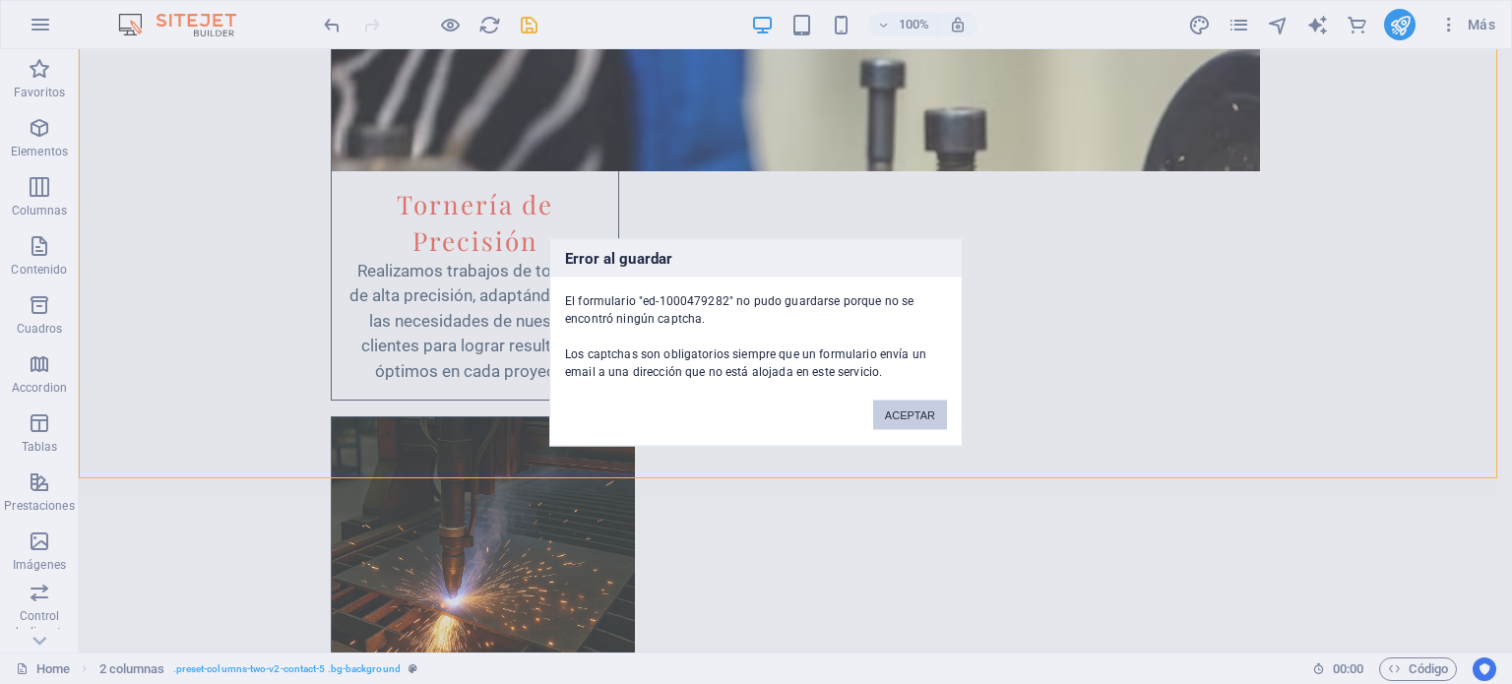
click at [898, 418] on button "ACEPTAR" at bounding box center [910, 415] width 74 height 30
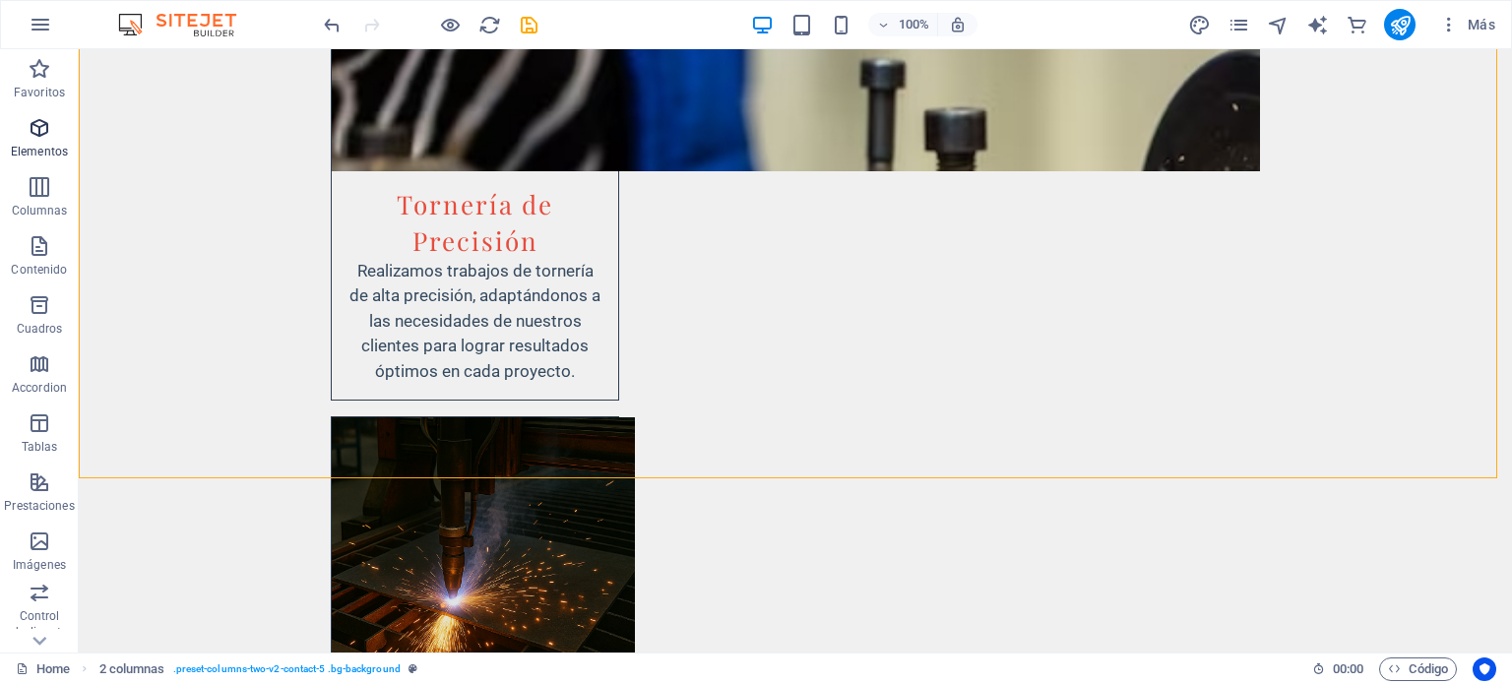
click at [41, 128] on icon "button" at bounding box center [40, 128] width 24 height 24
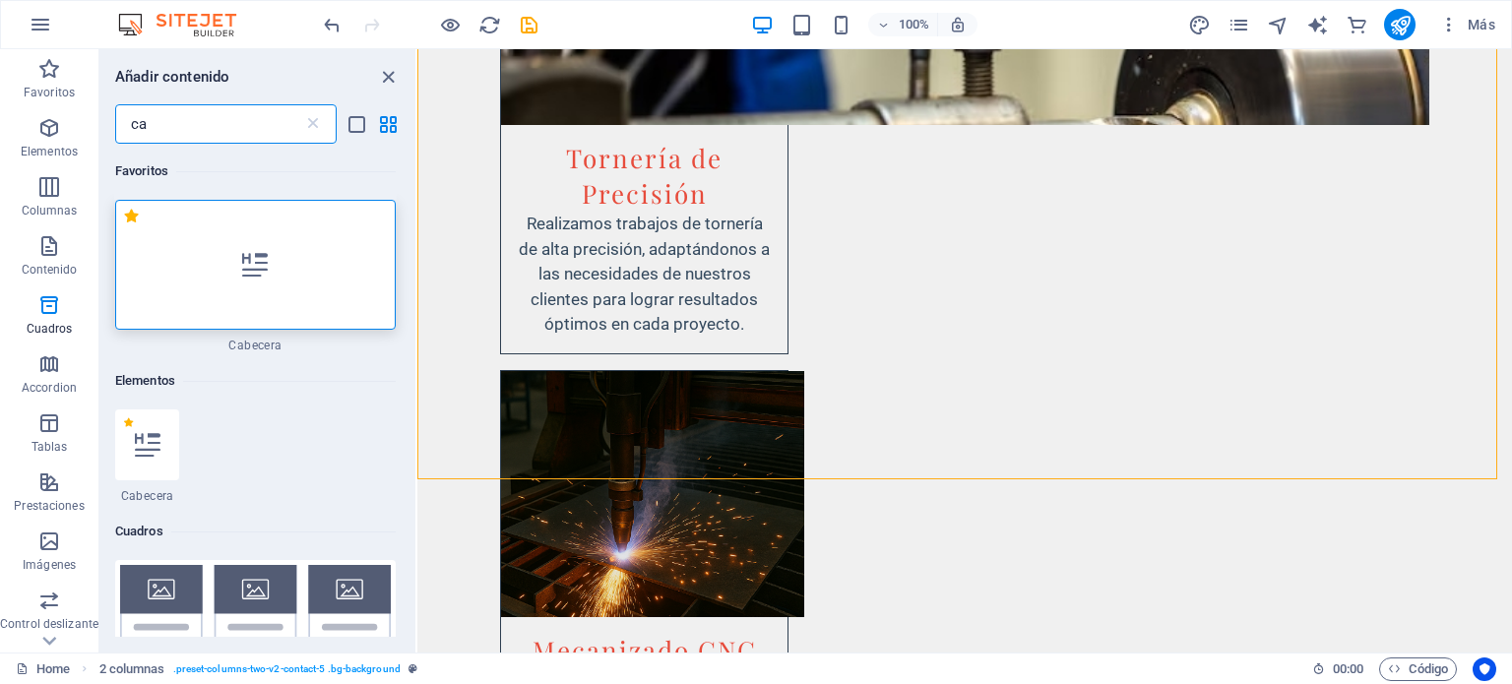
scroll to position [0, 0]
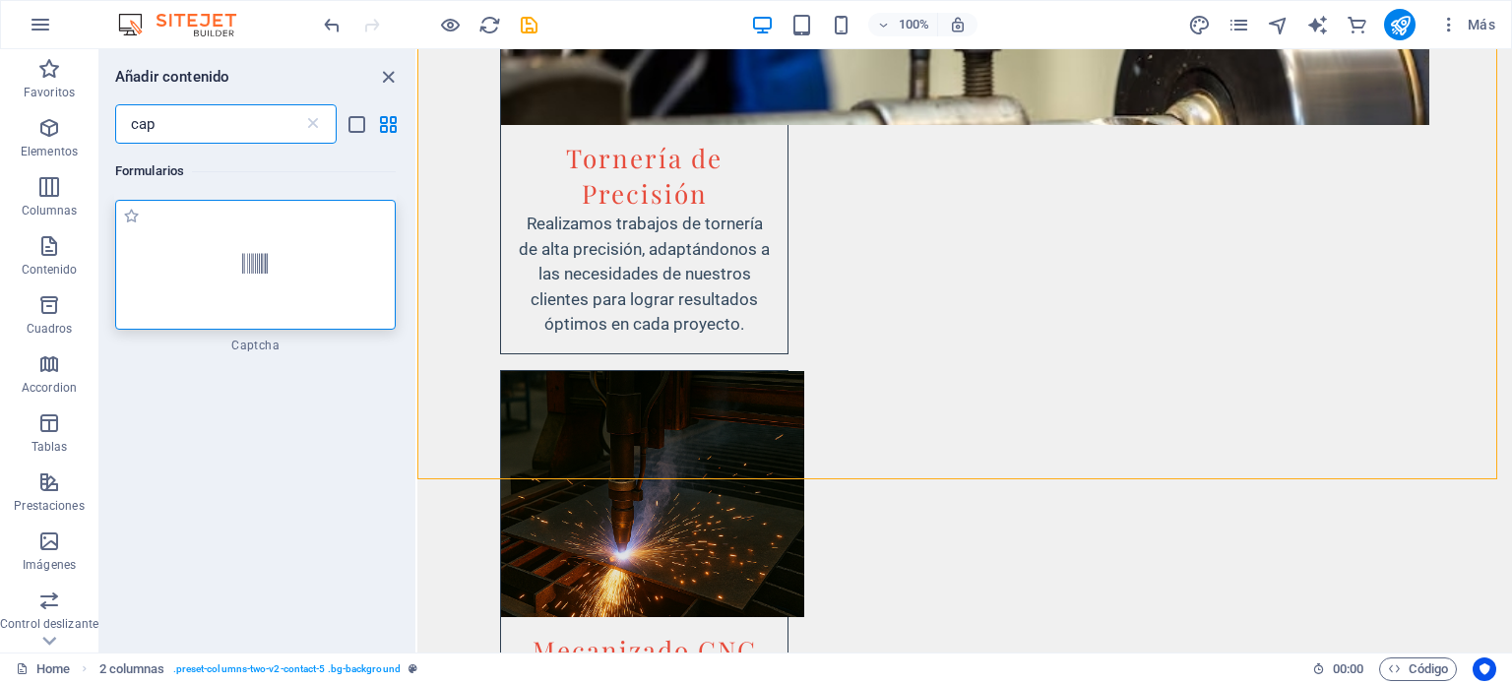
type input "cap"
click at [256, 285] on div at bounding box center [255, 265] width 281 height 130
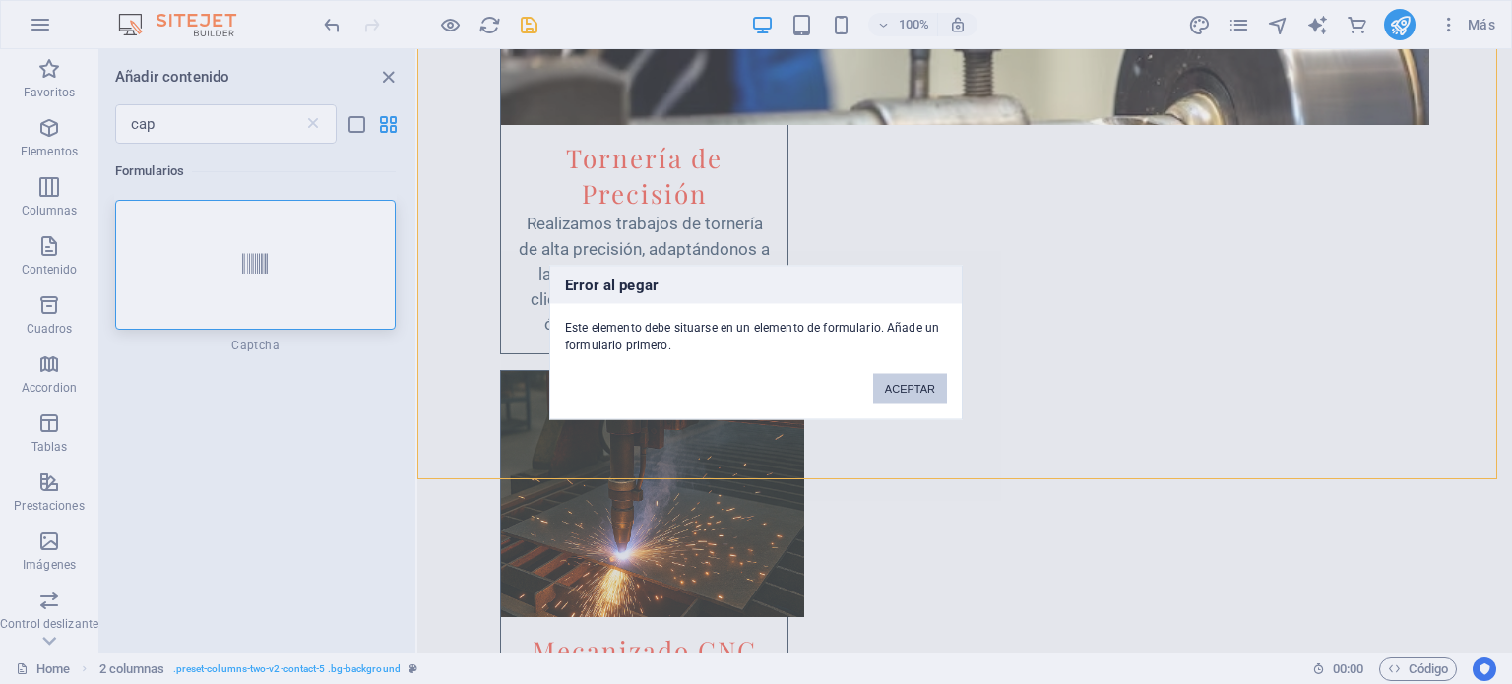
click at [898, 390] on button "ACEPTAR" at bounding box center [910, 388] width 74 height 30
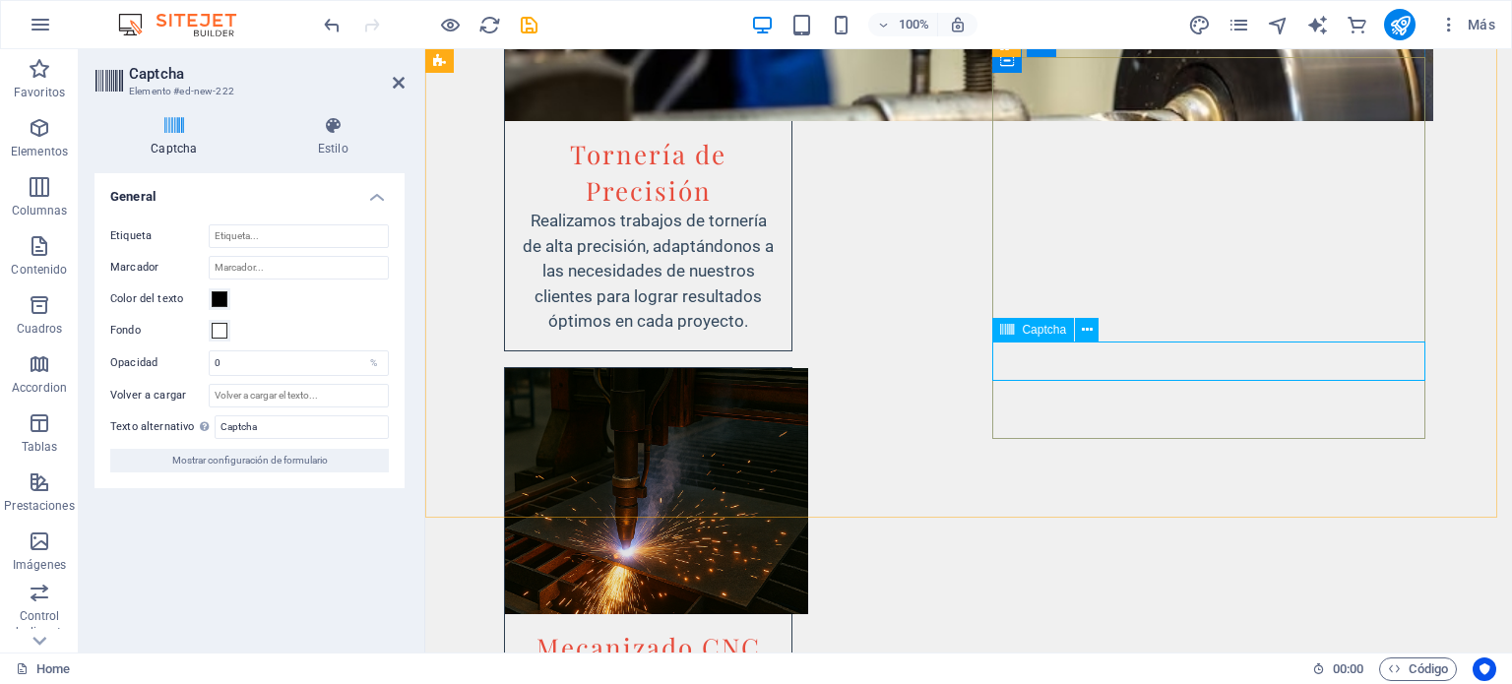
scroll to position [4203, 0]
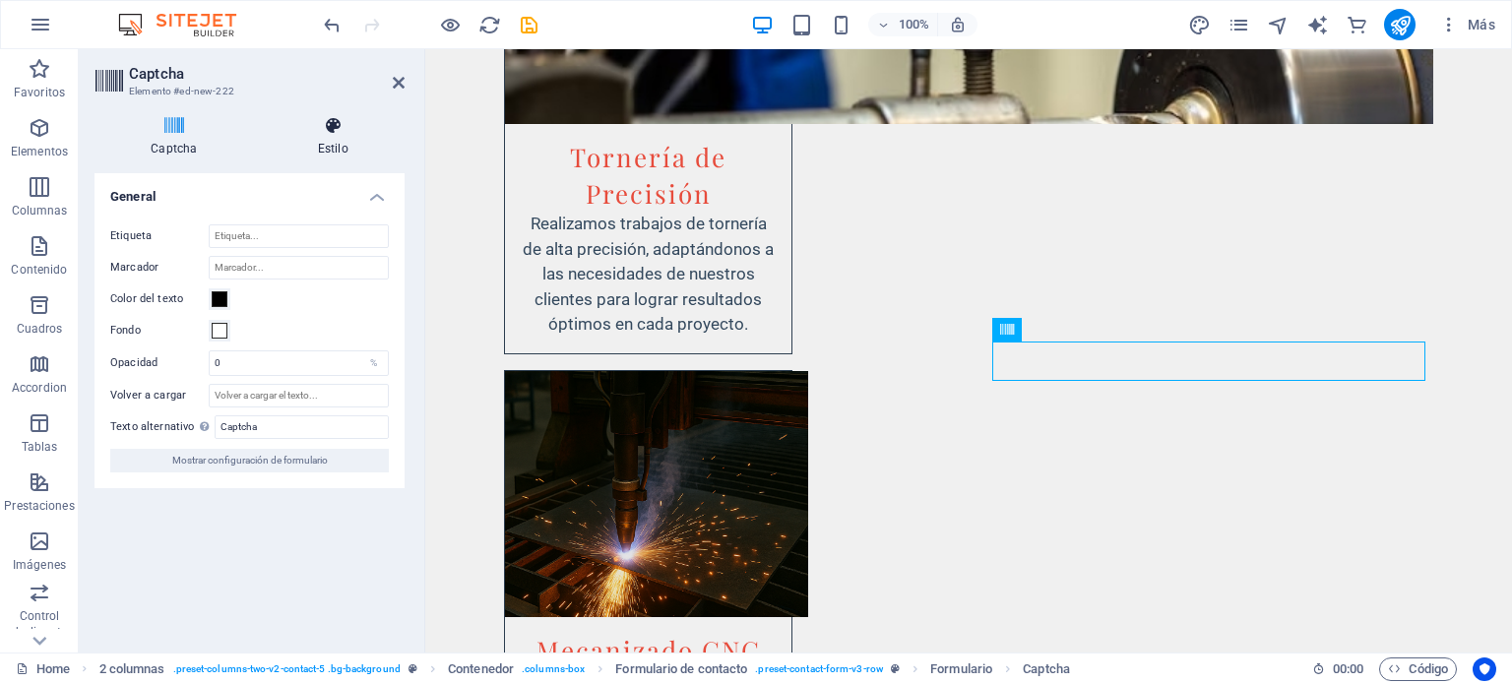
click at [347, 137] on h4 "Estilo" at bounding box center [333, 136] width 143 height 41
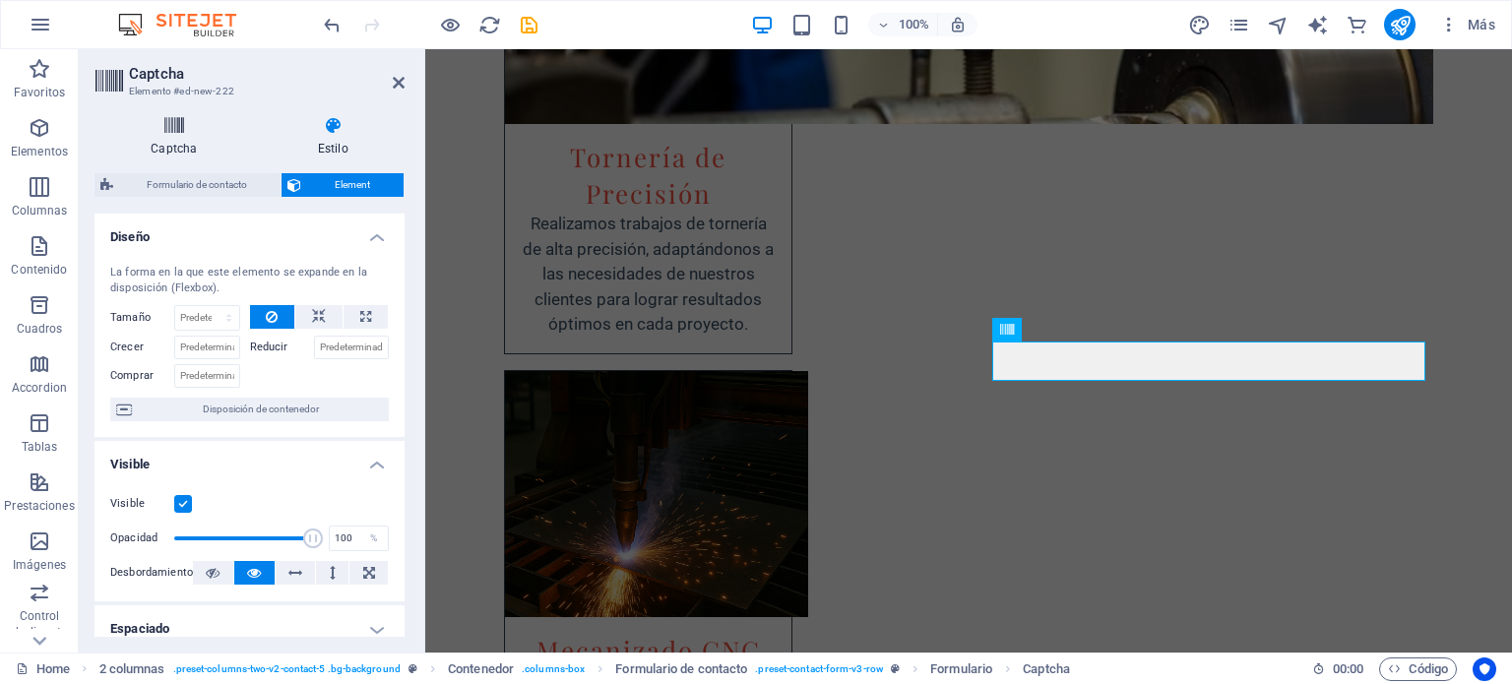
click at [157, 142] on h4 "Captcha" at bounding box center [177, 136] width 167 height 41
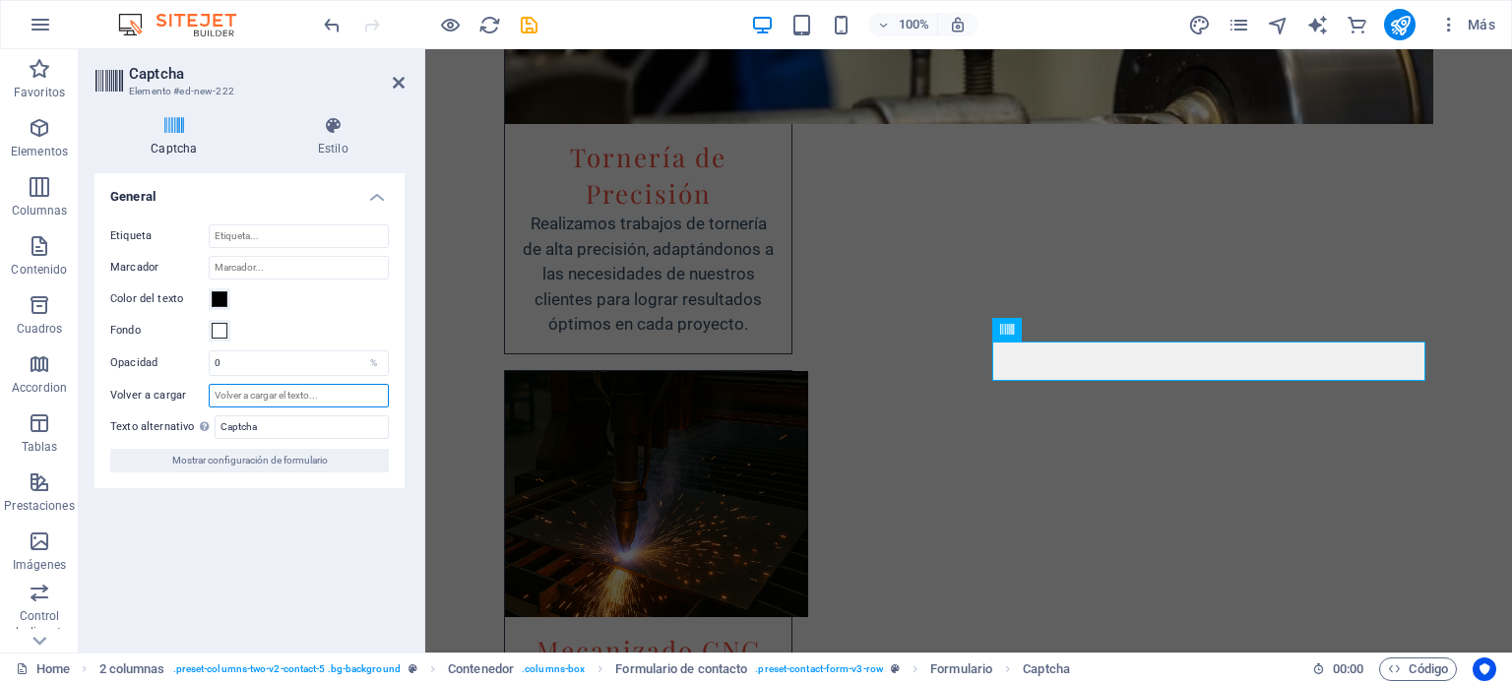
click at [254, 396] on input "Volver a cargar" at bounding box center [299, 396] width 180 height 24
click at [259, 514] on div "Turnstile Turnstile de Cloudfare es una integración de terceros que ofrece capt…" at bounding box center [249, 405] width 310 height 464
click at [394, 92] on header "Captcha Elemento #ed-new-222" at bounding box center [249, 74] width 310 height 51
click at [398, 83] on icon at bounding box center [399, 83] width 12 height 16
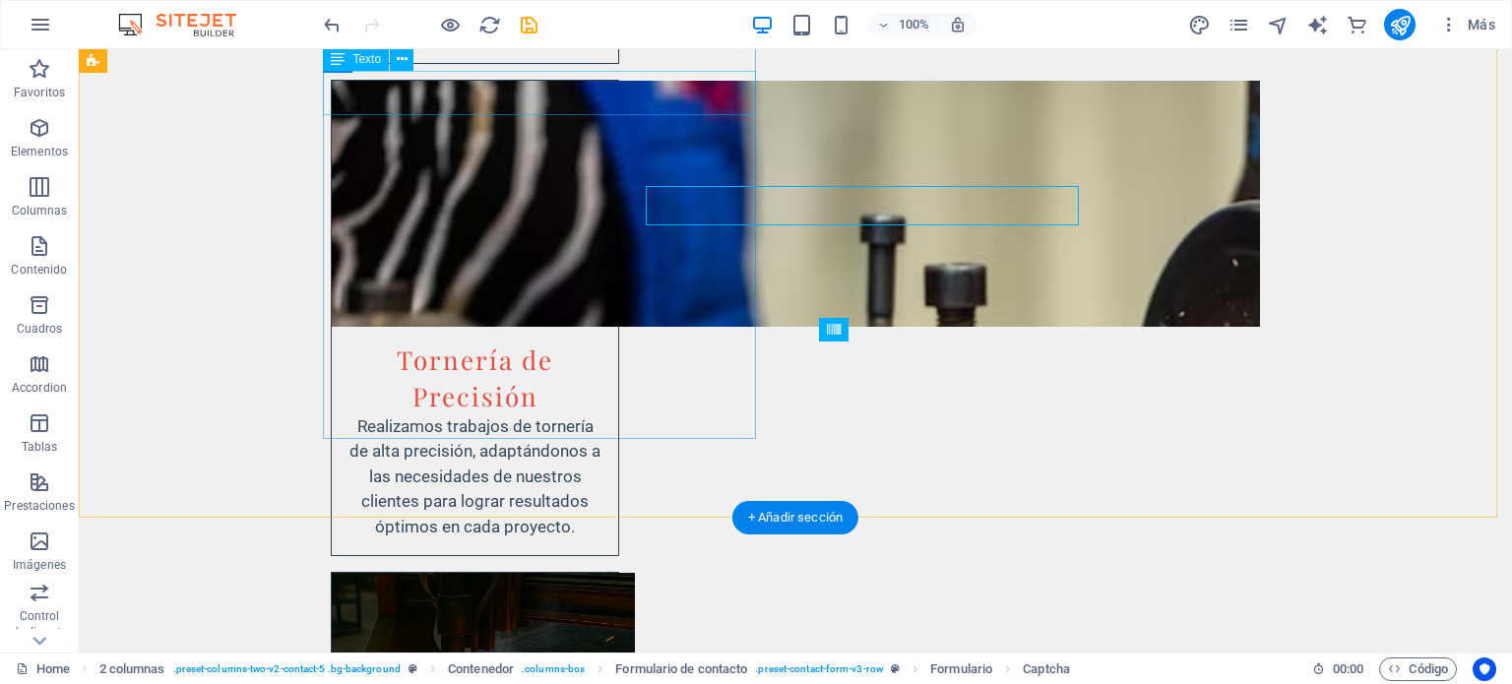
scroll to position [4359, 0]
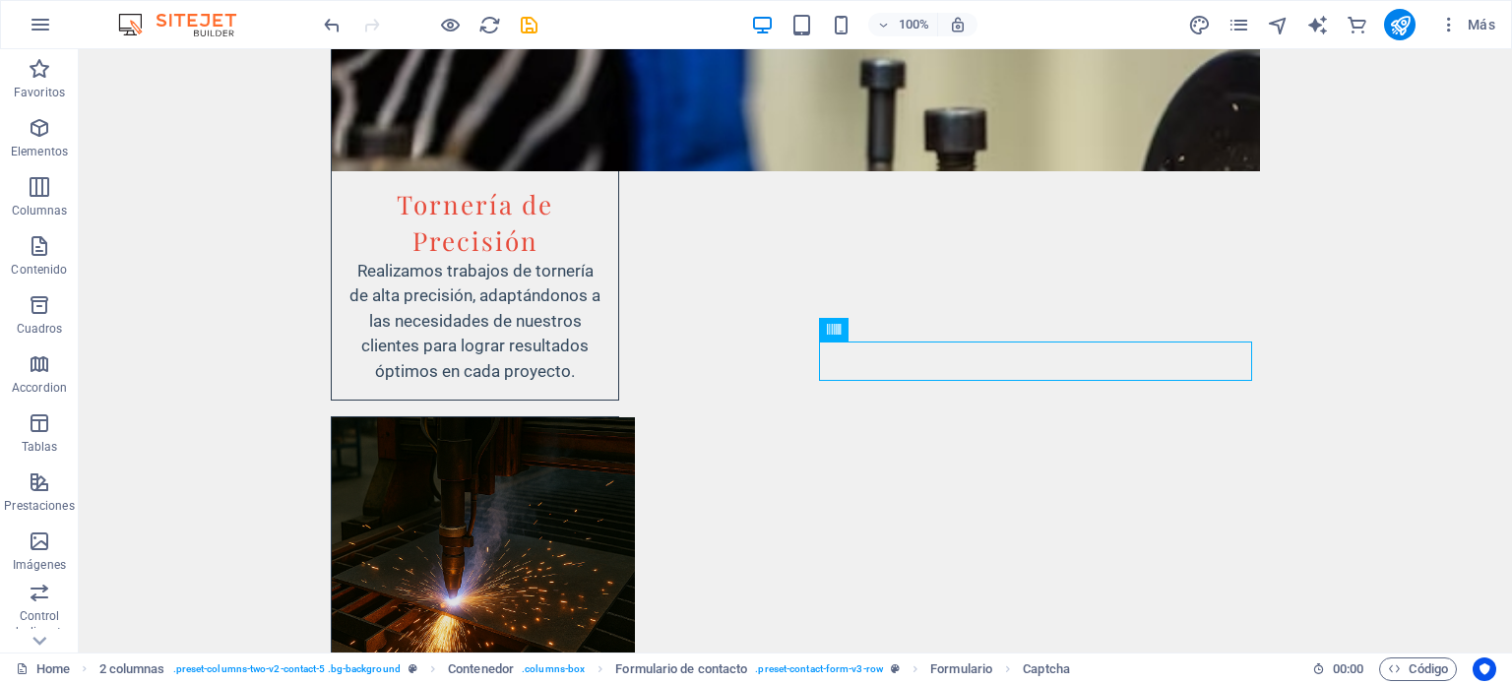
click at [522, 31] on icon "save" at bounding box center [529, 25] width 23 height 23
checkbox input "false"
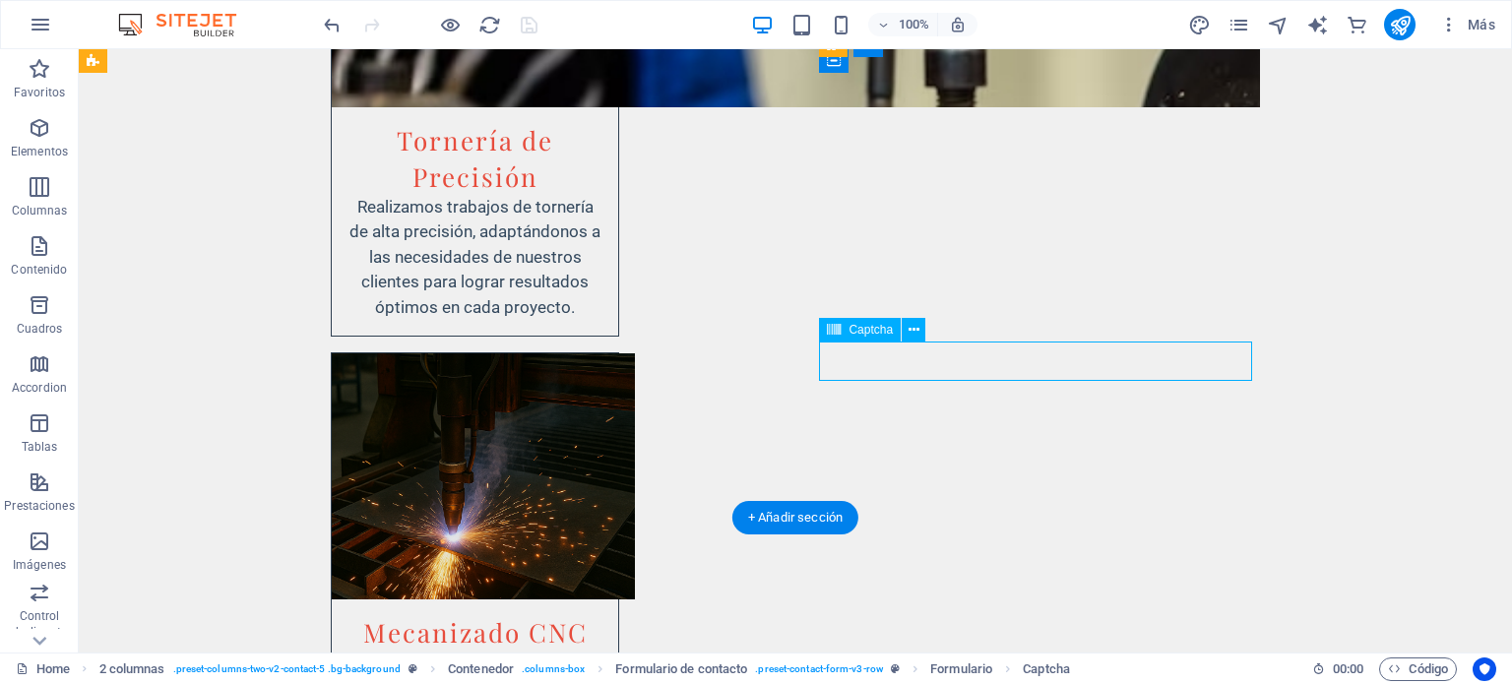
scroll to position [4203, 0]
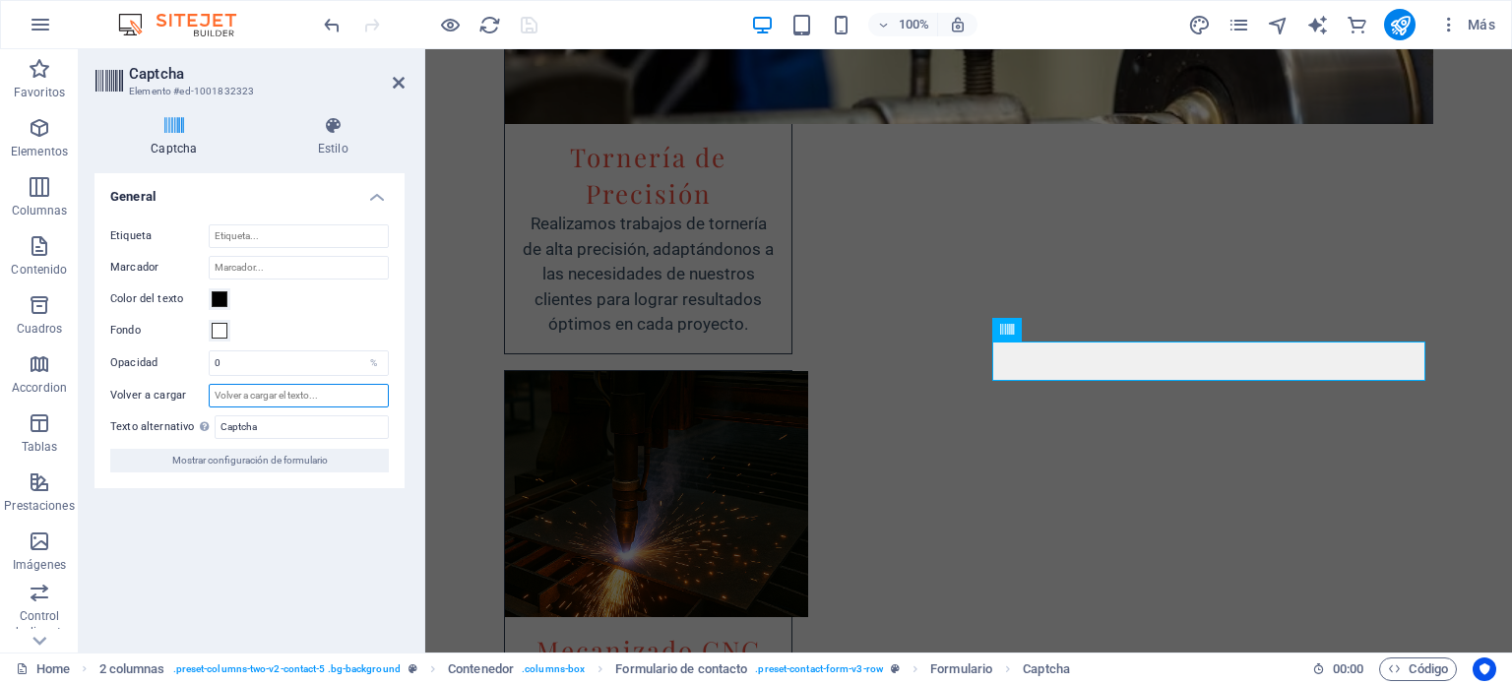
click at [323, 397] on input "Volver a cargar" at bounding box center [299, 396] width 180 height 24
drag, startPoint x: 156, startPoint y: 398, endPoint x: 85, endPoint y: 386, distance: 71.9
click at [85, 386] on div "Captcha Estilo Turnstile Turnstile de Cloudfare es una integración de terceros …" at bounding box center [250, 376] width 342 height 552
click at [331, 114] on div "Captcha Estilo Turnstile Turnstile de Cloudfare es una integración de terceros …" at bounding box center [250, 376] width 342 height 552
click at [334, 137] on h4 "Estilo" at bounding box center [333, 136] width 143 height 41
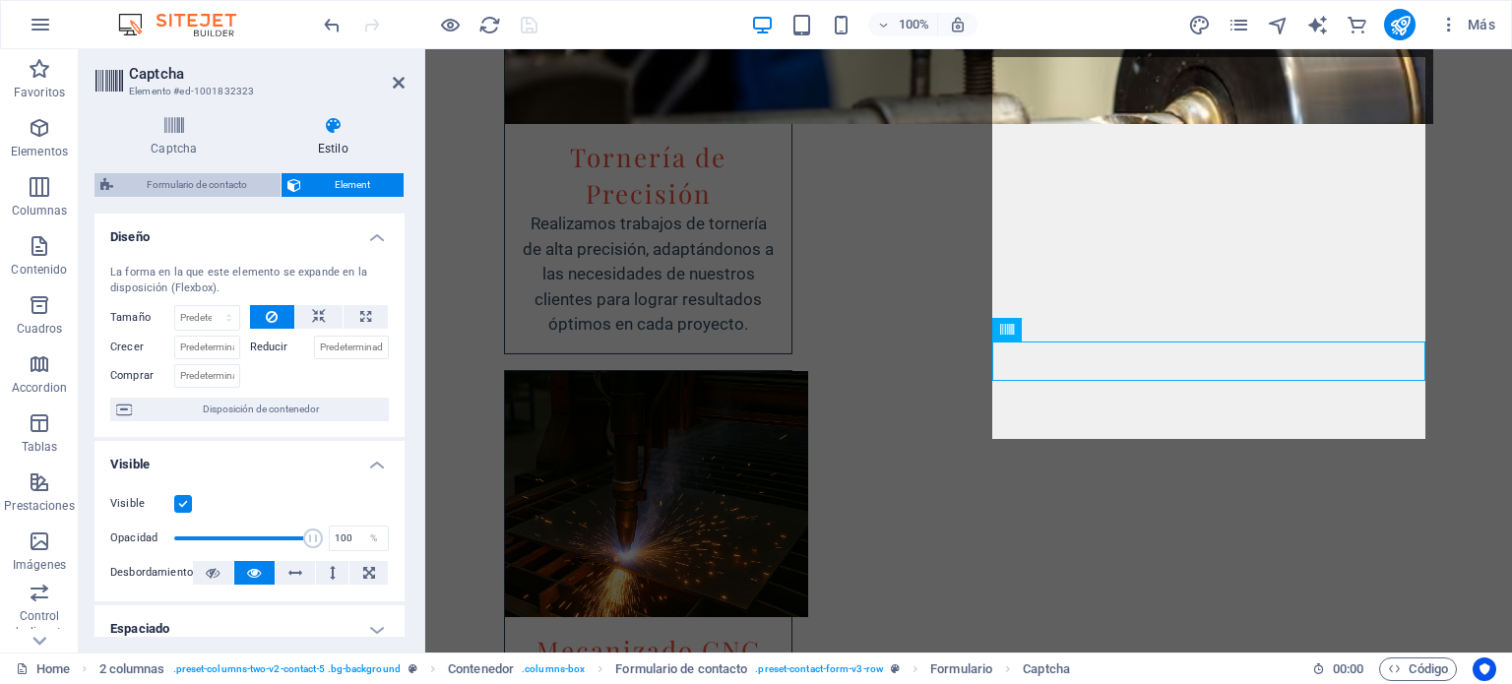
click at [165, 191] on span "Formulario de contacto" at bounding box center [197, 185] width 156 height 24
select select "rem"
select select "preset-contact-form-v3-row"
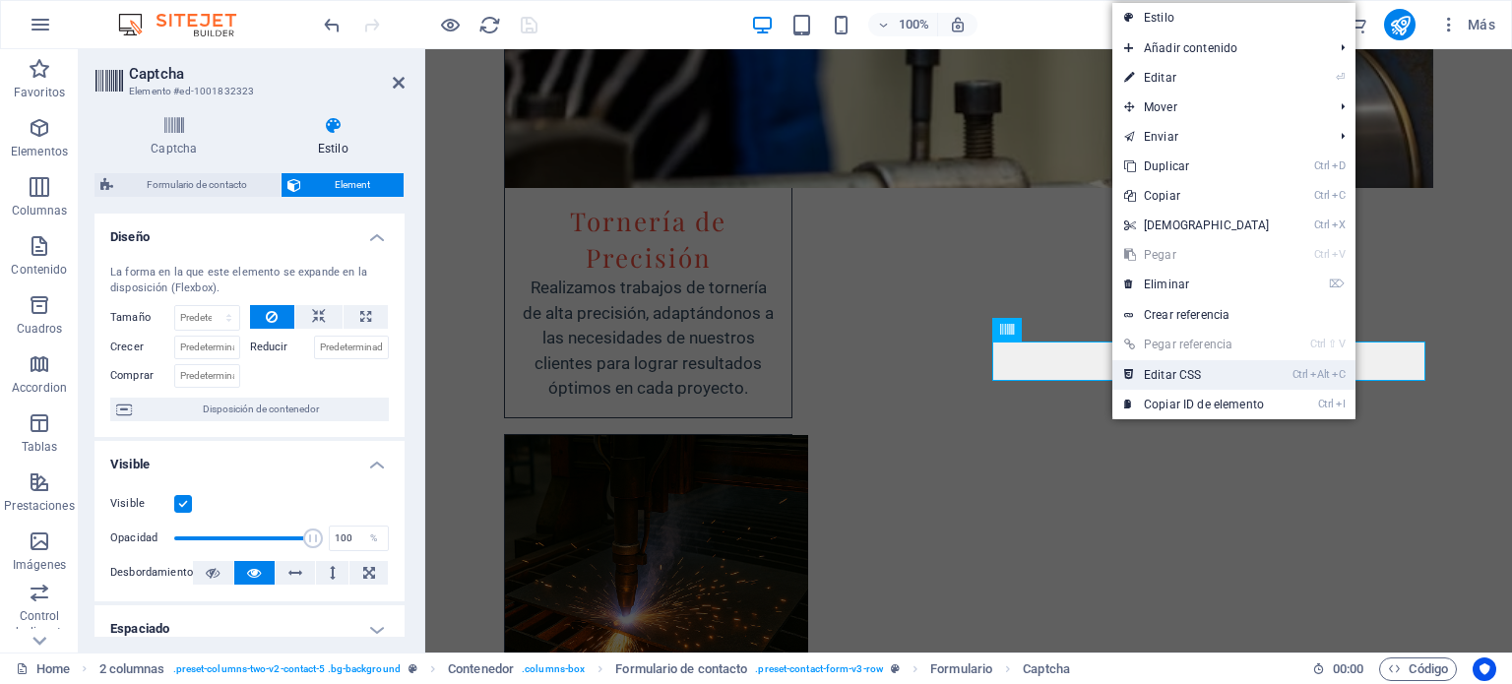
click at [1172, 369] on link "Ctrl Alt C Editar CSS" at bounding box center [1196, 375] width 169 height 30
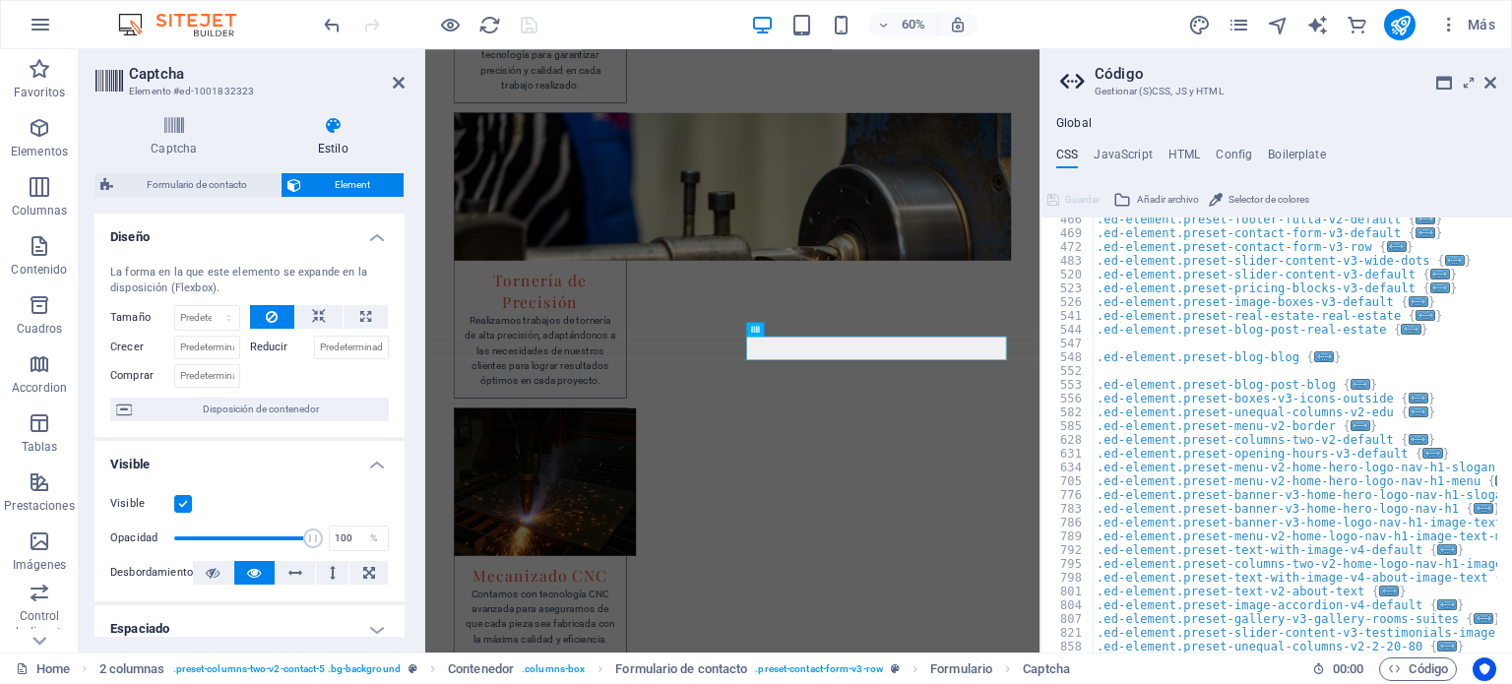
scroll to position [302, 0]
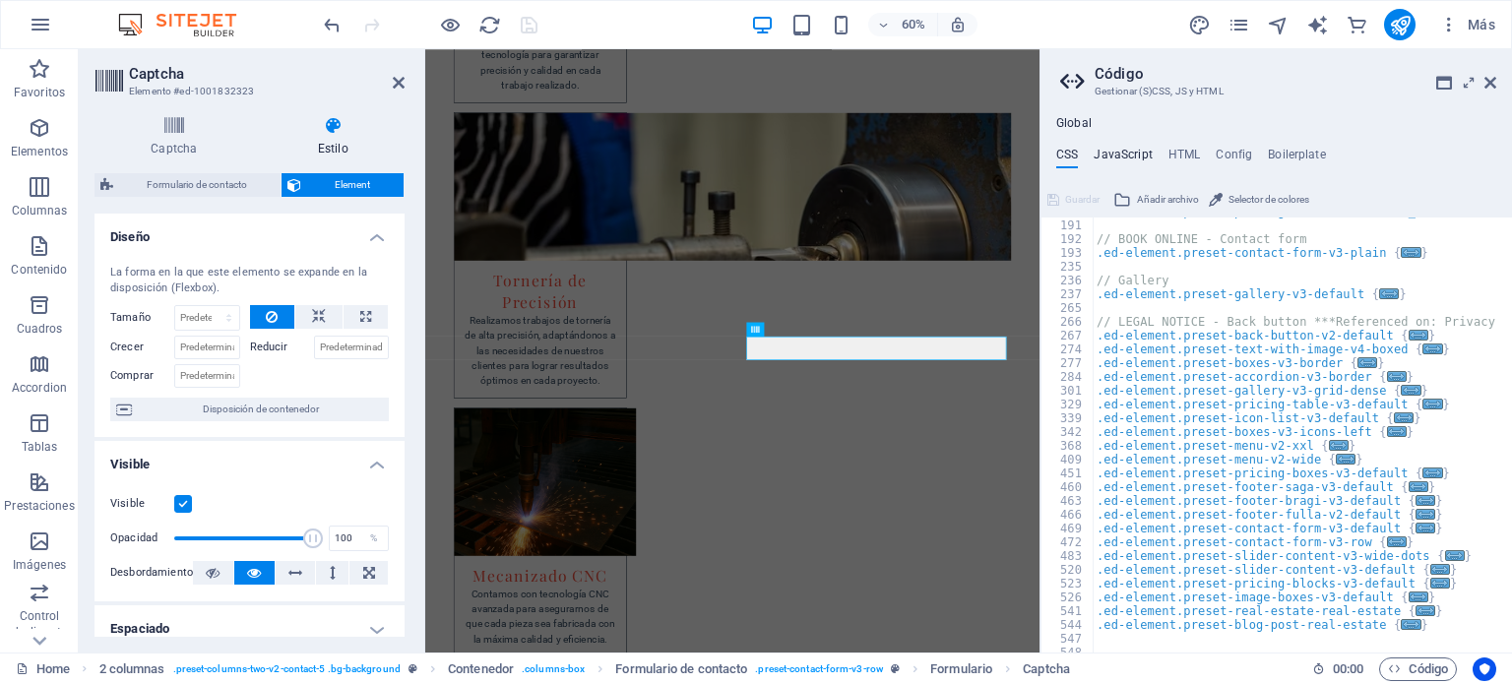
click at [1126, 150] on h4 "JavaScript" at bounding box center [1123, 159] width 58 height 22
type textarea "/* JS for preset "Menu V2" */"
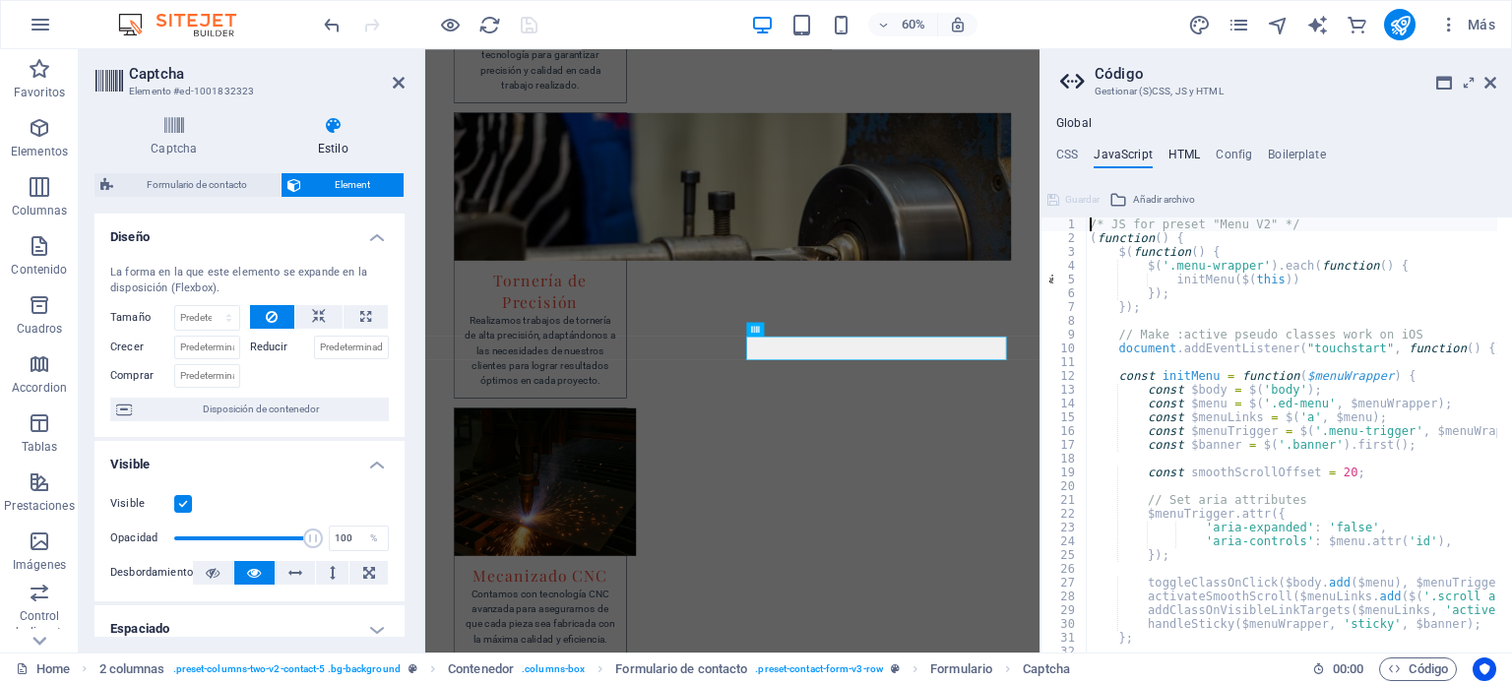
click at [1171, 157] on h4 "HTML" at bounding box center [1184, 159] width 32 height 22
type textarea "<a href="#main-content" class="wv-link-content button">Skip to main content</a>"
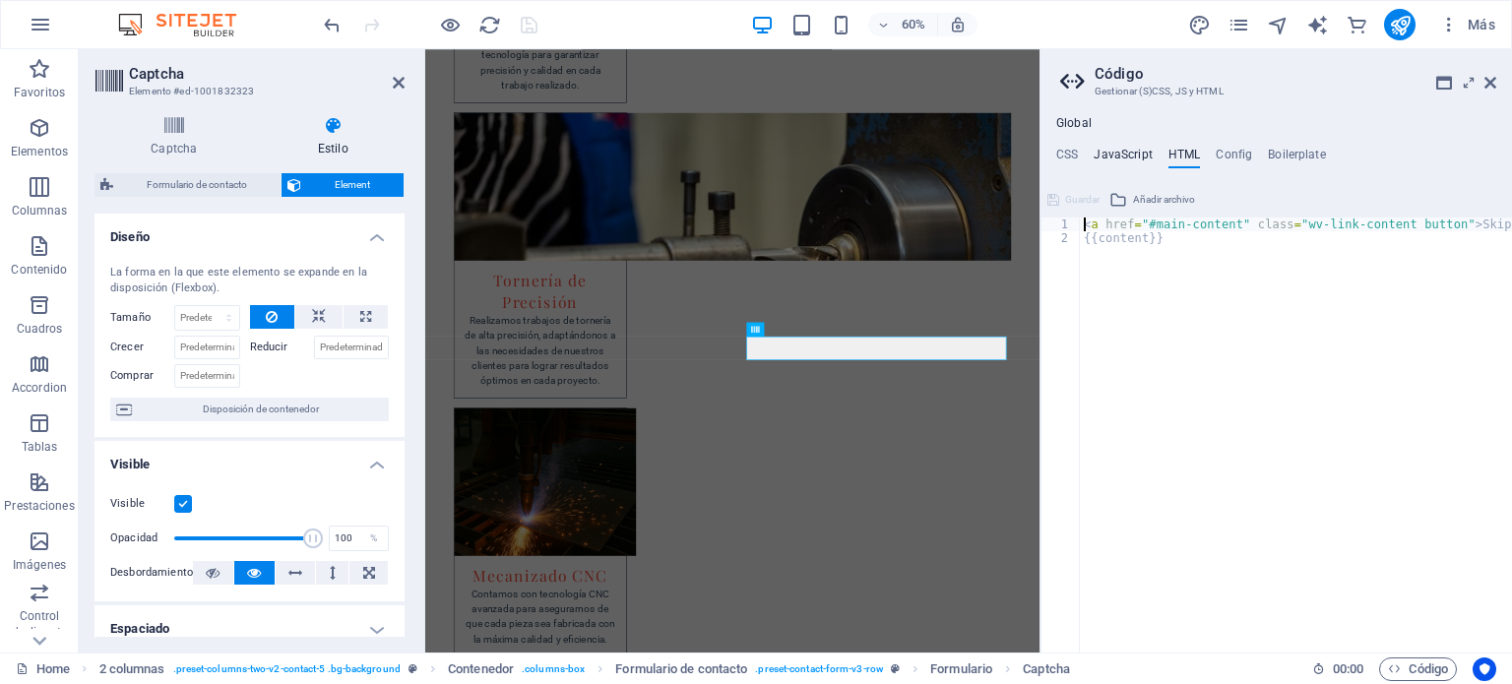
click at [1122, 160] on h4 "JavaScript" at bounding box center [1123, 159] width 58 height 22
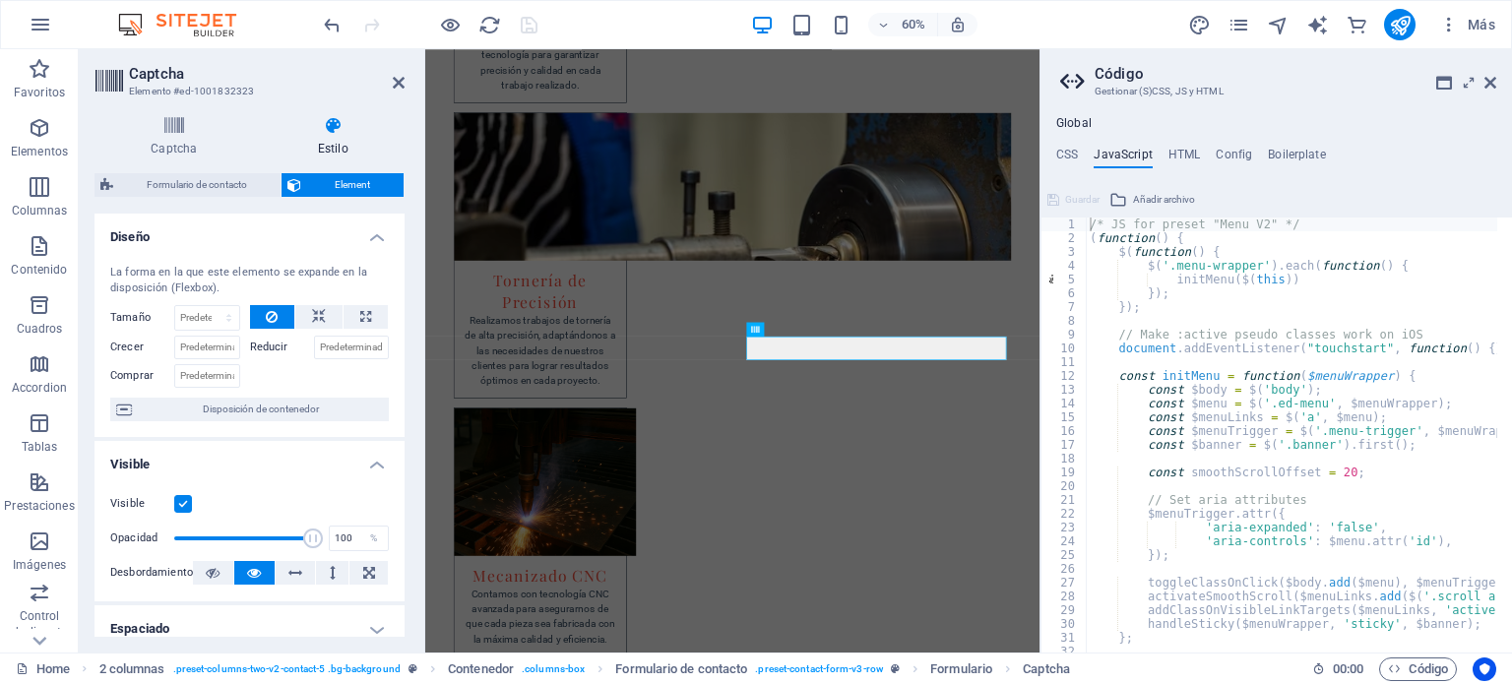
click at [1178, 146] on div "Global CSS JavaScript HTML Config Boilerplate /* Custom */ 176 191 192 193 235 …" at bounding box center [1276, 384] width 472 height 536
click at [1184, 153] on h4 "HTML" at bounding box center [1184, 159] width 32 height 22
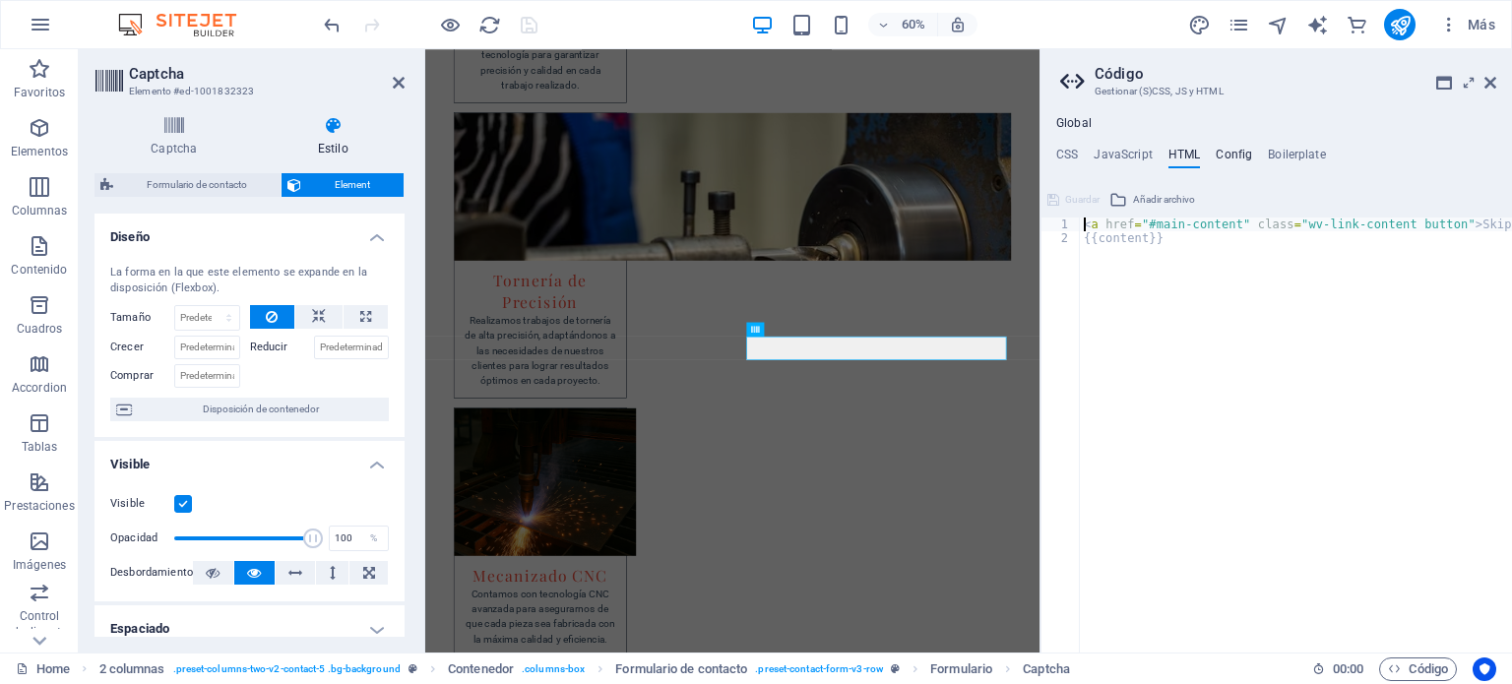
click at [1233, 160] on h4 "Config" at bounding box center [1234, 159] width 36 height 22
type textarea "$color-background: #f0f0f0;"
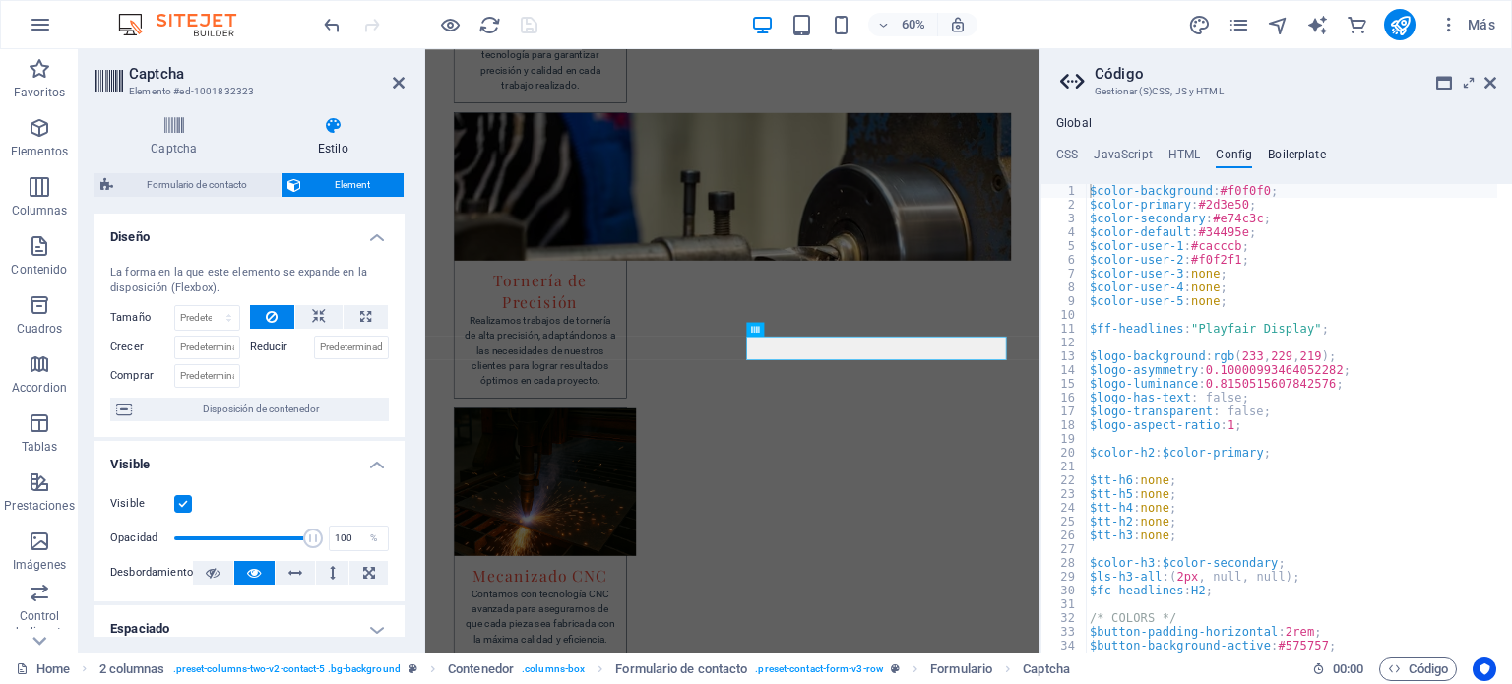
click at [1295, 159] on h4 "Boilerplate" at bounding box center [1297, 159] width 58 height 22
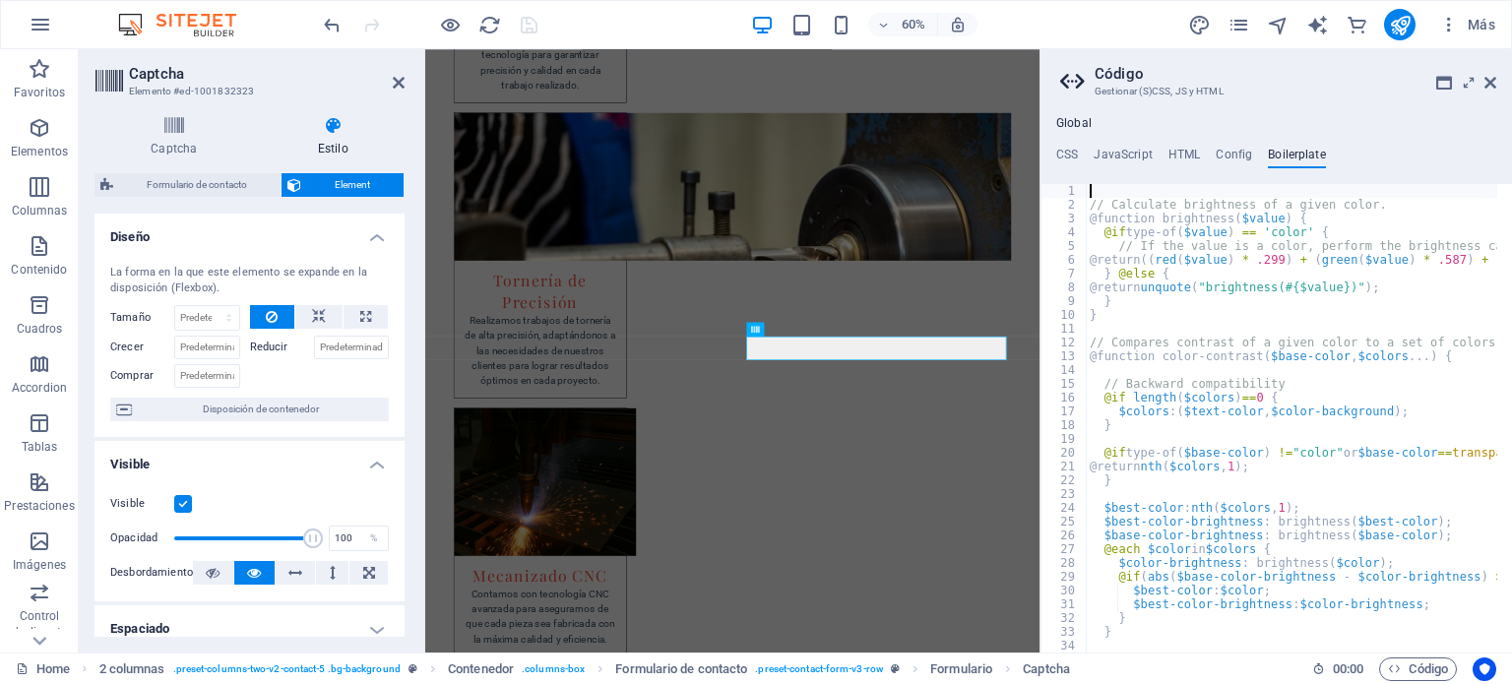
click at [1085, 152] on ul "CSS JavaScript HTML Config Boilerplate" at bounding box center [1276, 159] width 472 height 22
click at [1072, 149] on h4 "CSS" at bounding box center [1067, 159] width 22 height 22
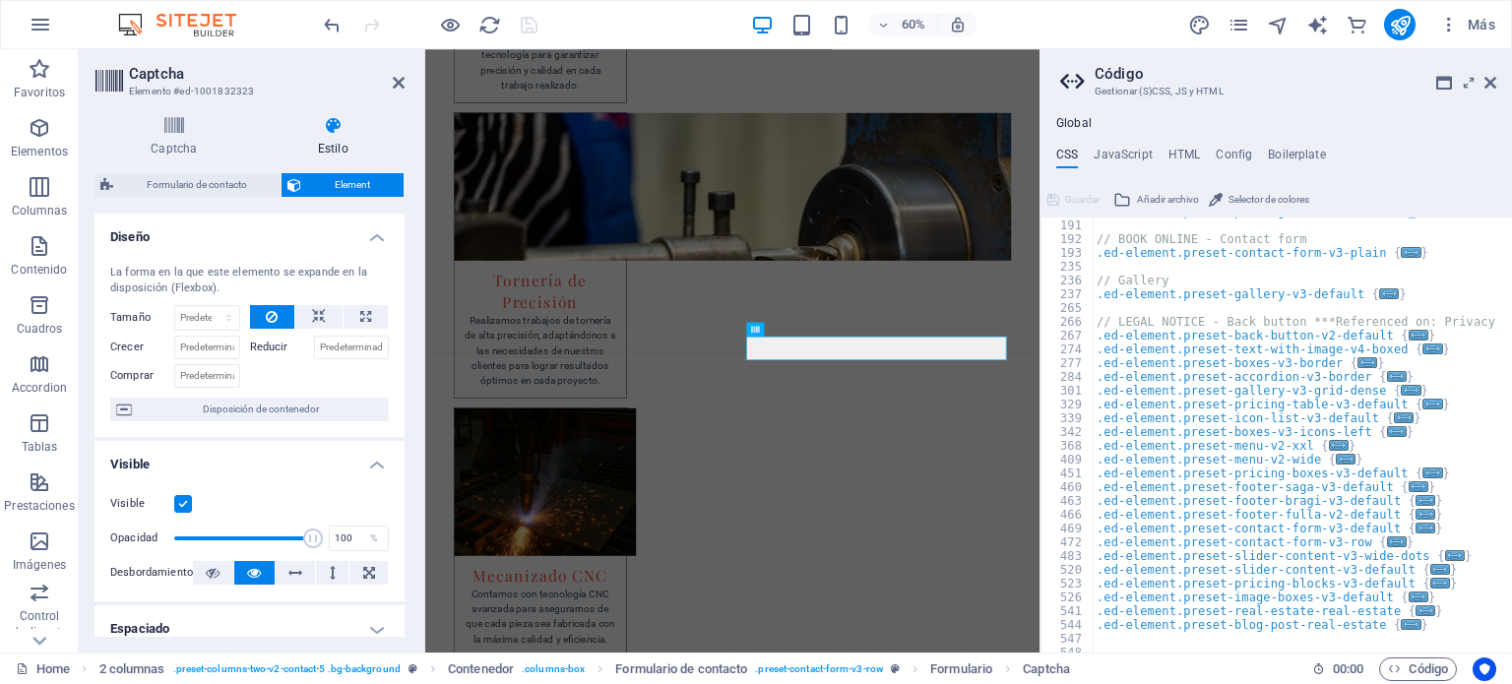
click at [1499, 92] on aside "Código Gestionar (S)CSS, JS y HTML Global CSS JavaScript HTML Config Boilerplat…" at bounding box center [1275, 350] width 472 height 603
click at [1494, 81] on icon at bounding box center [1490, 83] width 12 height 16
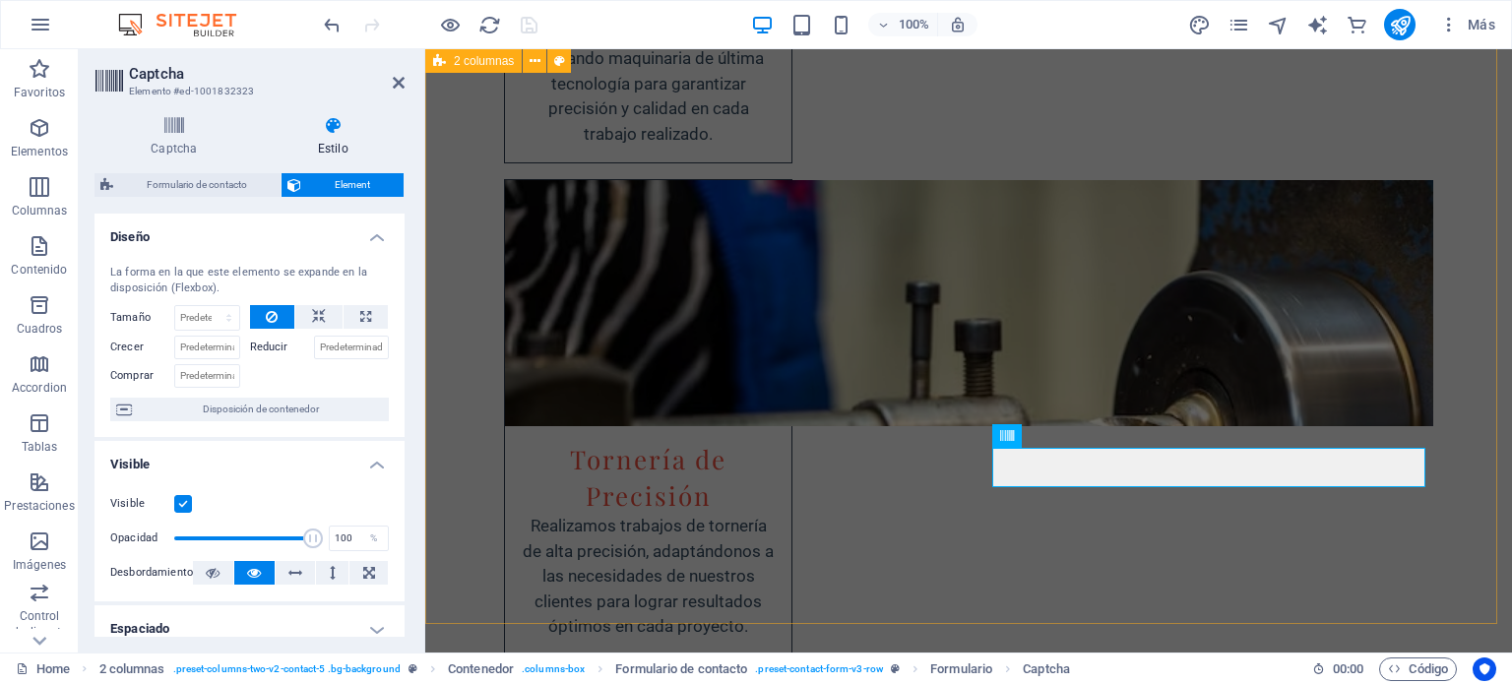
scroll to position [4203, 0]
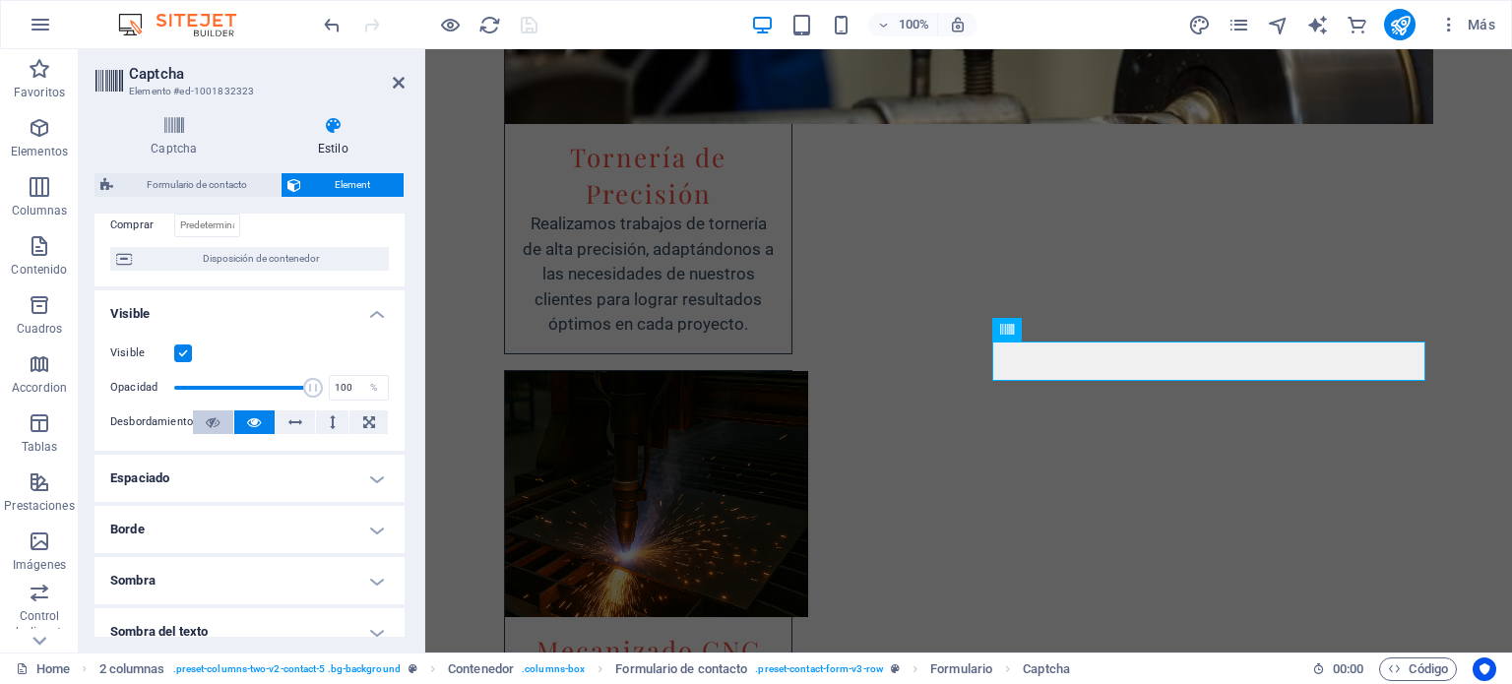
scroll to position [197, 0]
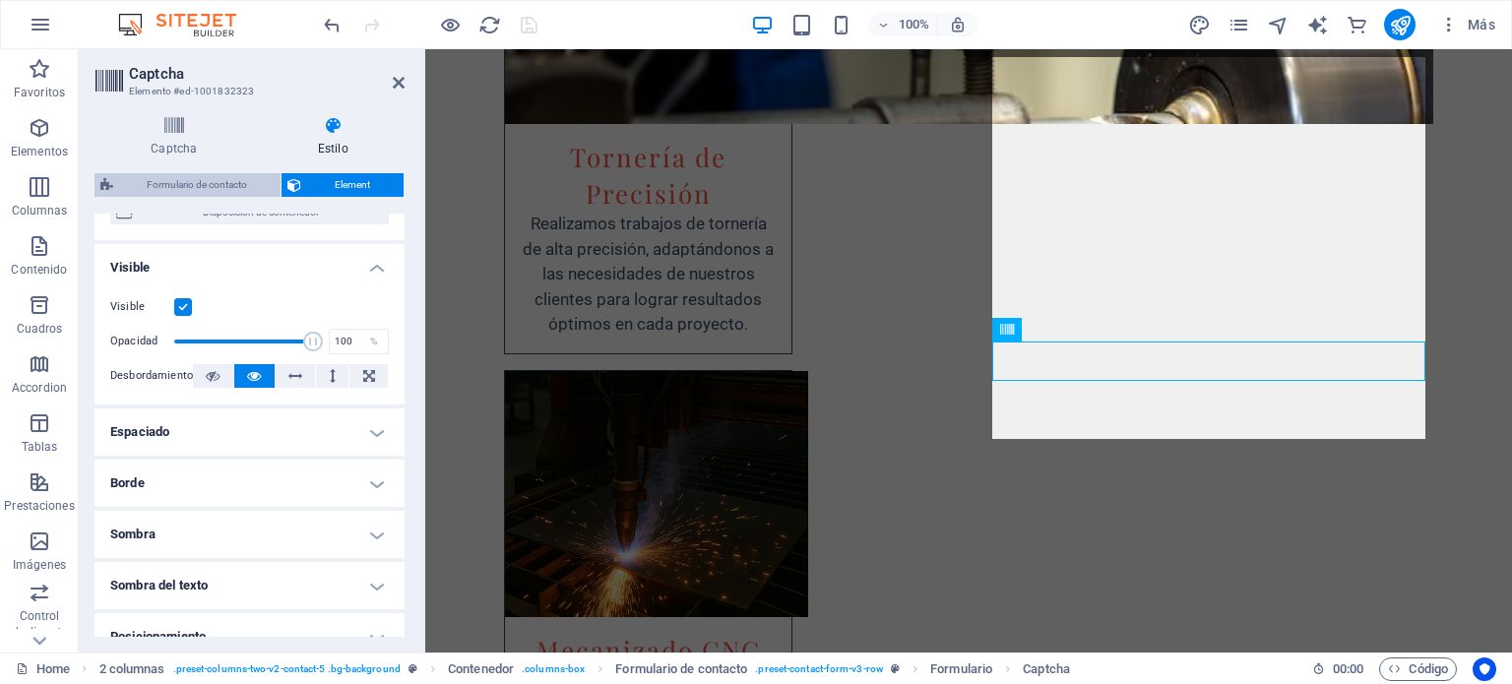
click at [244, 184] on span "Formulario de contacto" at bounding box center [197, 185] width 156 height 24
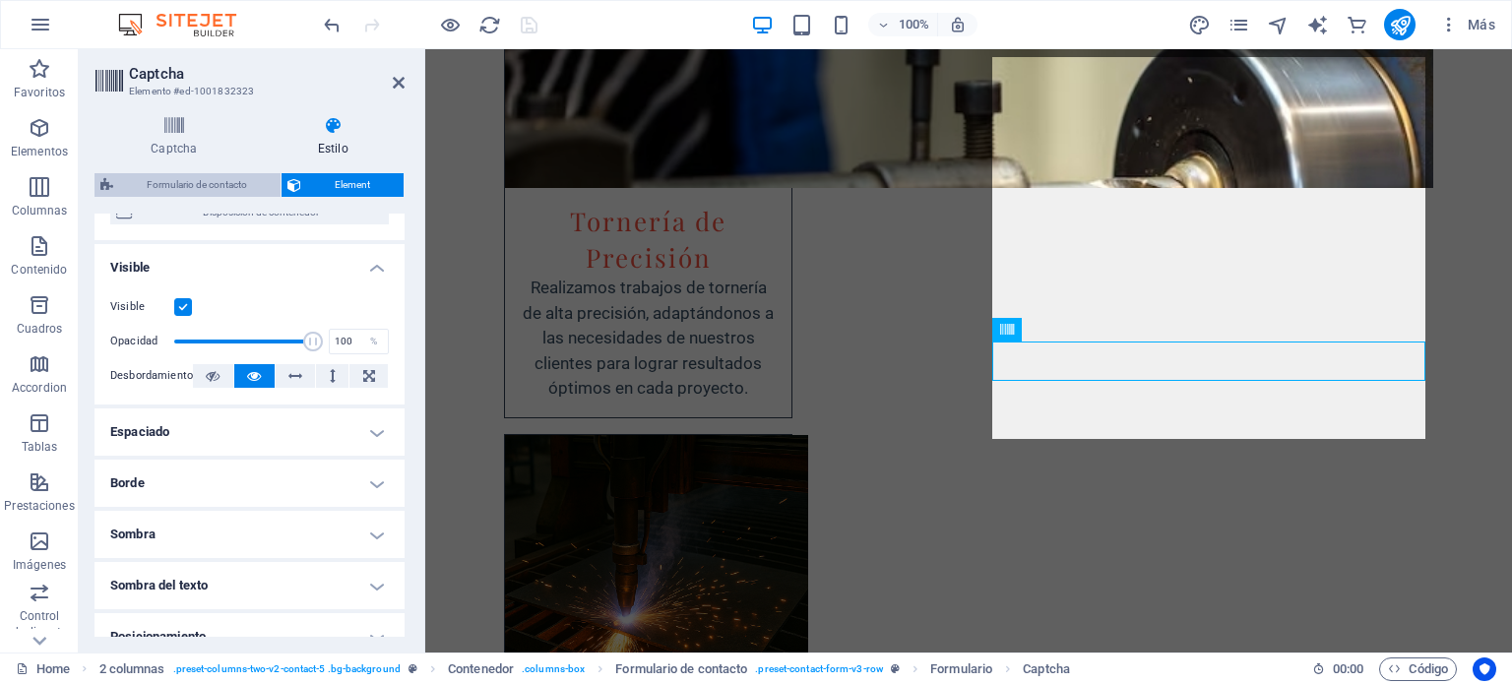
select select "rem"
select select "preset-contact-form-v3-row"
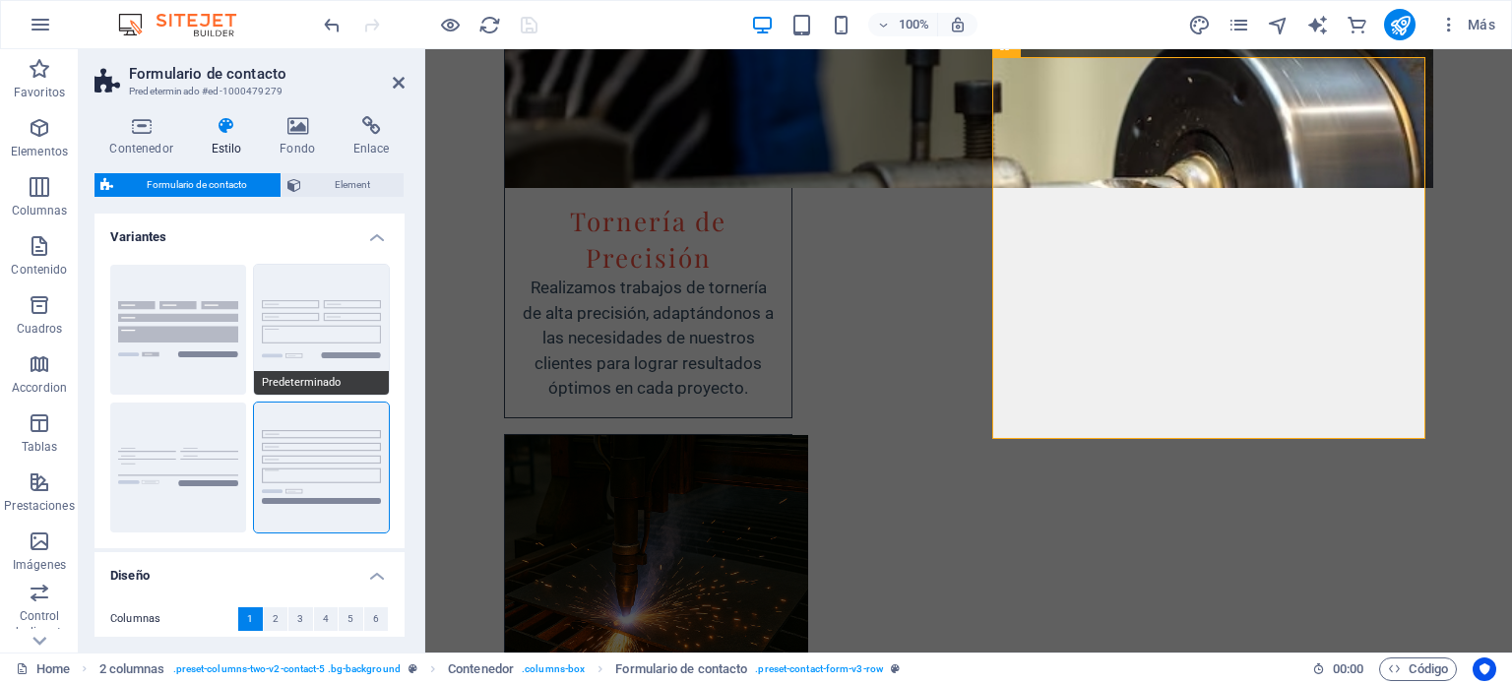
click at [294, 342] on button "Predeterminado" at bounding box center [322, 330] width 136 height 130
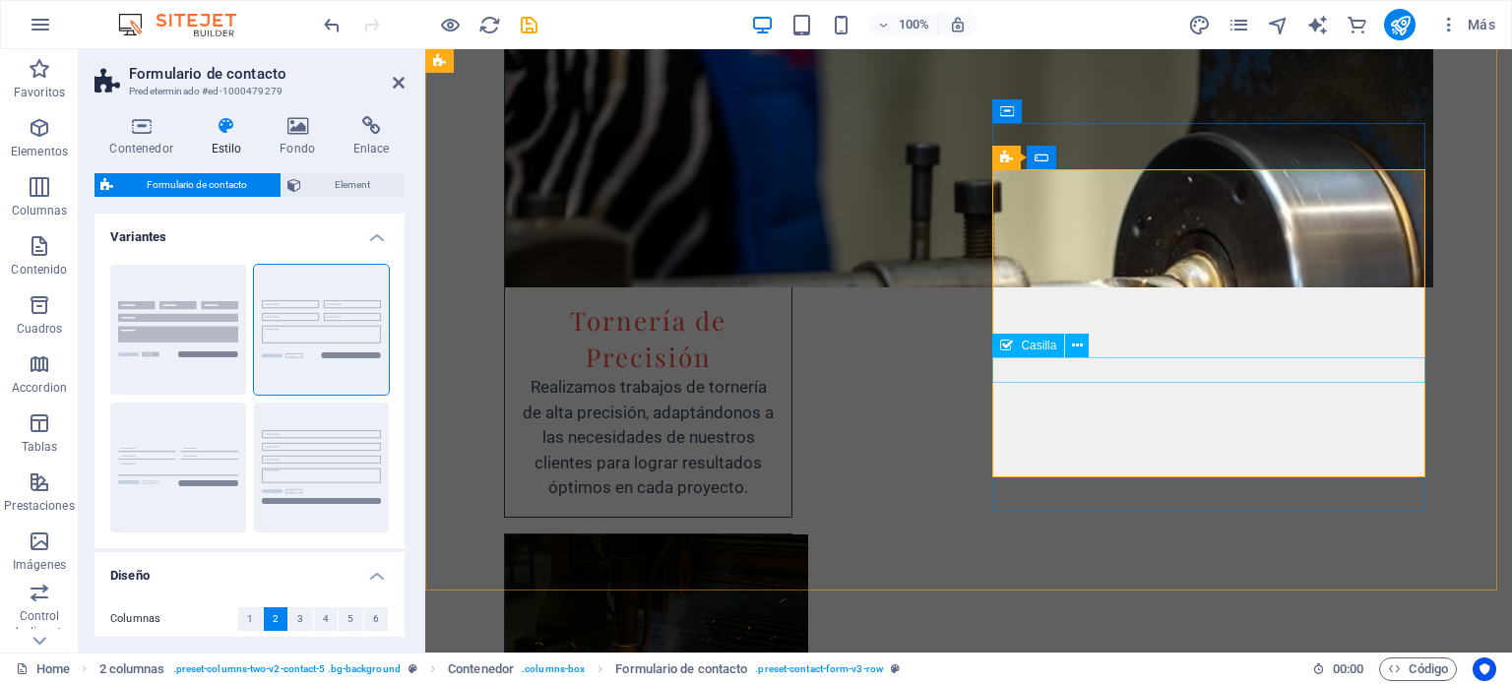
scroll to position [4105, 0]
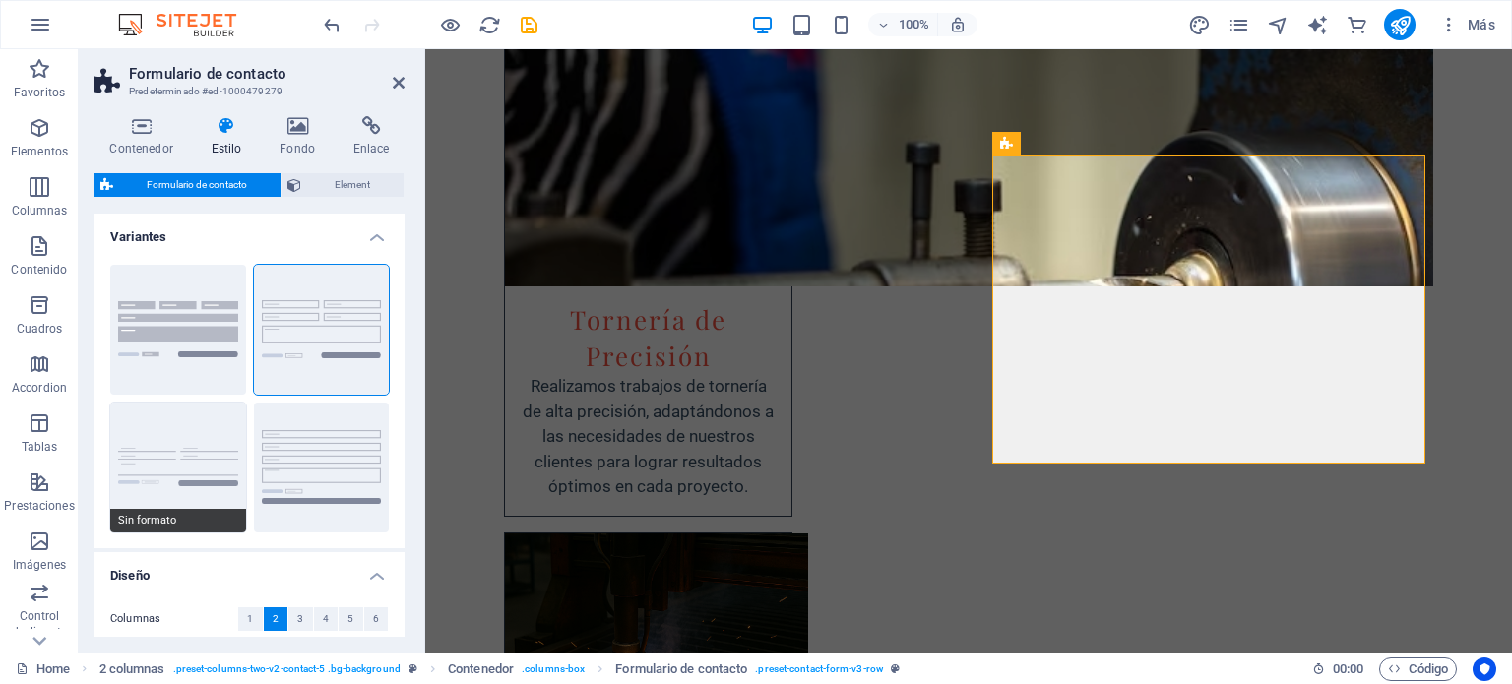
click at [214, 452] on button "Sin formato" at bounding box center [178, 468] width 136 height 130
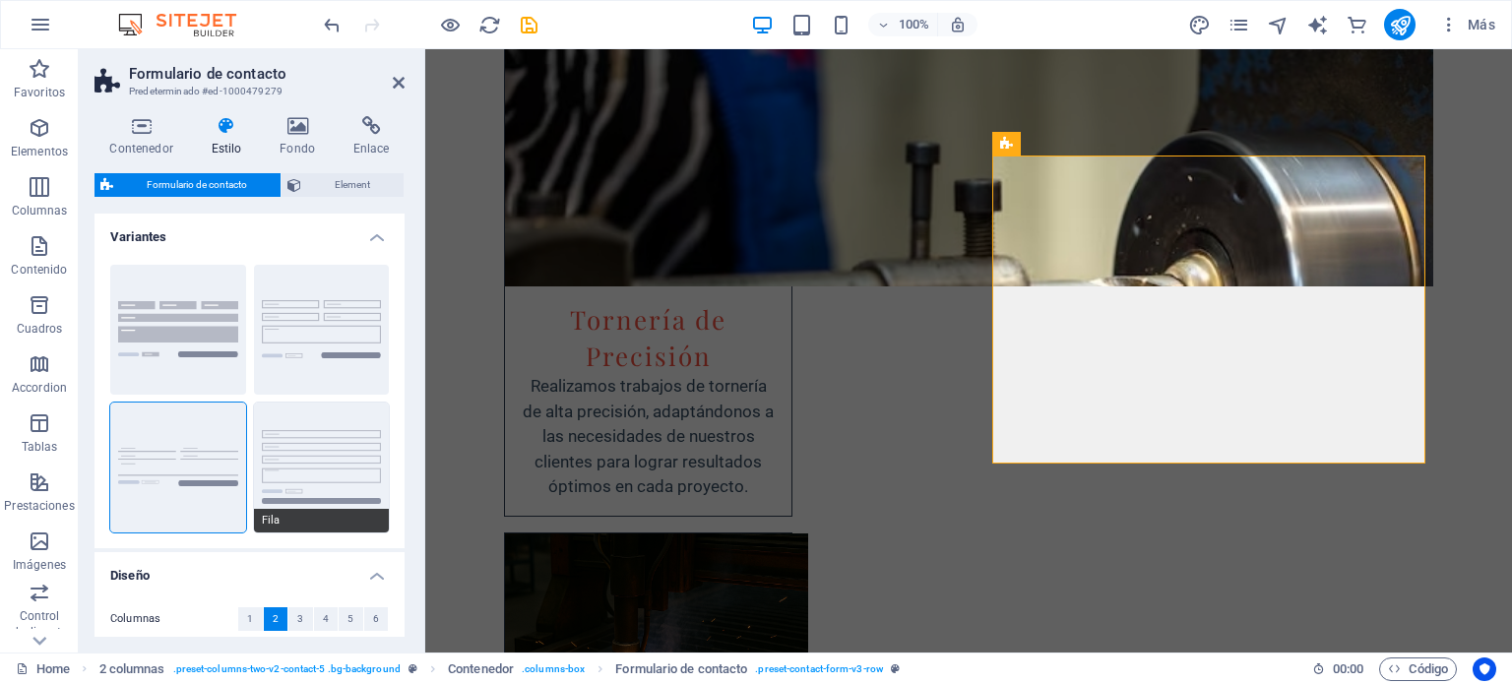
click at [327, 461] on button "Fila" at bounding box center [322, 468] width 136 height 130
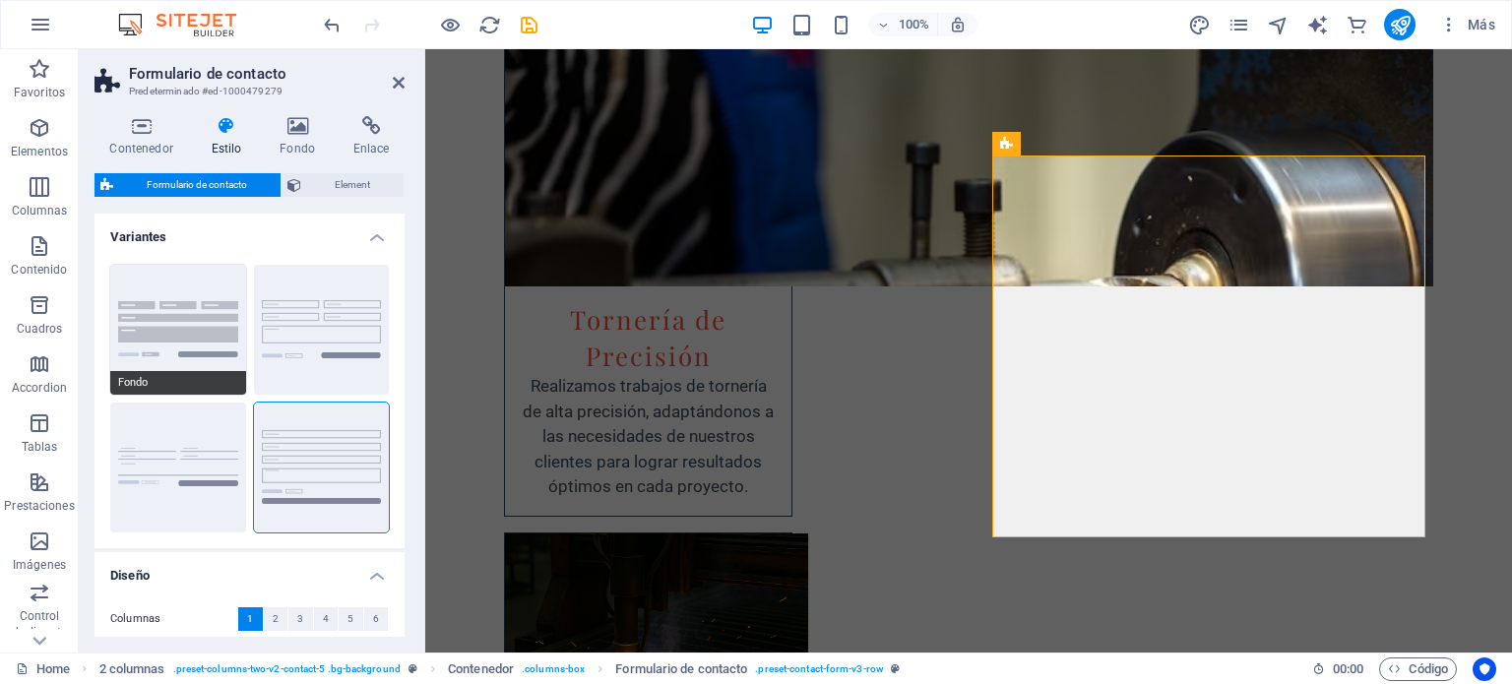
click at [146, 317] on button "Fondo" at bounding box center [178, 330] width 136 height 130
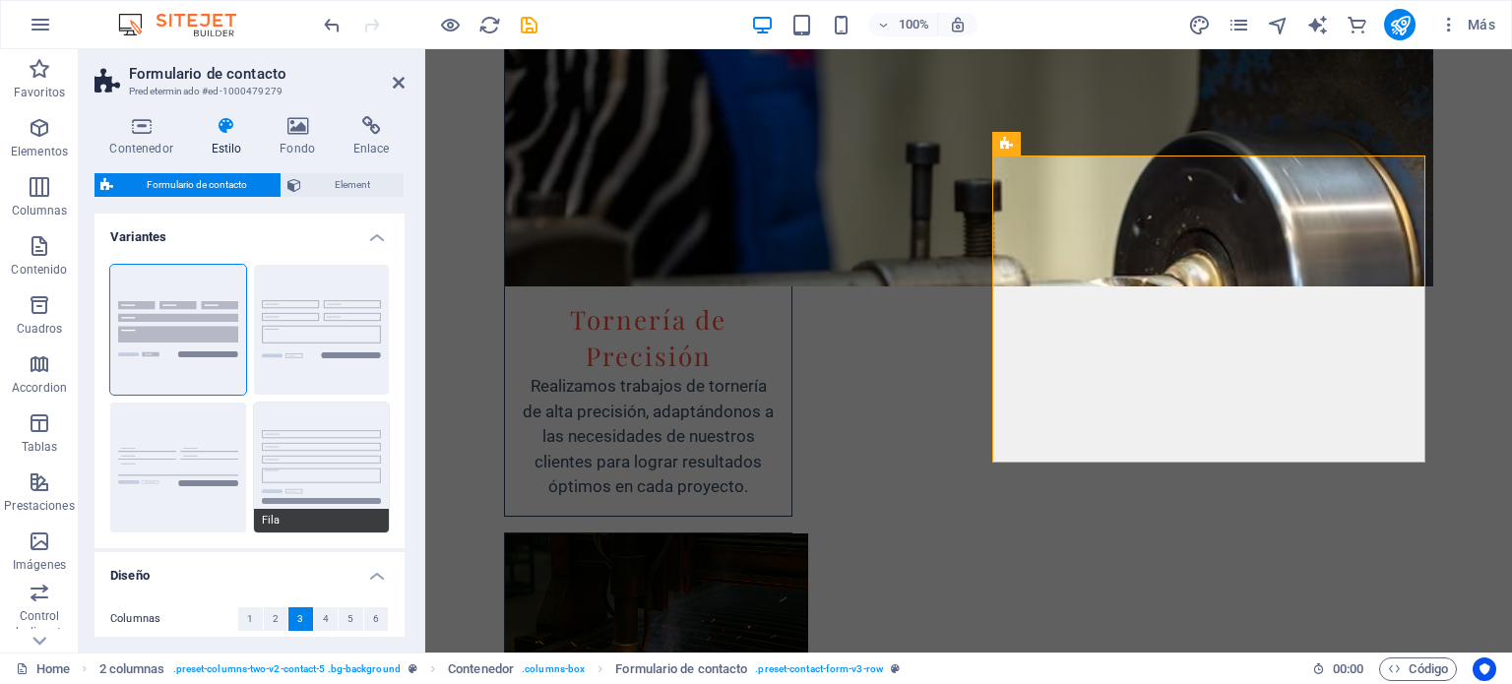
click at [346, 463] on button "Fila" at bounding box center [322, 468] width 136 height 130
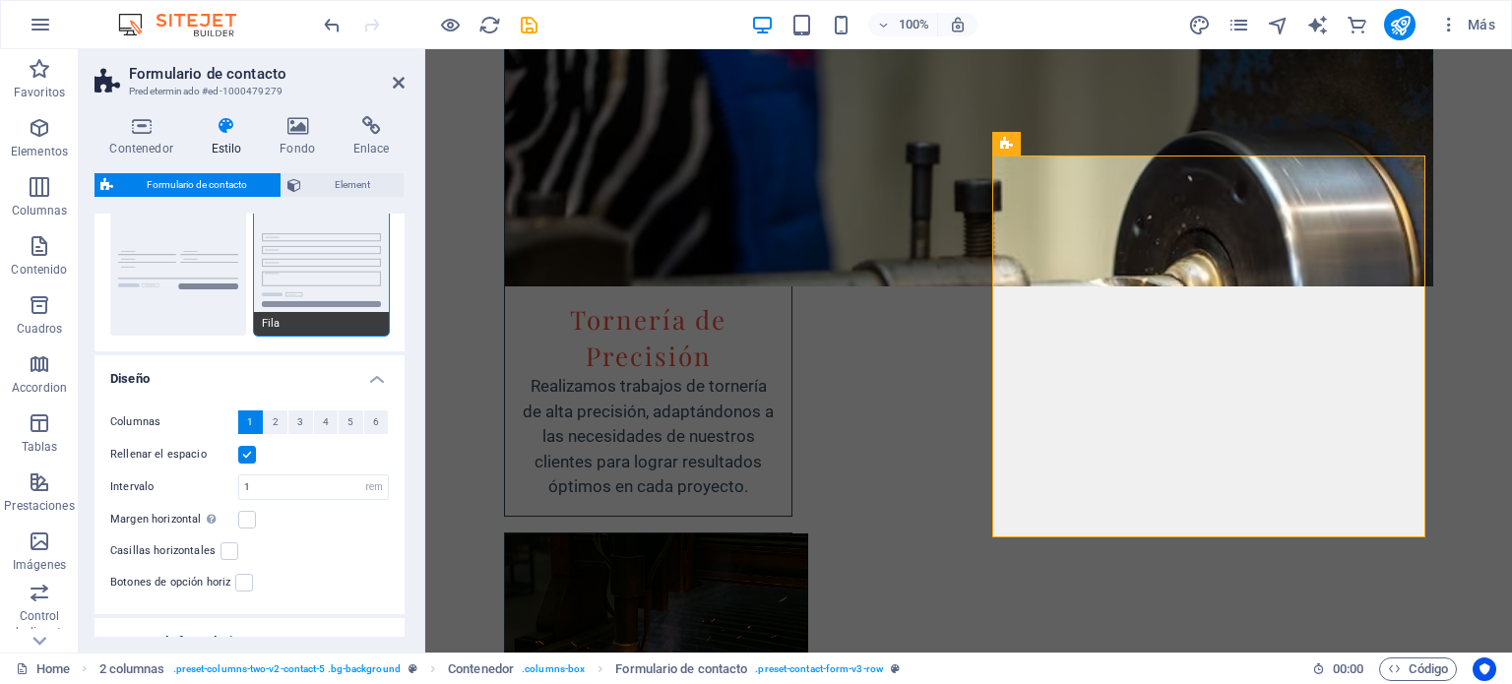
scroll to position [0, 0]
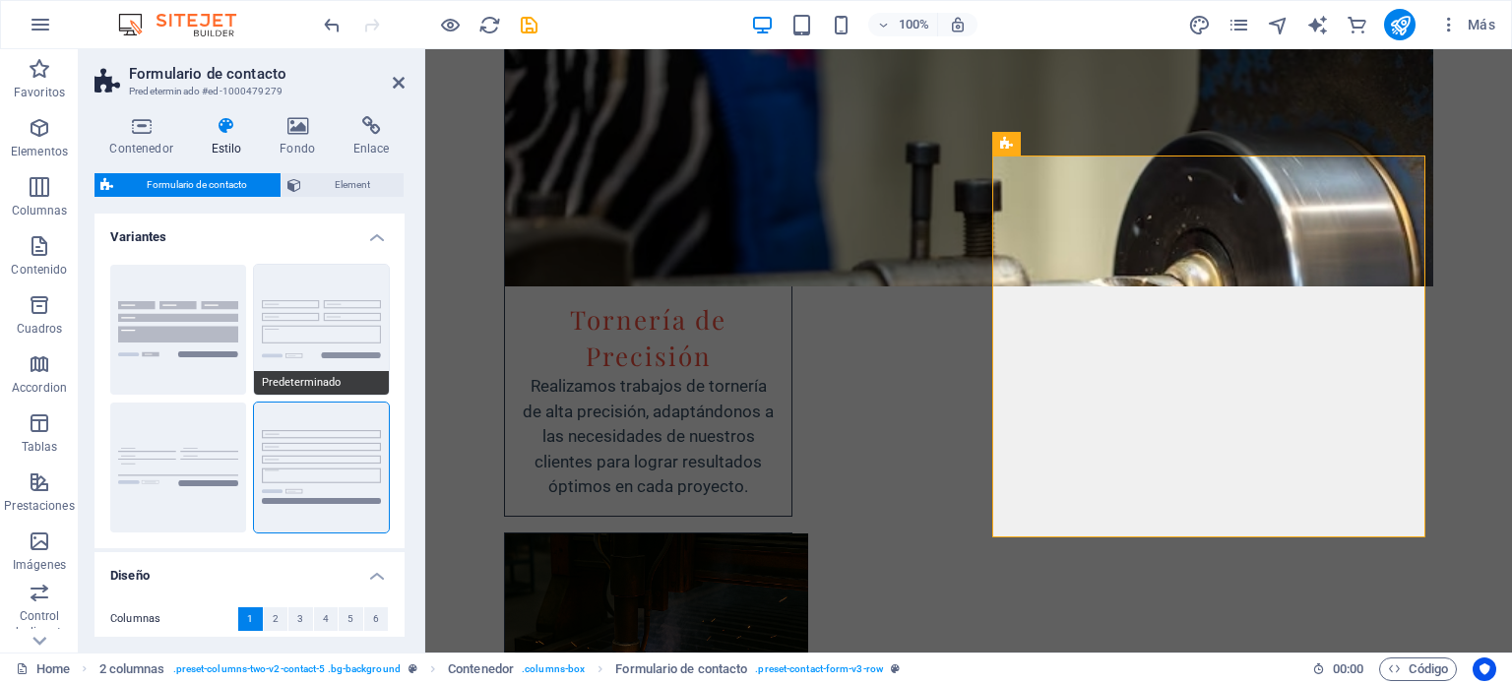
click at [345, 346] on button "Predeterminado" at bounding box center [322, 330] width 136 height 130
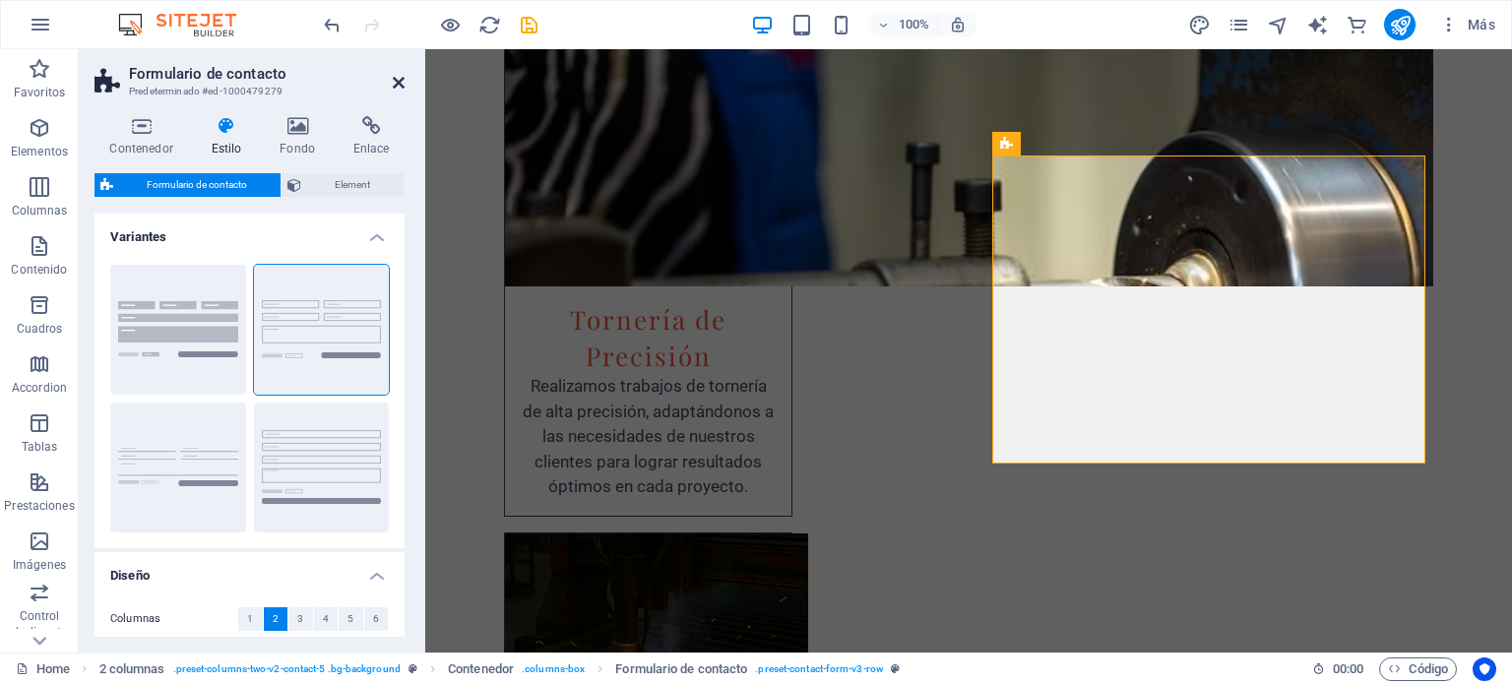
click at [400, 86] on icon at bounding box center [399, 83] width 12 height 16
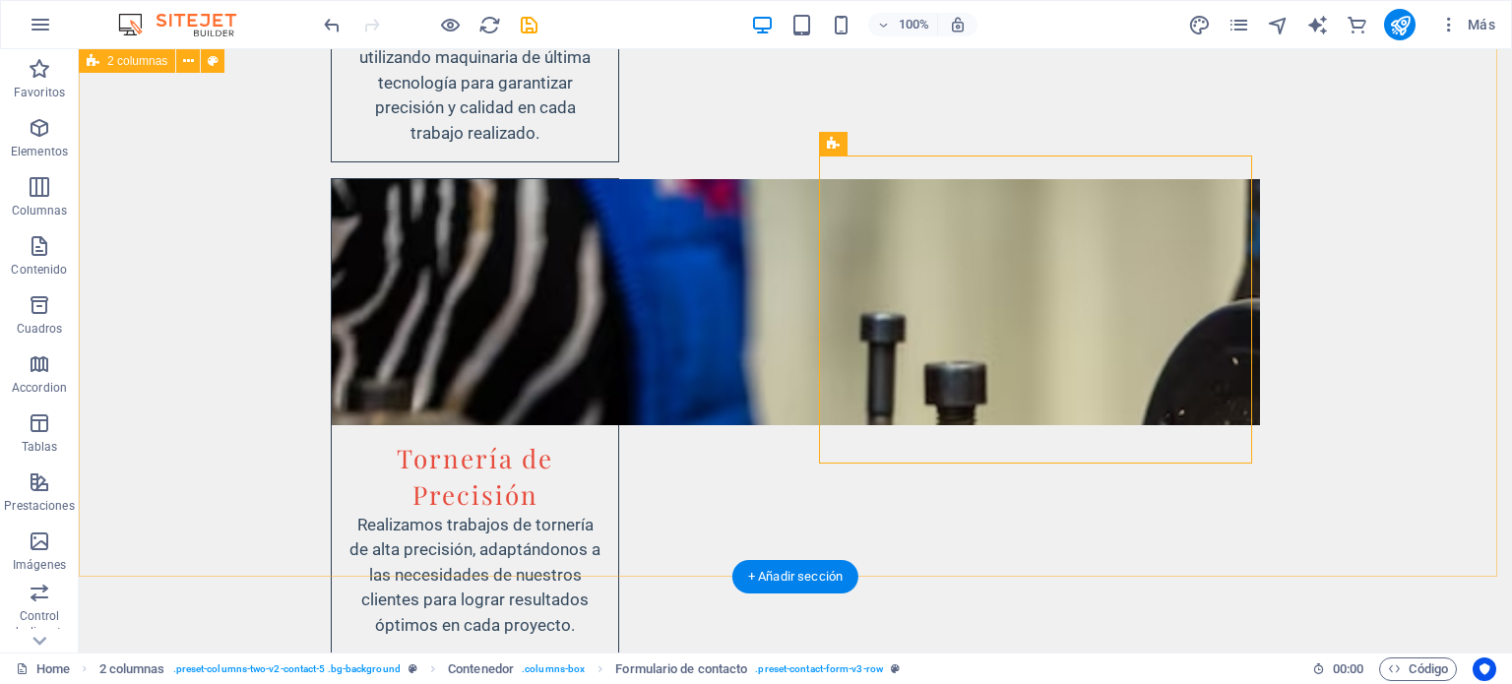
scroll to position [4260, 0]
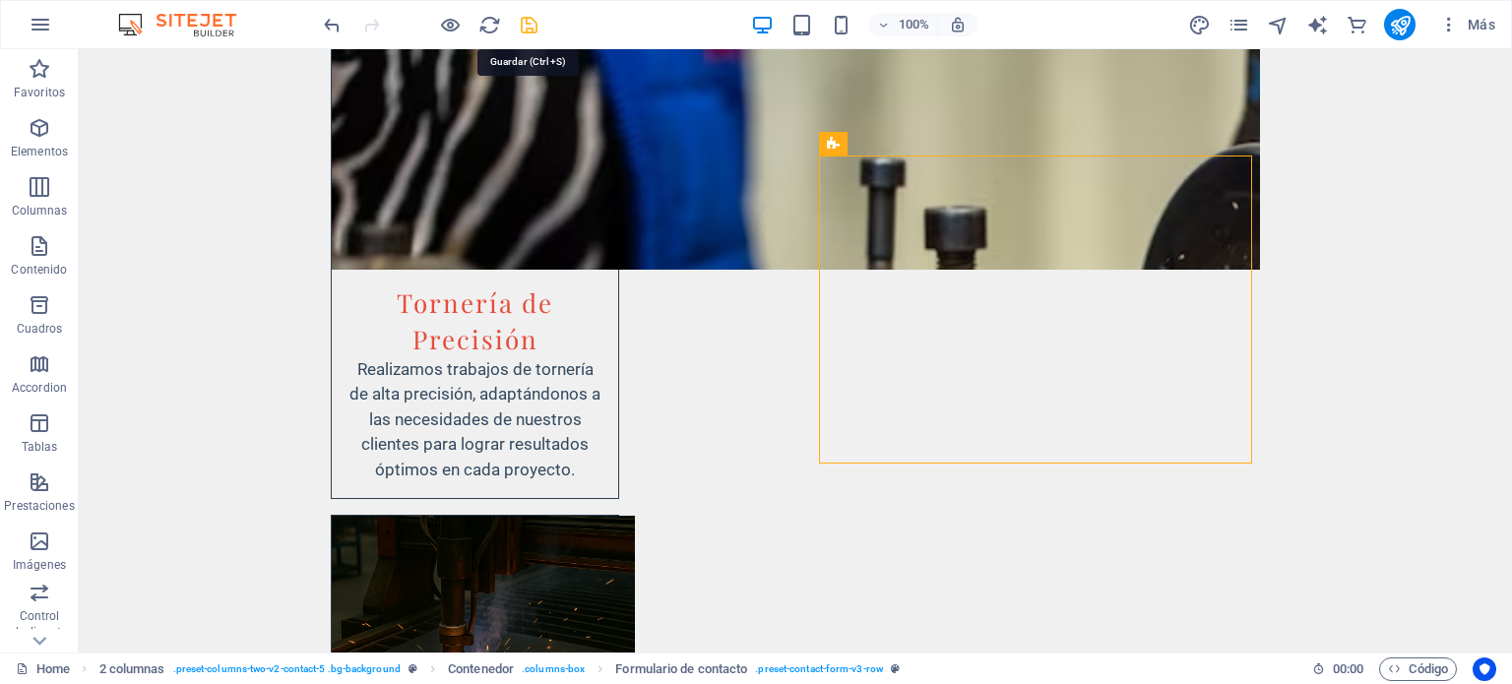
click at [532, 31] on icon "save" at bounding box center [529, 25] width 23 height 23
checkbox input "false"
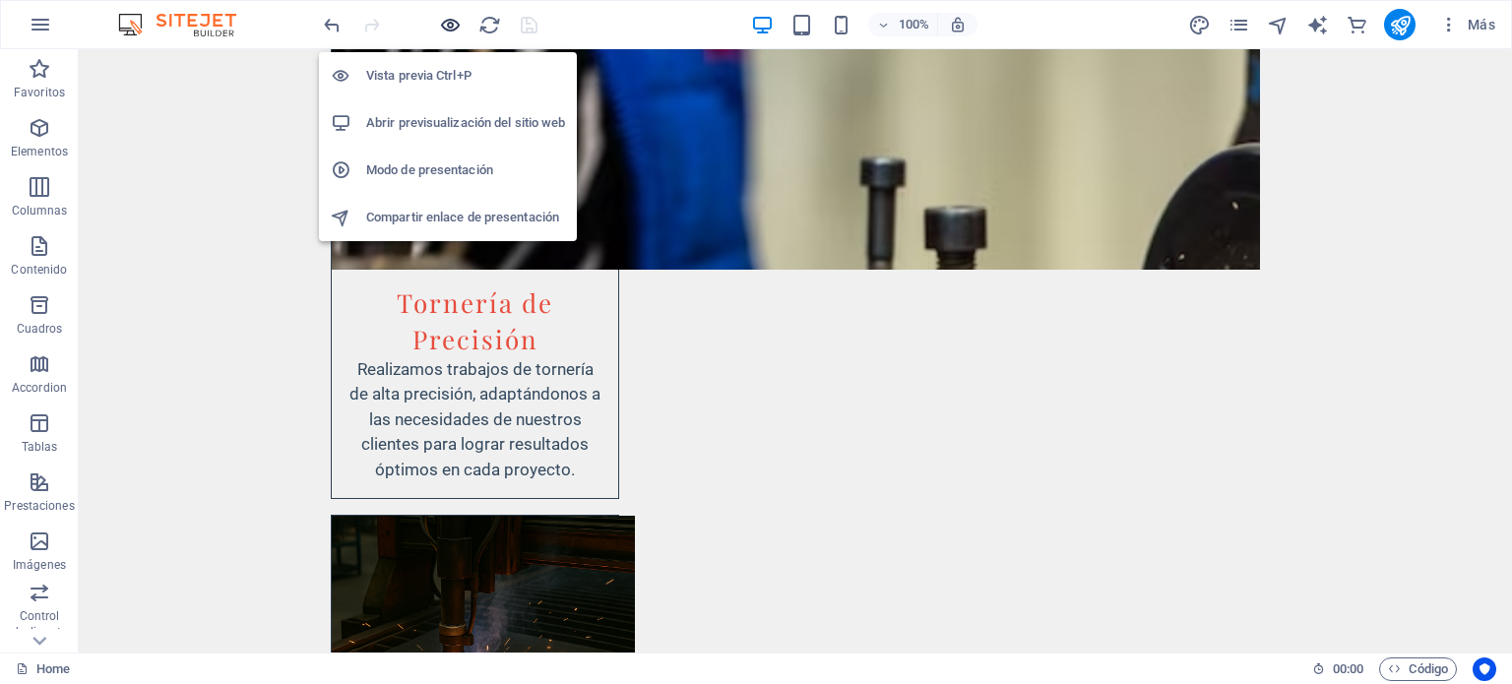
click at [448, 22] on icon "button" at bounding box center [450, 25] width 23 height 23
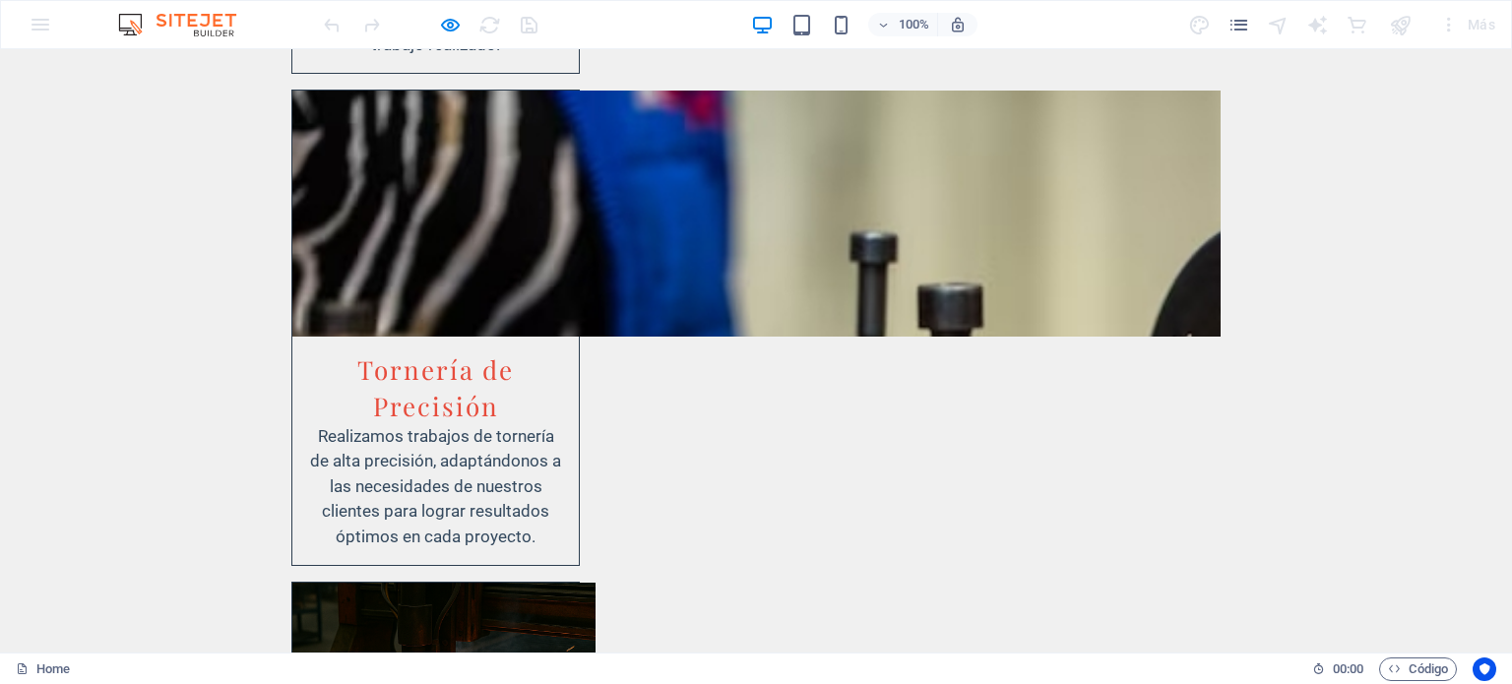
scroll to position [4625, 0]
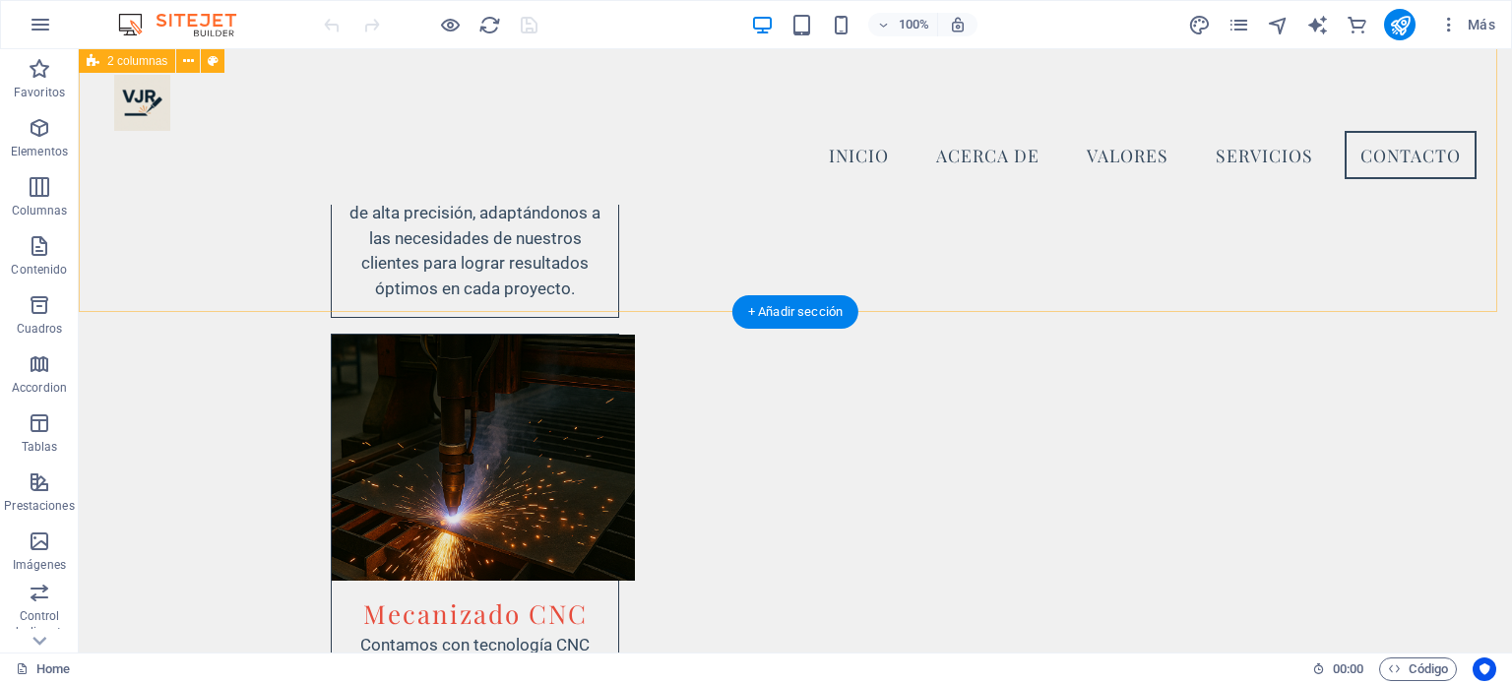
scroll to position [4321, 0]
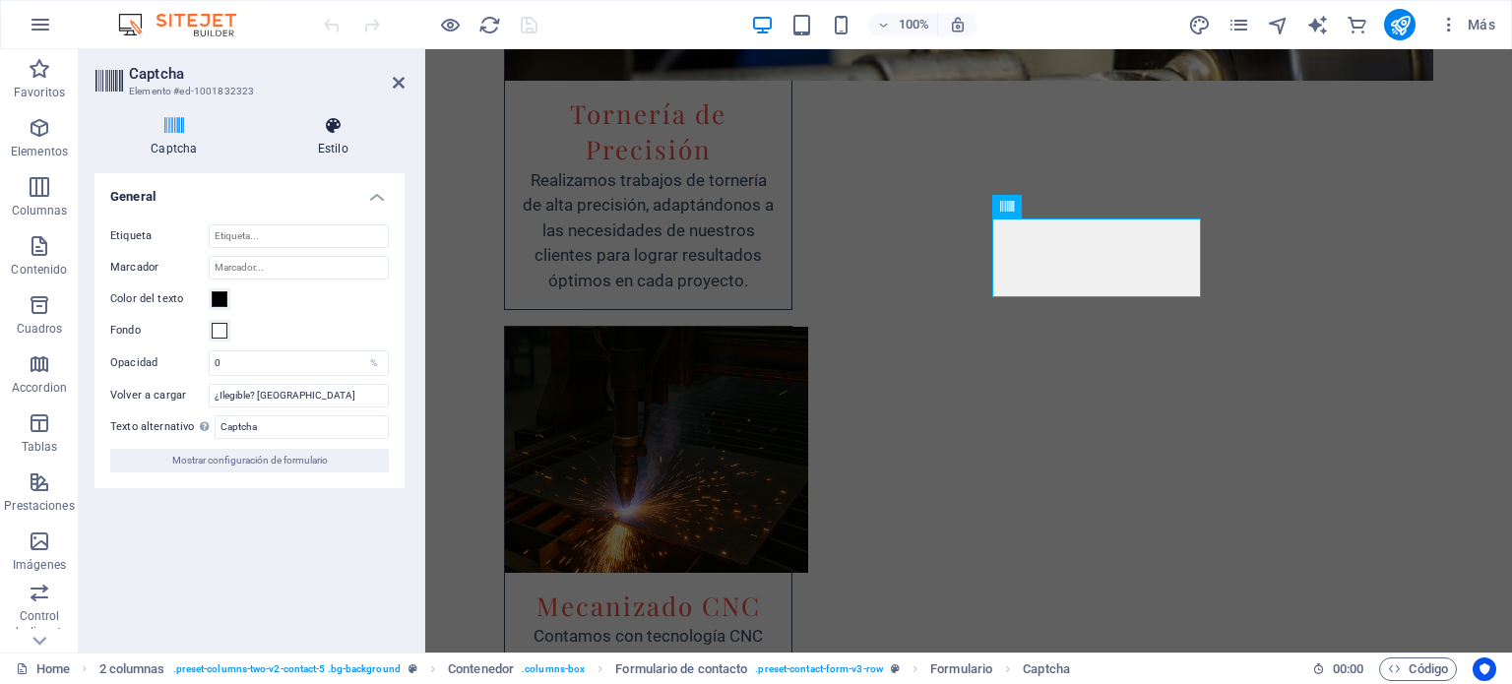
click at [326, 151] on h4 "Estilo" at bounding box center [333, 136] width 143 height 41
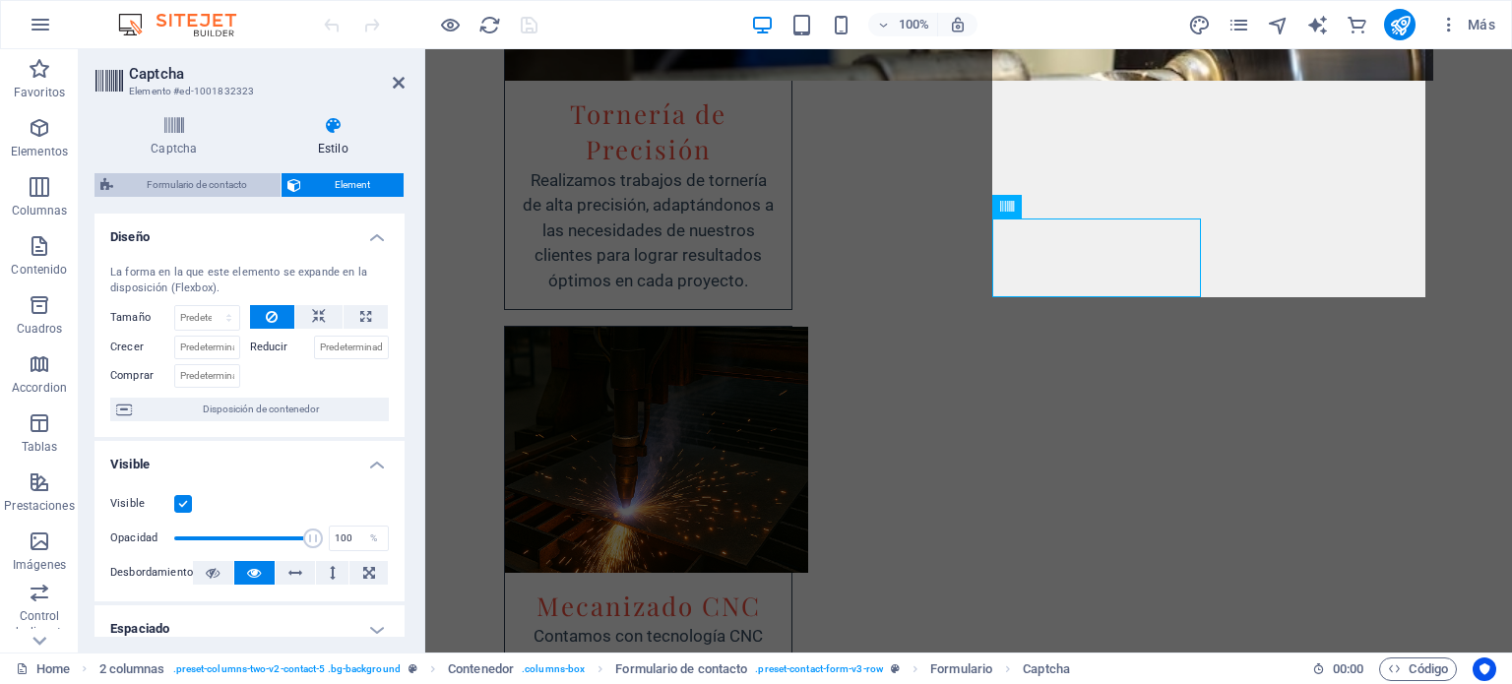
click at [250, 194] on span "Formulario de contacto" at bounding box center [197, 185] width 156 height 24
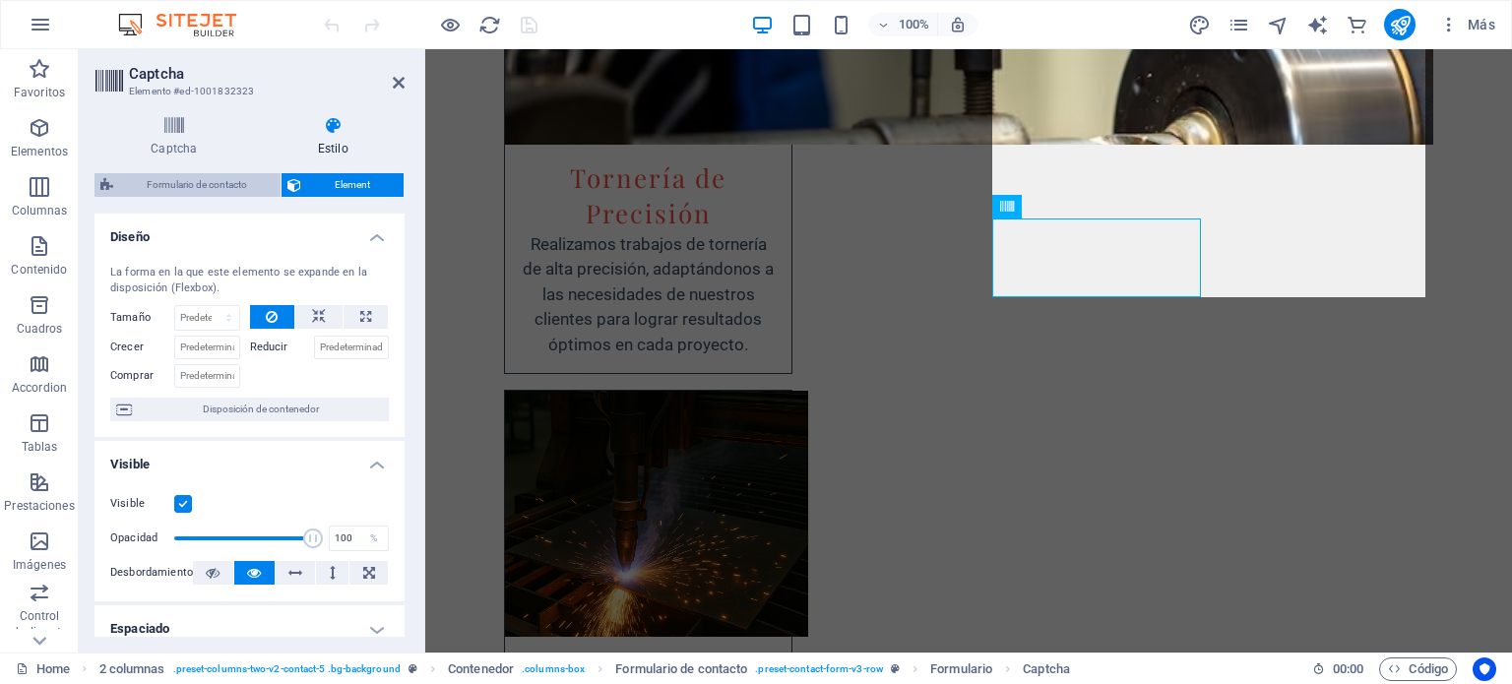
select select "rem"
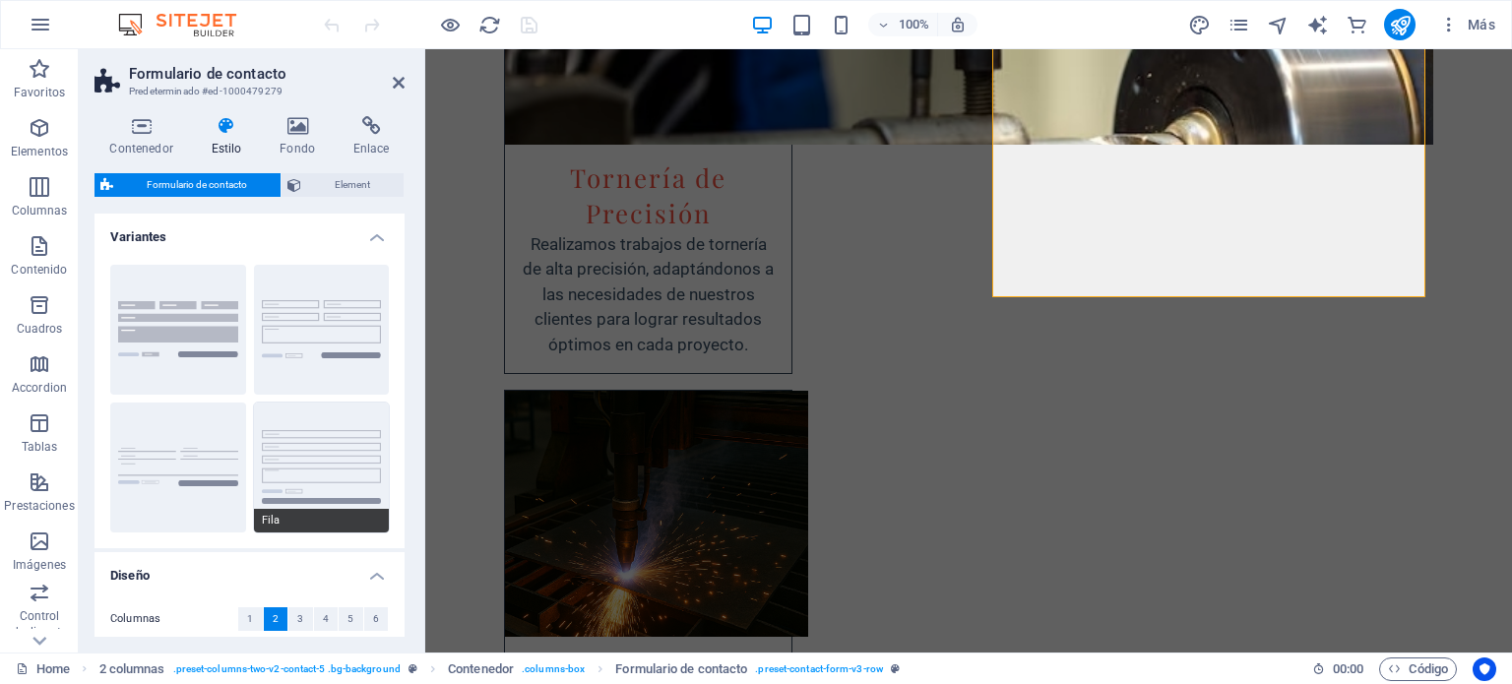
click at [300, 452] on button "Fila" at bounding box center [322, 468] width 136 height 130
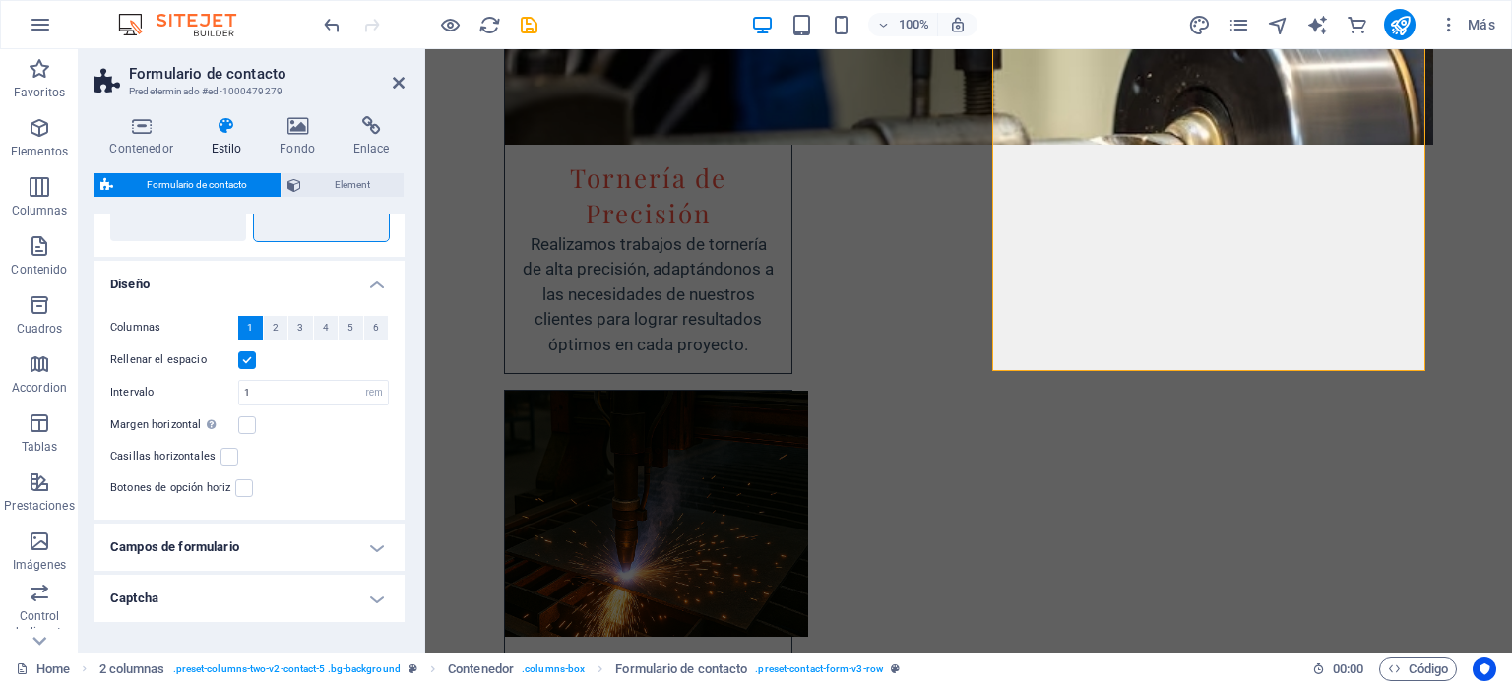
scroll to position [354, 0]
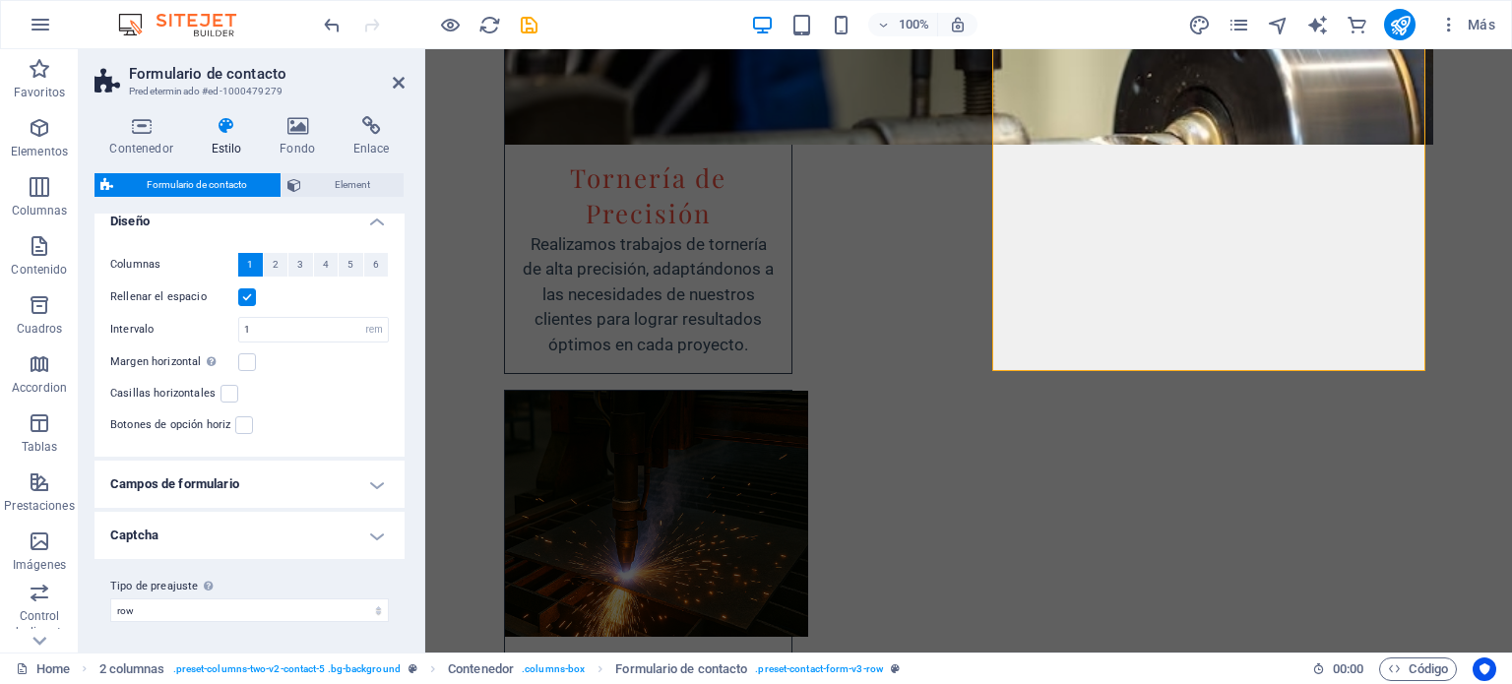
click at [374, 482] on h4 "Campos de formulario" at bounding box center [249, 484] width 310 height 47
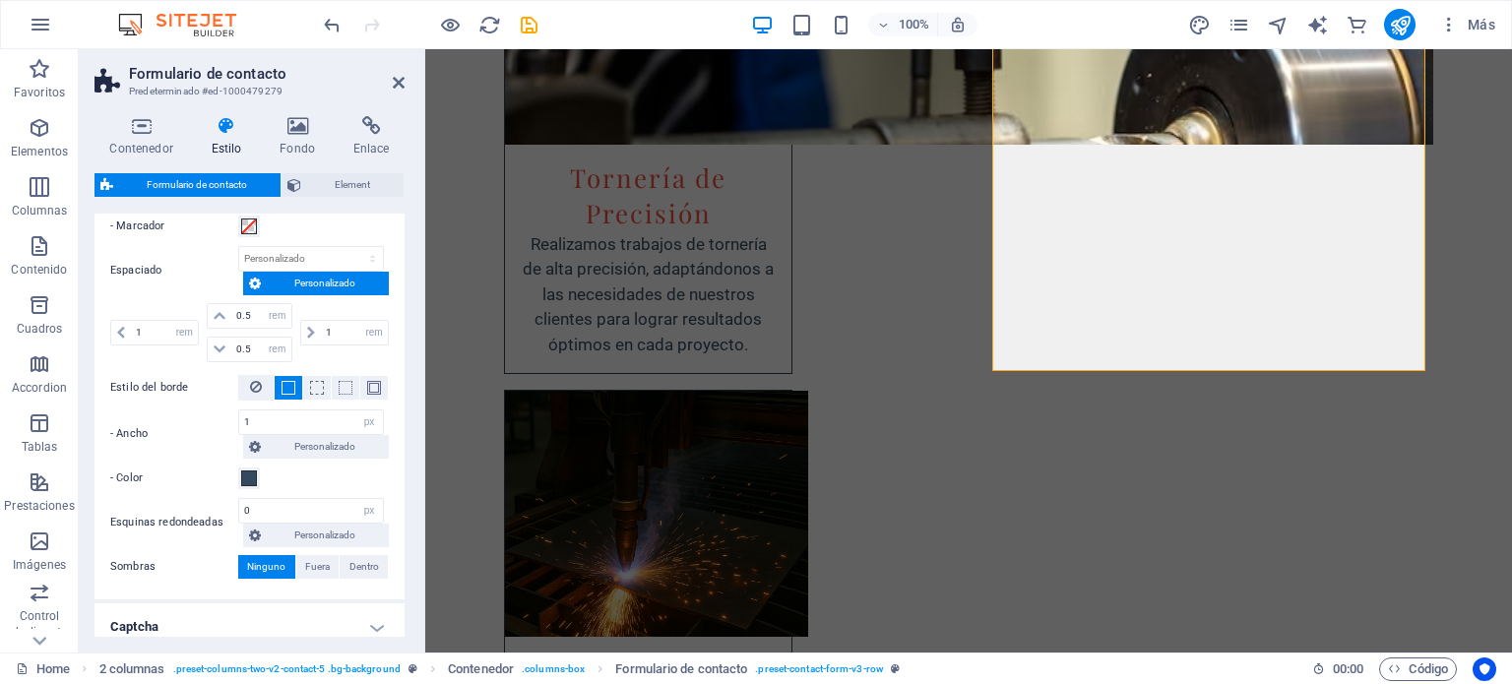
scroll to position [847, 0]
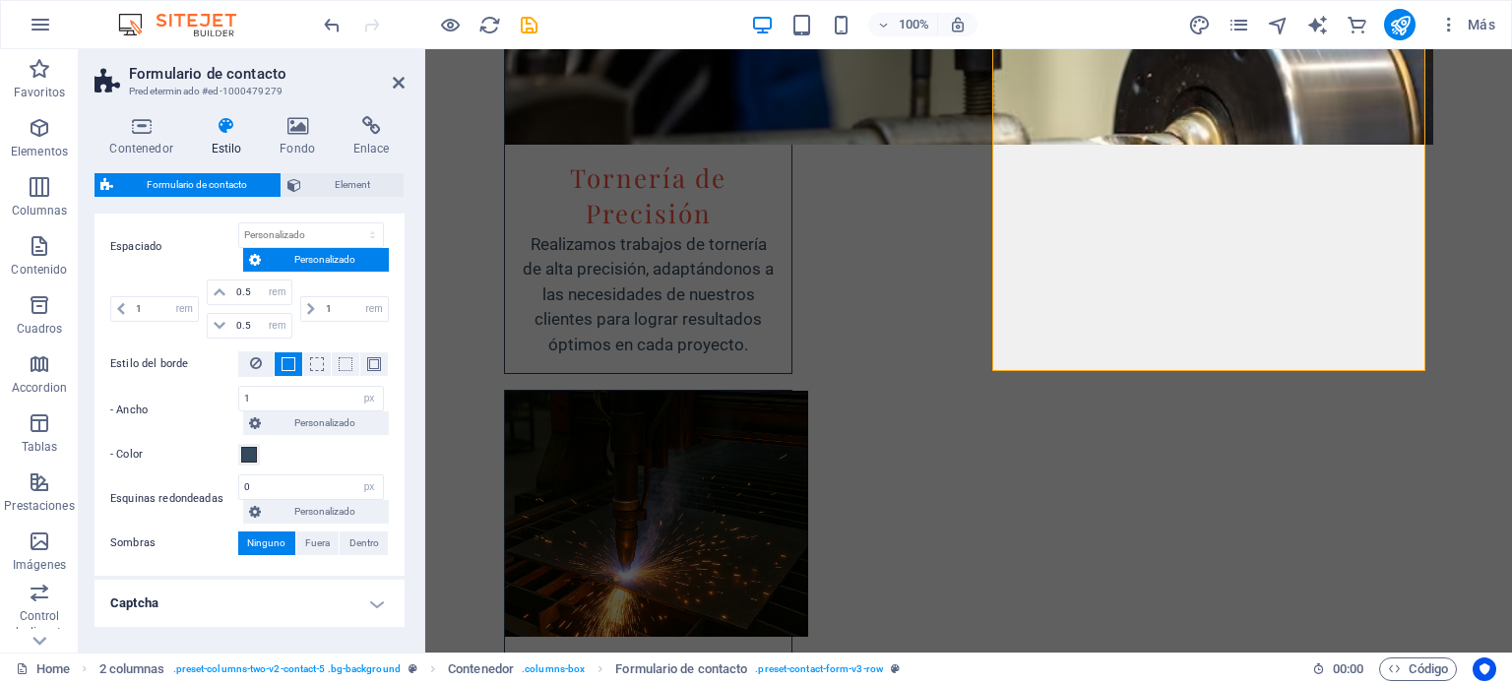
click at [363, 599] on h4 "Captcha" at bounding box center [249, 603] width 310 height 47
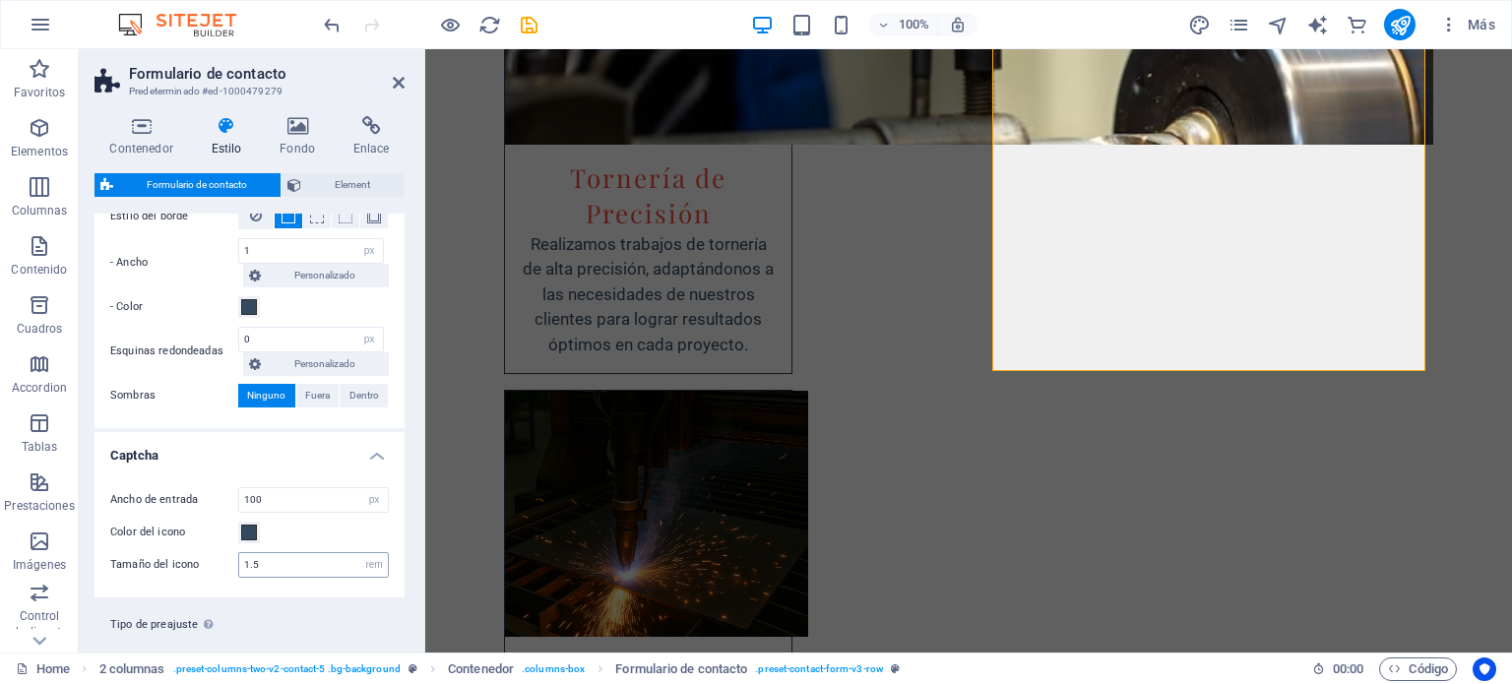
scroll to position [1029, 0]
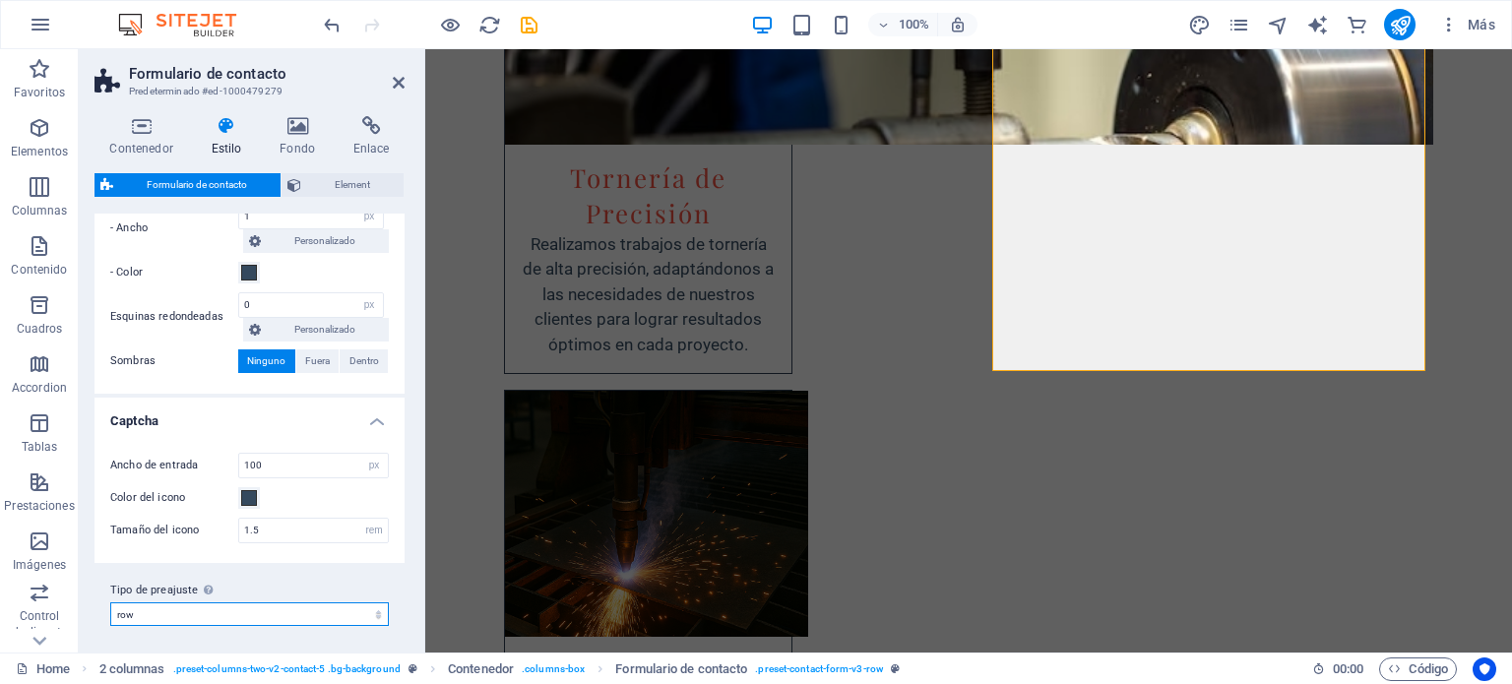
click at [305, 607] on select "plain default row contact-4 contact-6 contact-7 Añadir tipo de preajuste" at bounding box center [249, 614] width 279 height 24
click at [110, 602] on select "plain default row contact-4 contact-6 contact-7 Añadir tipo de preajuste" at bounding box center [249, 614] width 279 height 24
click at [286, 617] on select "plain default row contact-4 contact-6 contact-7 Añadir tipo de preajuste" at bounding box center [249, 614] width 279 height 24
select select "preset-contact-form-v3-contact-4"
click at [110, 602] on select "plain default row contact-4 contact-6 contact-7 Añadir tipo de preajuste" at bounding box center [249, 614] width 279 height 24
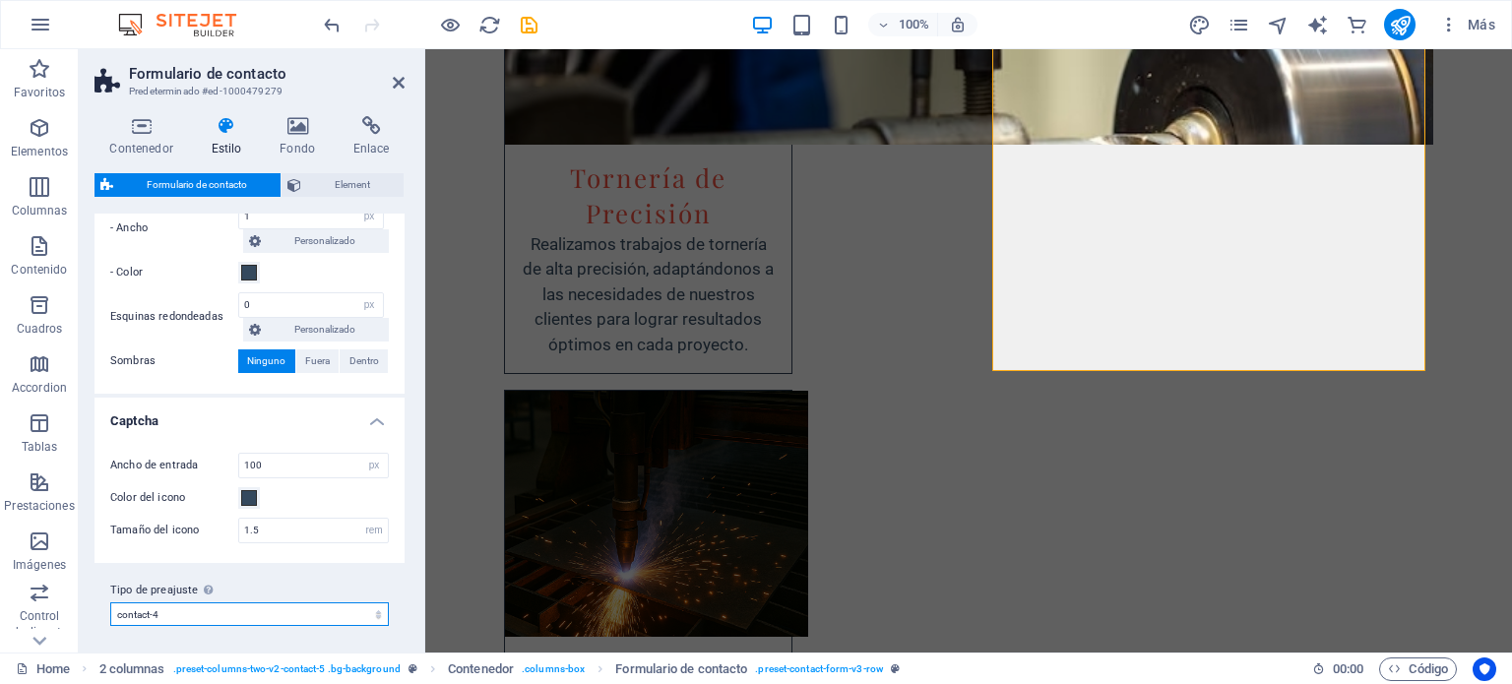
type input "5"
click at [248, 602] on select "plain default row contact-4 contact-6 contact-7 Añadir tipo de preajuste" at bounding box center [249, 614] width 279 height 24
select select "preset-contact-form-v3-row"
click at [110, 602] on select "plain default row contact-4 contact-6 contact-7 Añadir tipo de preajuste" at bounding box center [249, 614] width 279 height 24
type input "0"
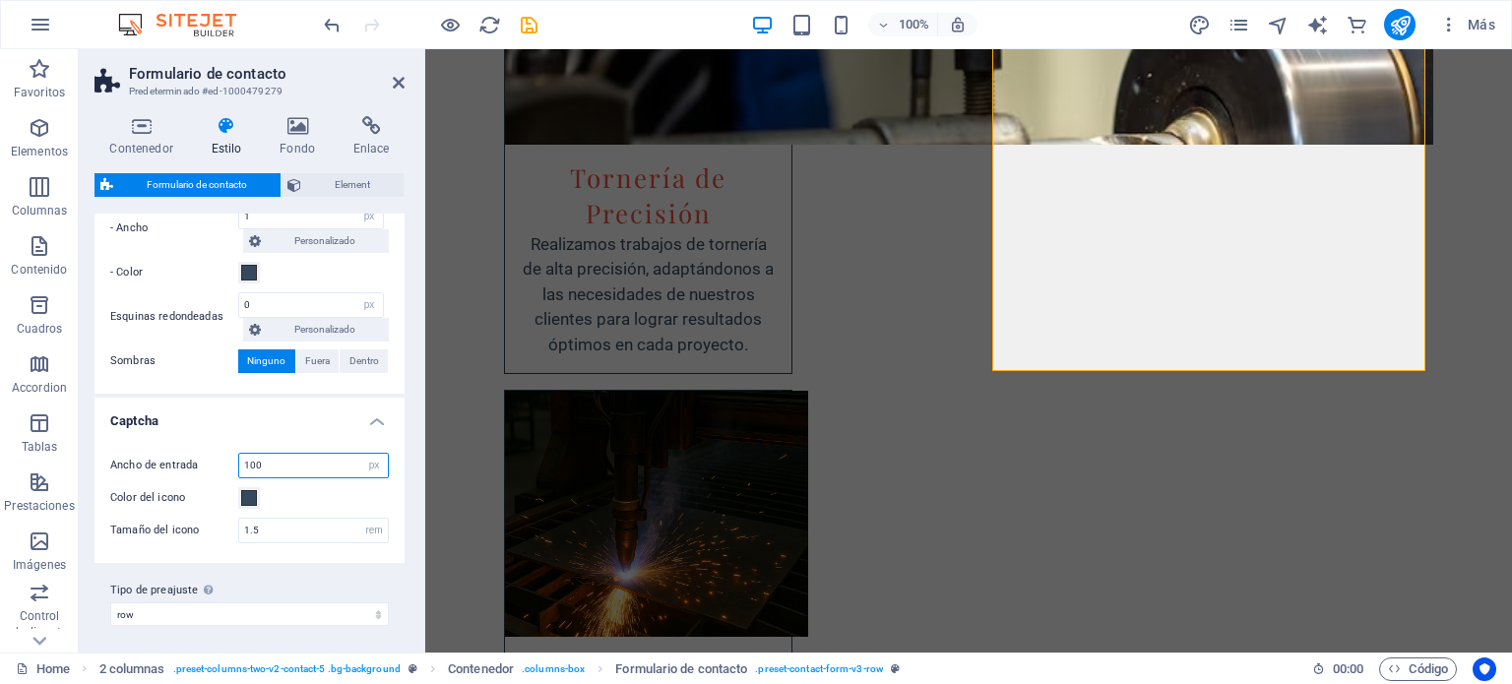
click at [279, 467] on input "100" at bounding box center [313, 466] width 149 height 24
click at [266, 606] on select "plain default row contact-4 contact-6 contact-7 Añadir tipo de preajuste" at bounding box center [249, 614] width 279 height 24
click at [110, 602] on select "plain default row contact-4 contact-6 contact-7 Añadir tipo de preajuste" at bounding box center [249, 614] width 279 height 24
click at [249, 609] on select "plain default row contact-4 contact-6 contact-7 Añadir tipo de preajuste" at bounding box center [249, 614] width 279 height 24
click at [110, 602] on select "plain default row contact-4 contact-6 contact-7 Añadir tipo de preajuste" at bounding box center [249, 614] width 279 height 24
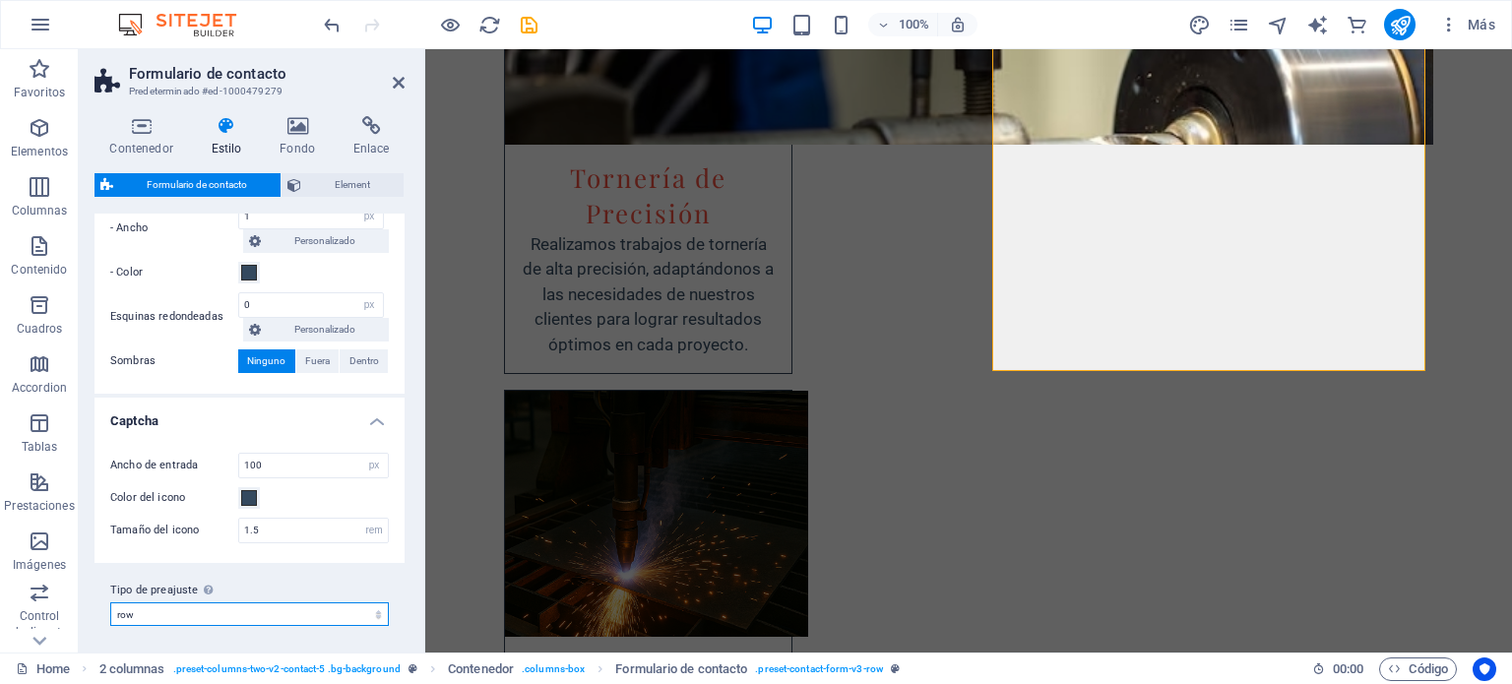
select select "preset-contact-form-v3-row"
click at [136, 423] on h4 "Captcha" at bounding box center [249, 415] width 310 height 35
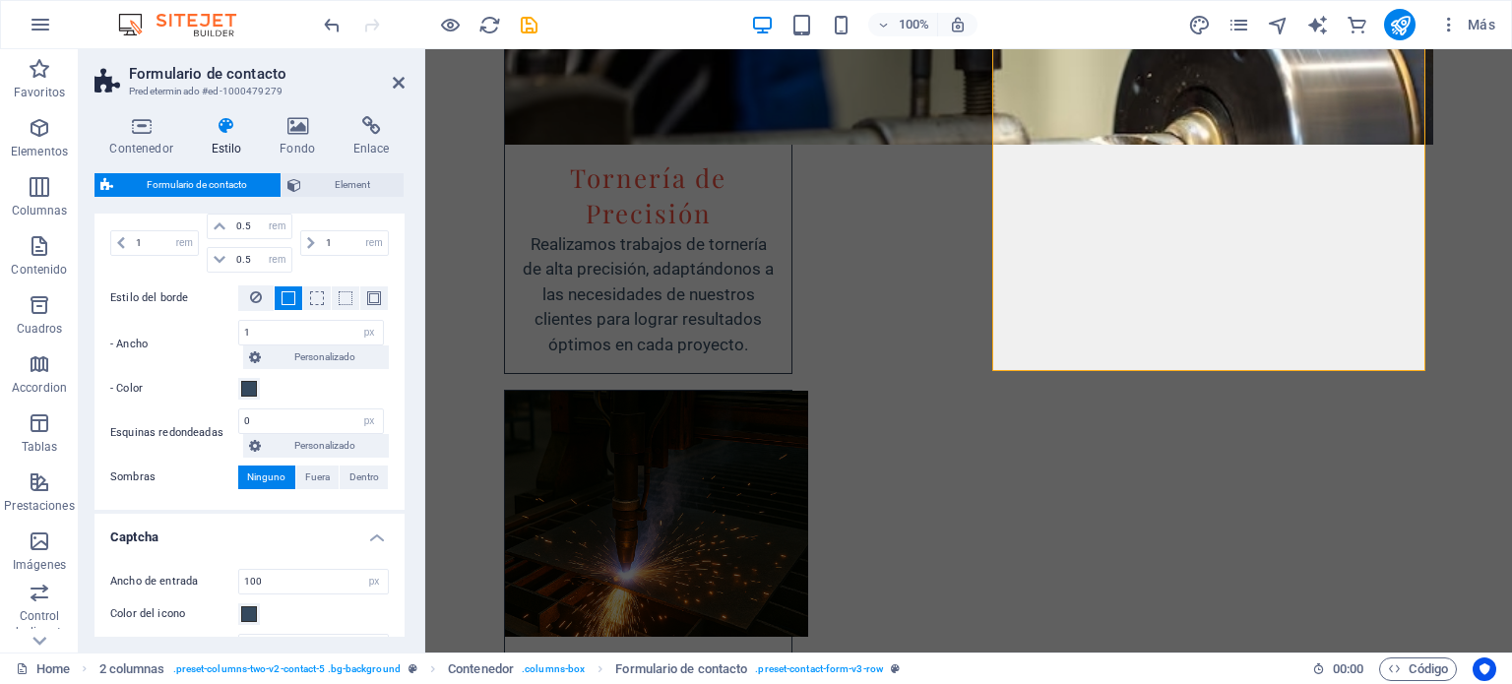
click at [136, 423] on label "Esquinas redondeadas" at bounding box center [174, 433] width 128 height 24
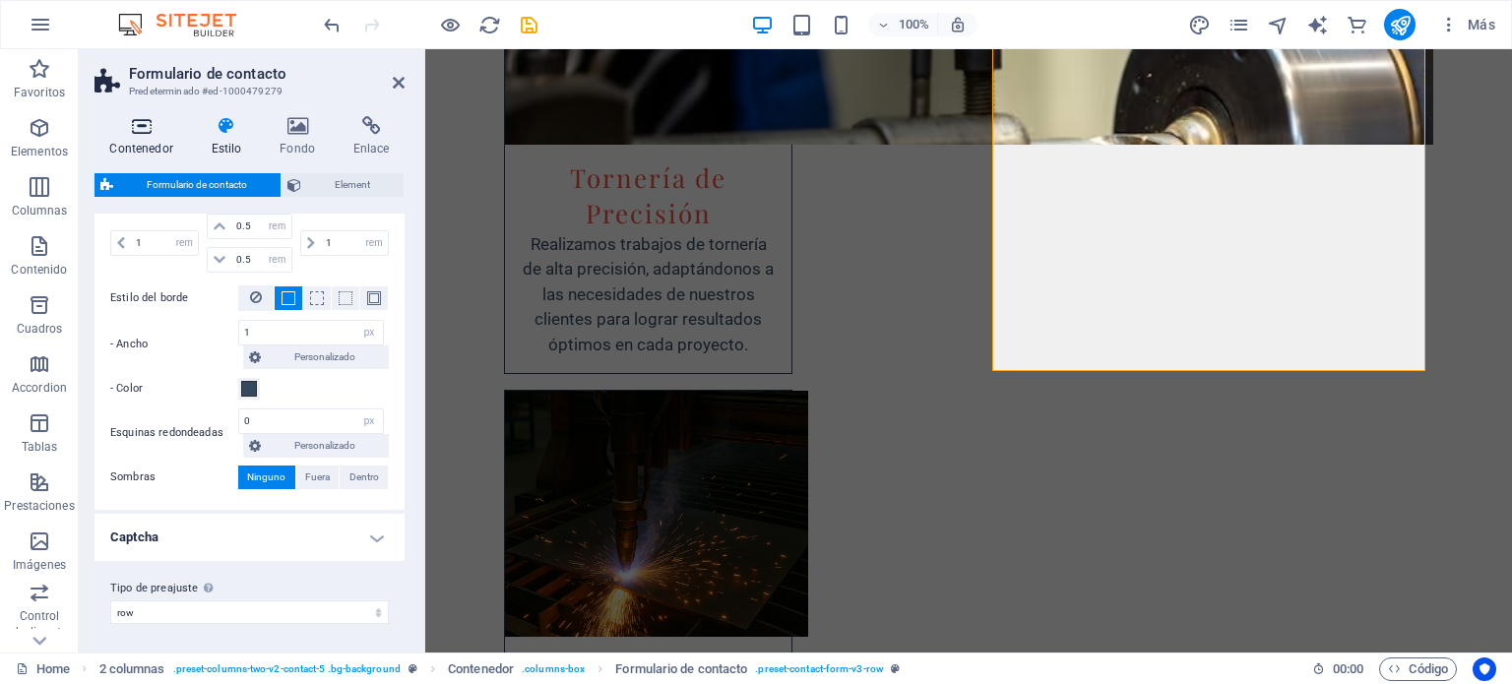
click at [116, 137] on h4 "Contenedor" at bounding box center [144, 136] width 101 height 41
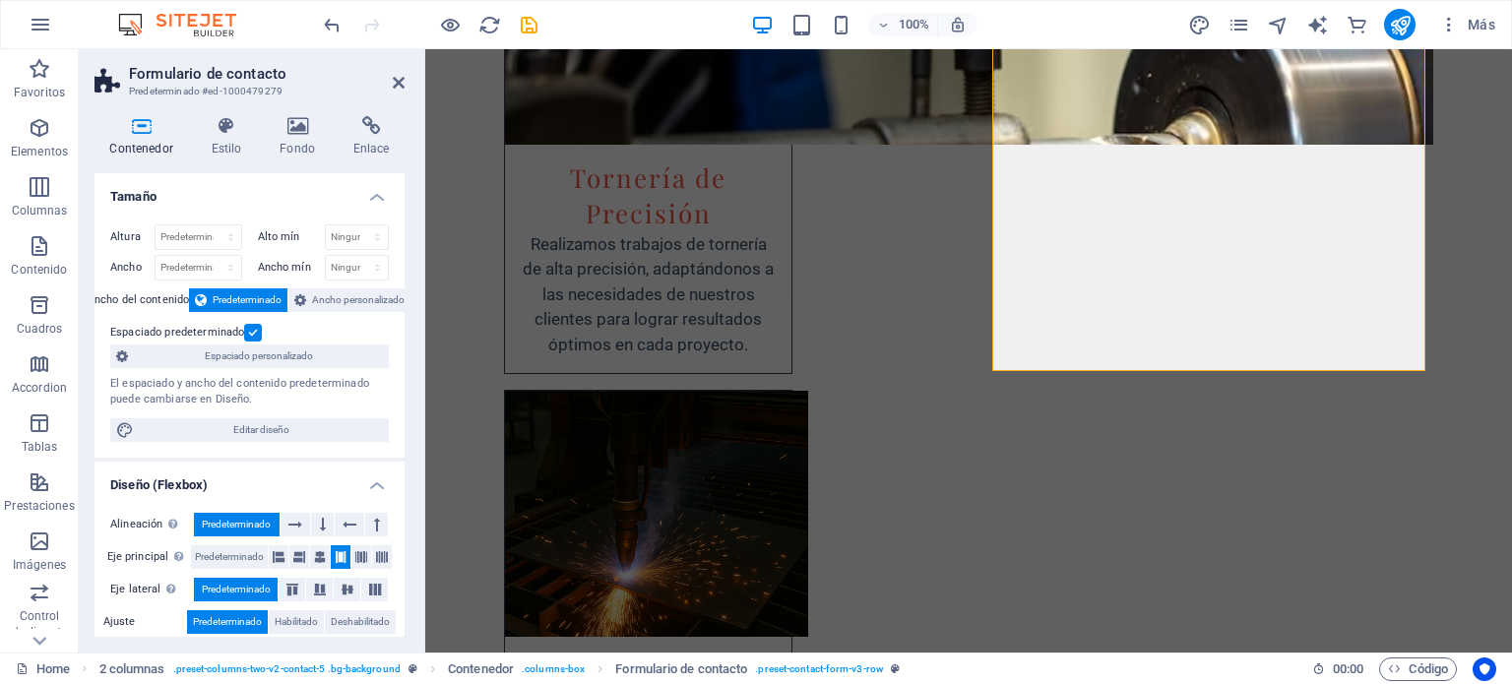
scroll to position [295, 0]
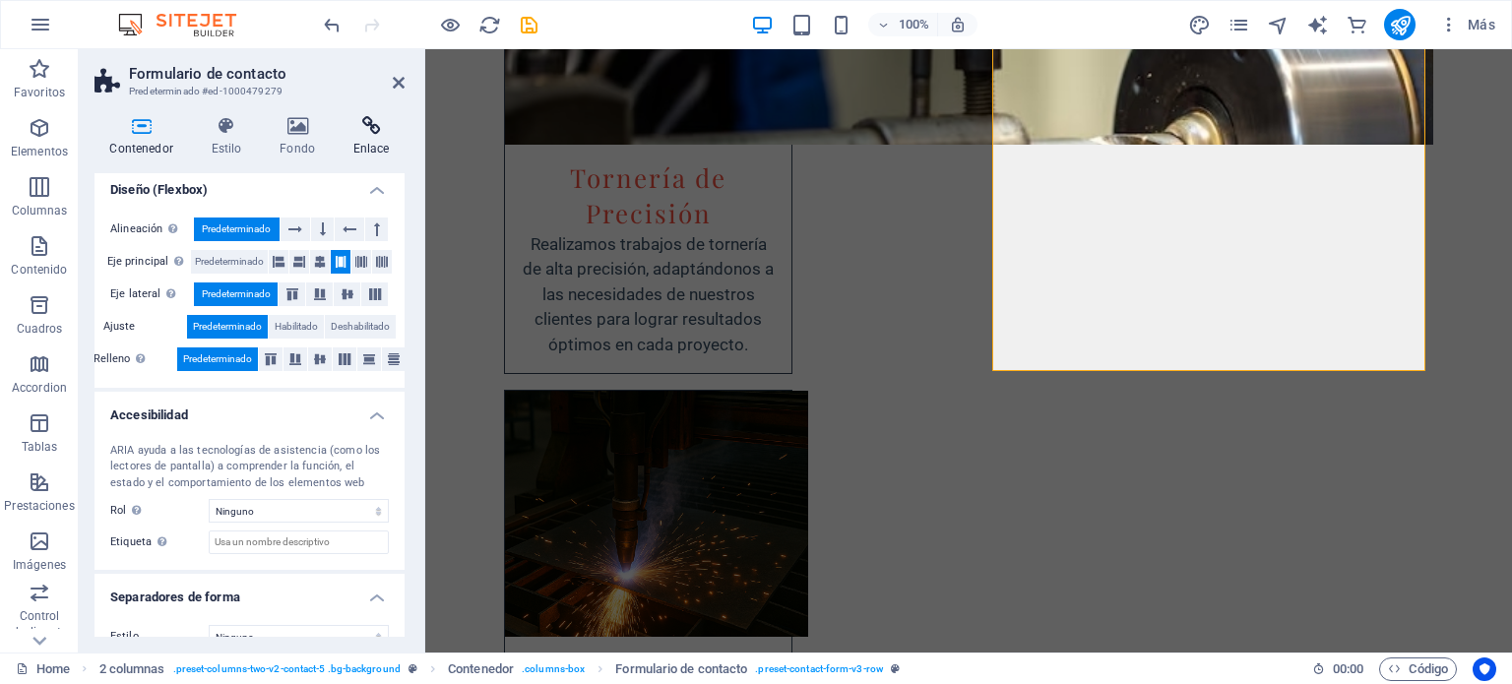
click at [358, 127] on icon at bounding box center [371, 126] width 67 height 20
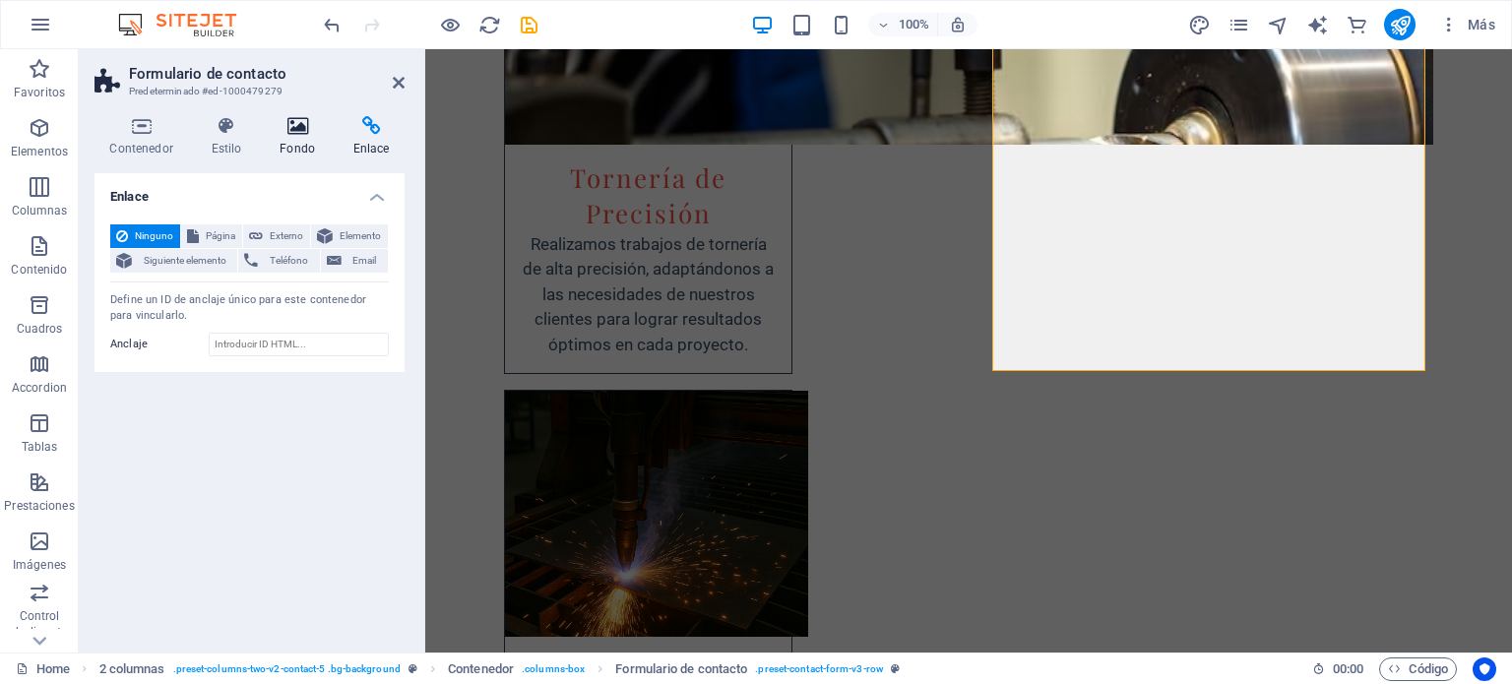
click at [291, 146] on h4 "Fondo" at bounding box center [302, 136] width 74 height 41
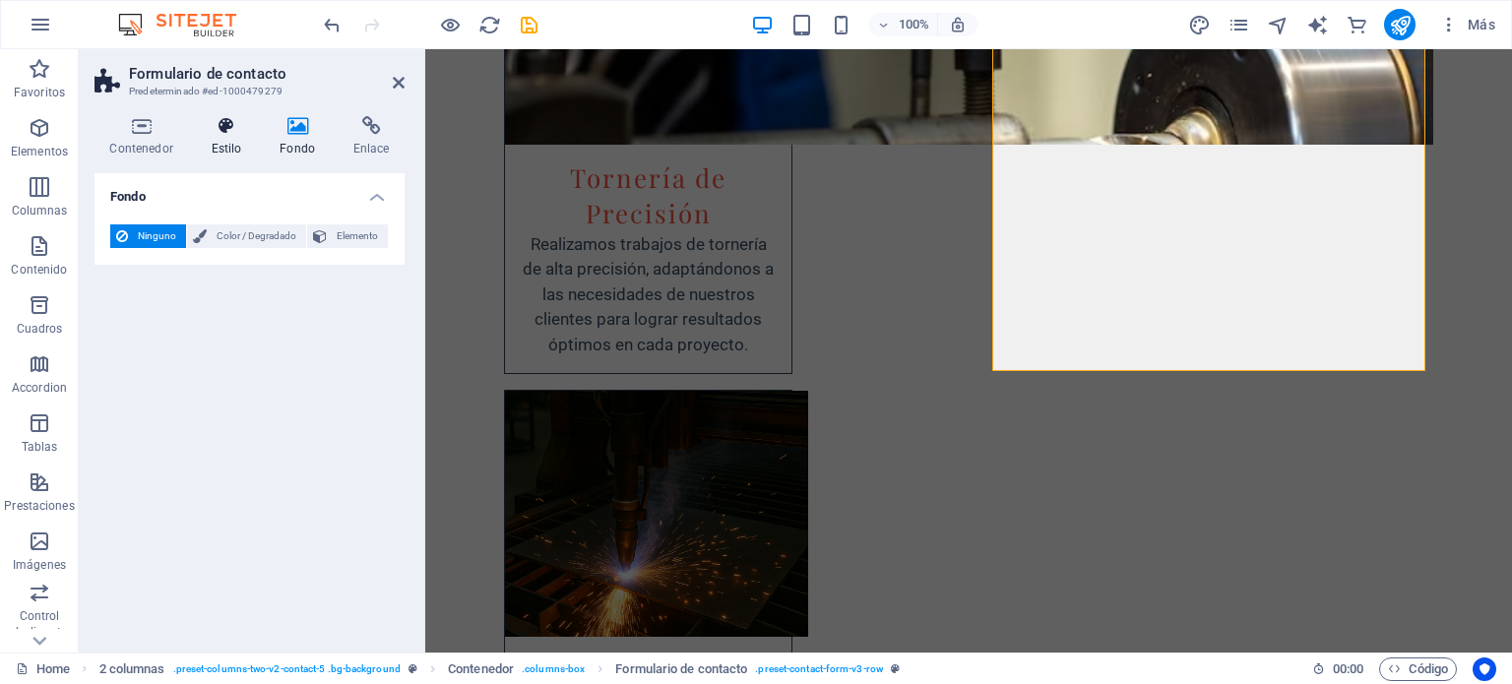
click at [237, 137] on h4 "Estilo" at bounding box center [230, 136] width 69 height 41
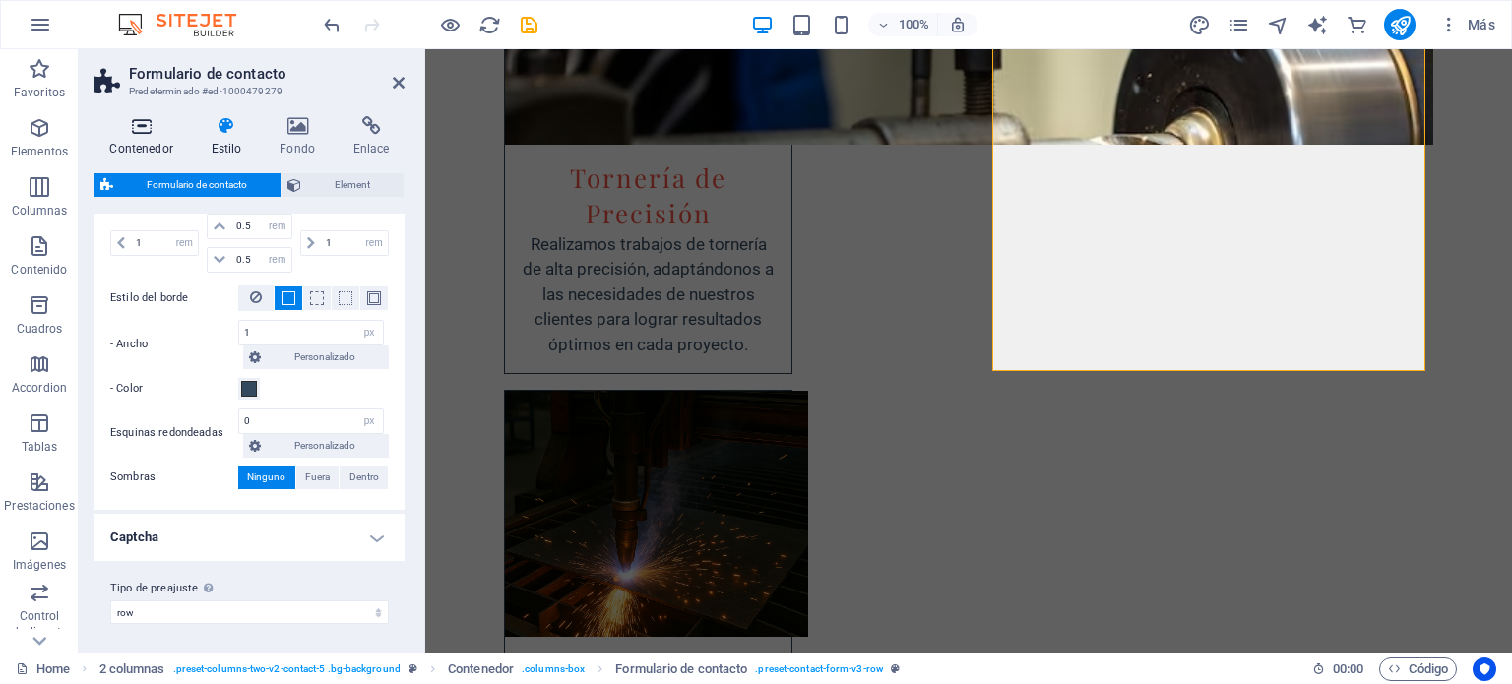
click at [148, 139] on h4 "Contenedor" at bounding box center [144, 136] width 101 height 41
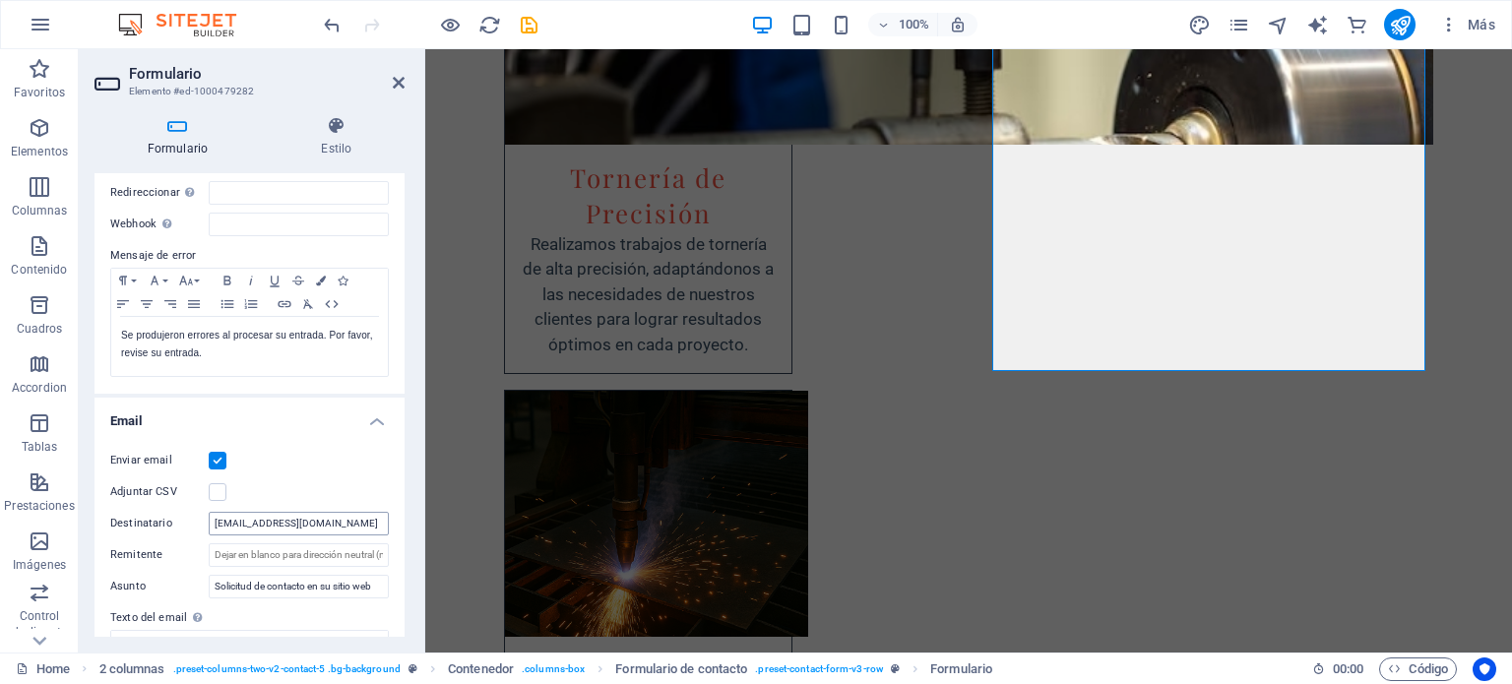
scroll to position [98, 0]
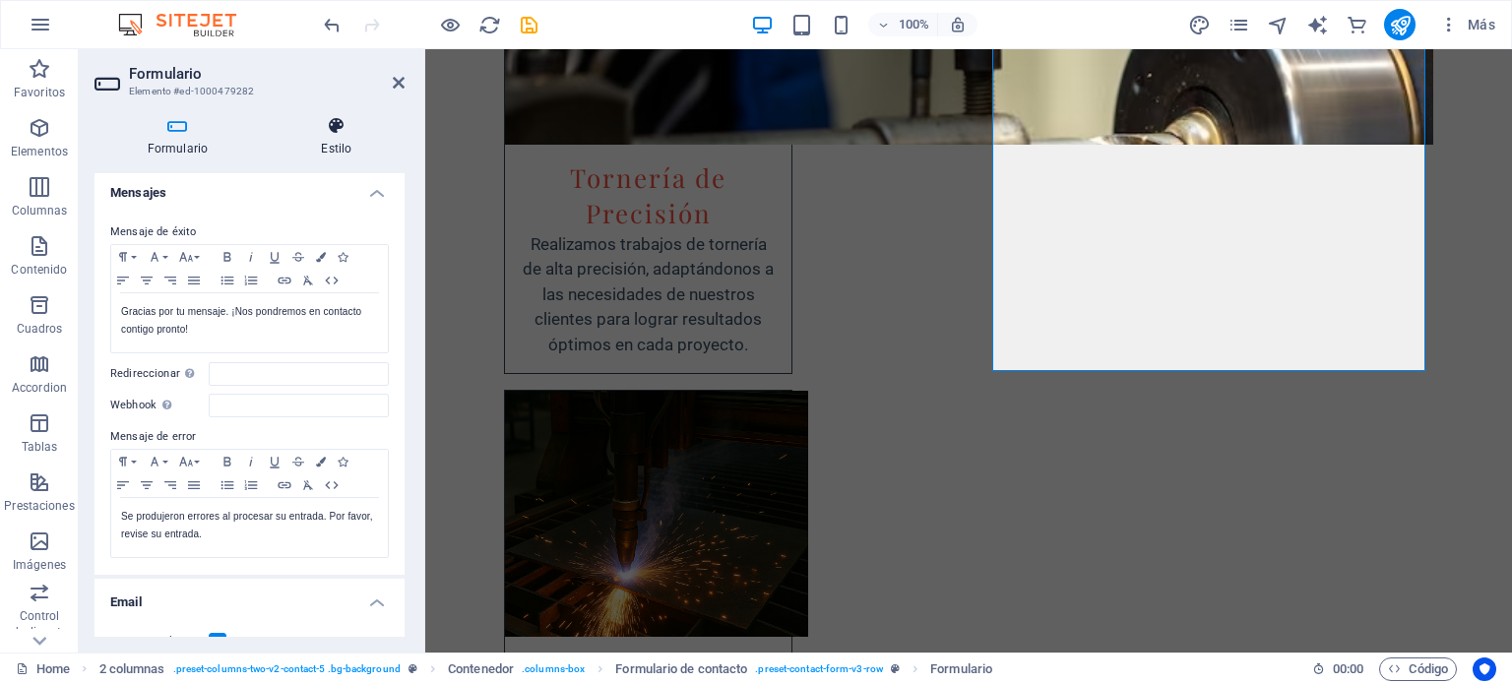
click at [328, 134] on icon at bounding box center [337, 126] width 136 height 20
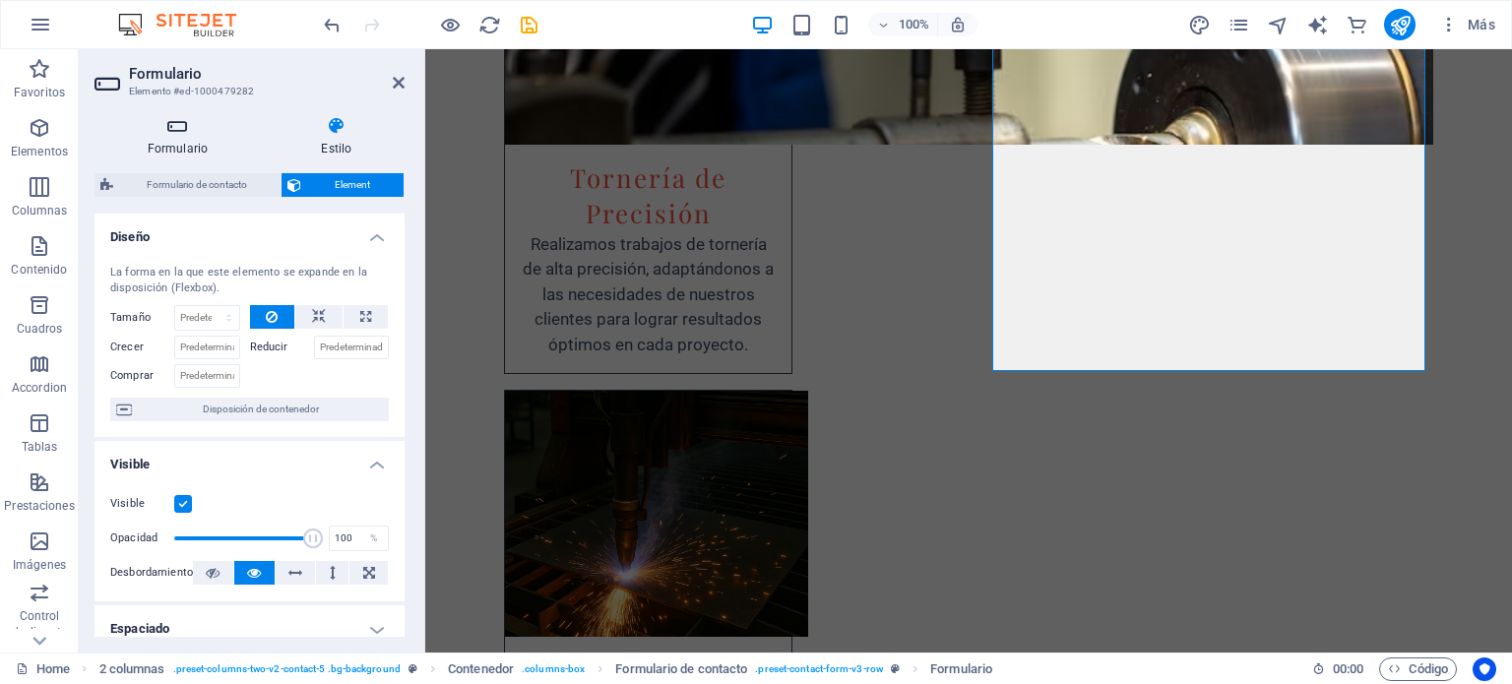
click at [181, 145] on h4 "Formulario" at bounding box center [181, 136] width 174 height 41
